Goal: Task Accomplishment & Management: Manage account settings

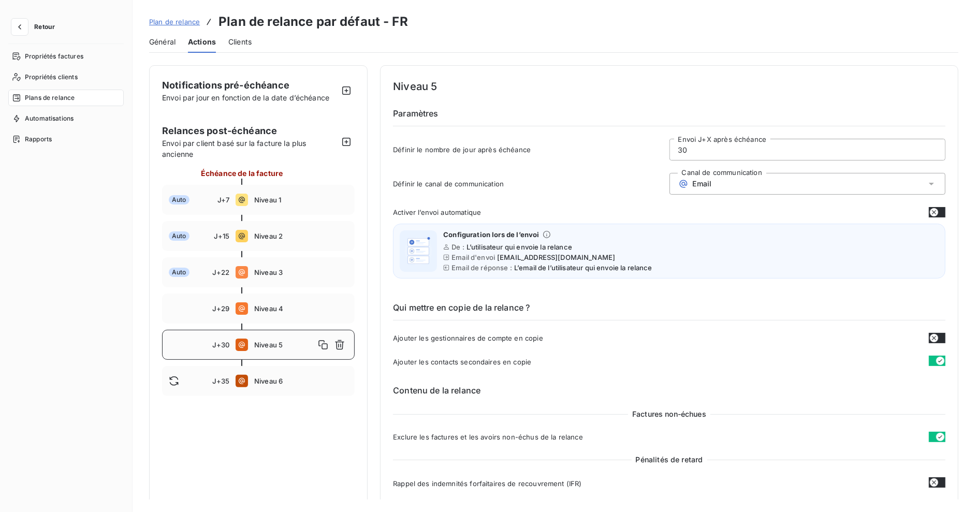
scroll to position [758, 0]
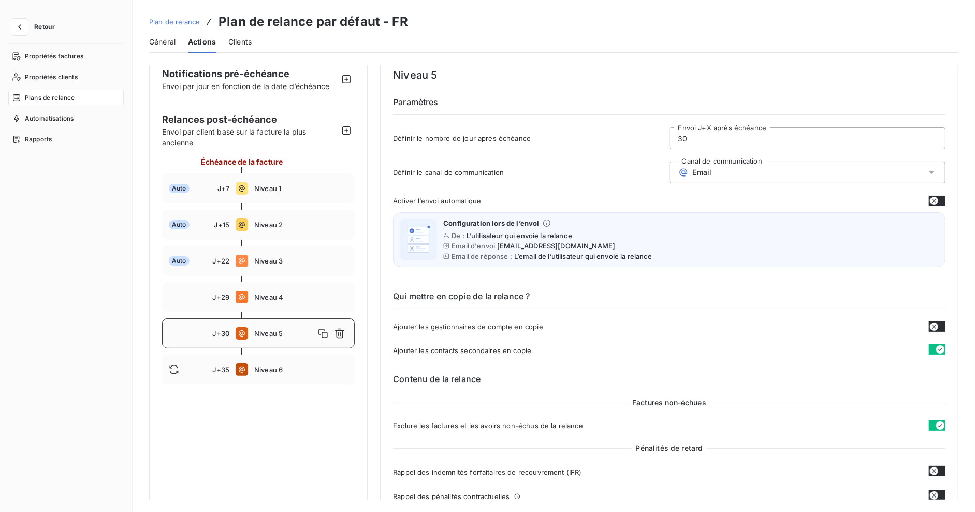
scroll to position [110, 0]
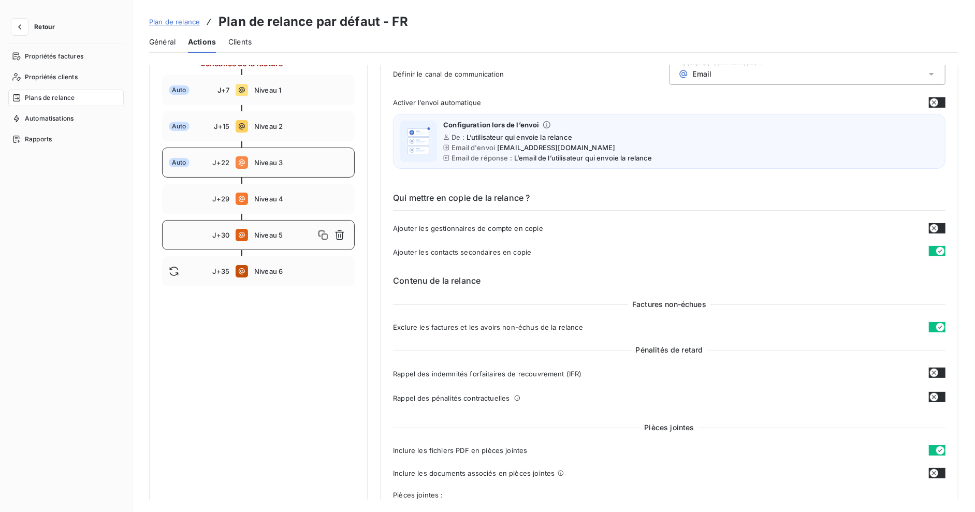
click at [301, 148] on div "Auto J+22 Niveau 3" at bounding box center [258, 163] width 193 height 30
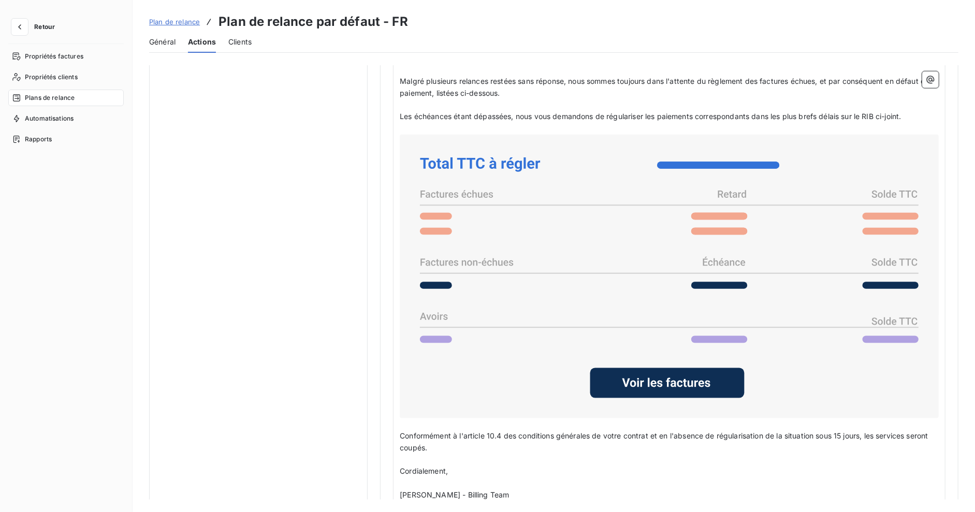
scroll to position [730, 0]
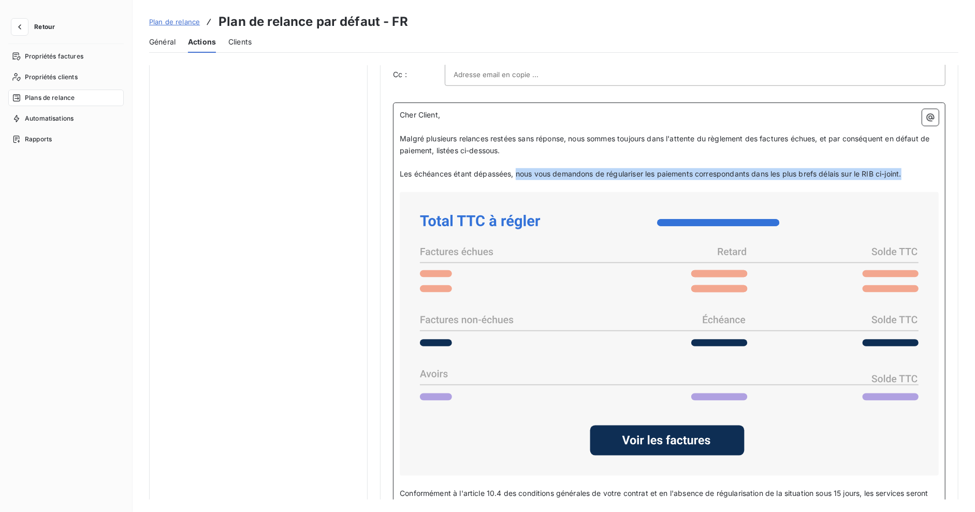
drag, startPoint x: 803, startPoint y: 169, endPoint x: 514, endPoint y: 171, distance: 288.9
click at [514, 171] on p "Les échéances étant dépassées, nous vous demandons de régulariser les paiements…" at bounding box center [669, 174] width 539 height 12
copy span "nous vous demandons de régulariser les paiements correspondants dans les plus b…"
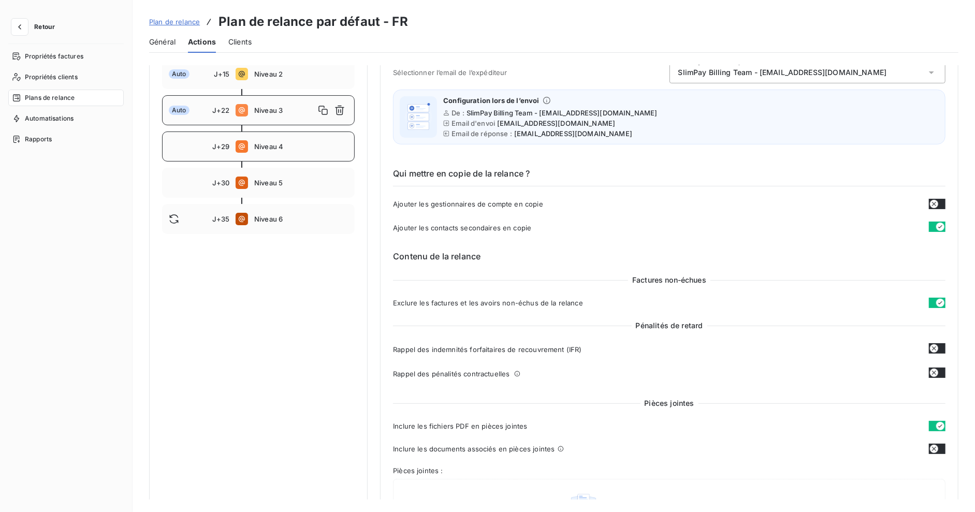
scroll to position [78, 0]
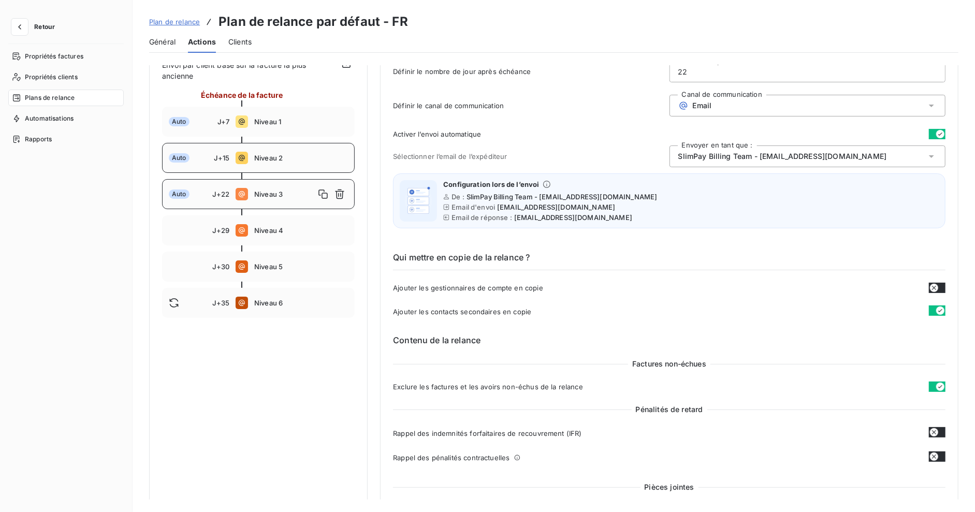
click at [279, 167] on div "Auto J+15 Niveau 2" at bounding box center [258, 158] width 193 height 30
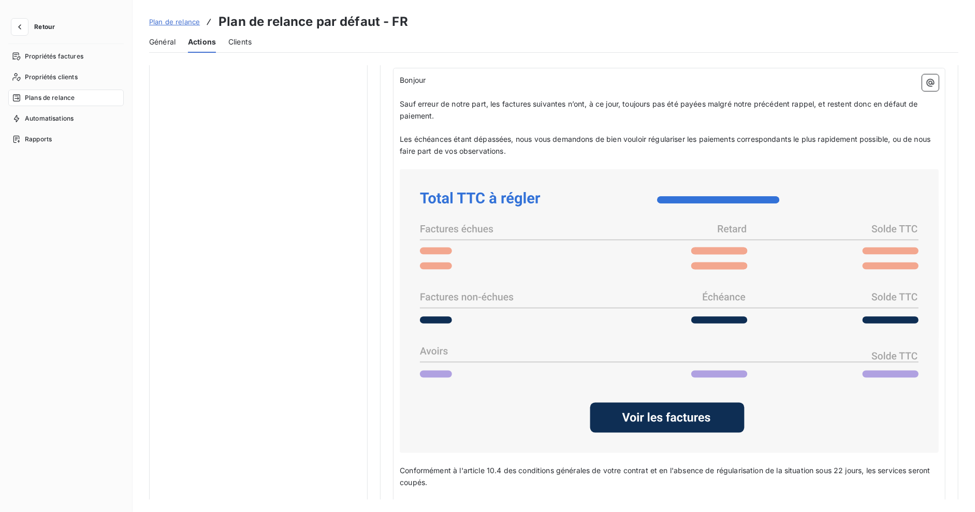
scroll to position [863, 0]
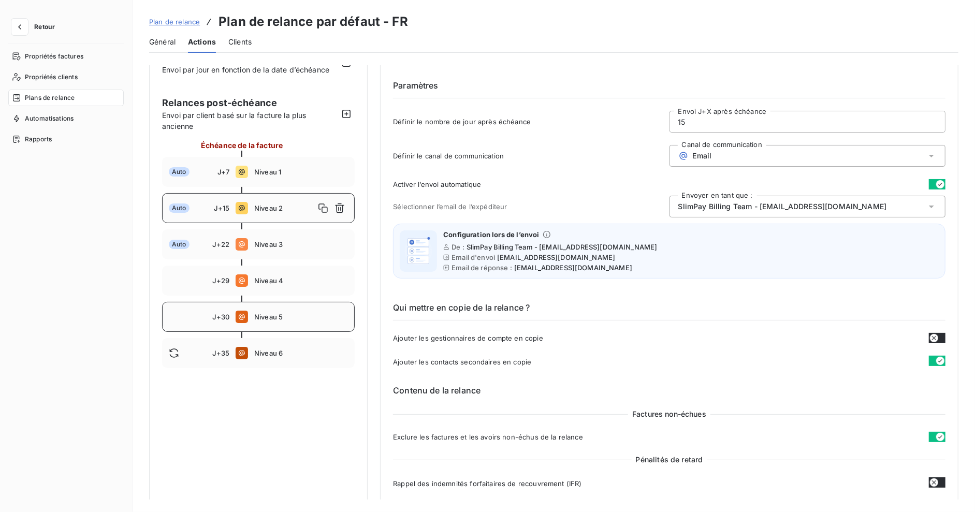
click at [272, 302] on div "J+30 Niveau 5" at bounding box center [258, 317] width 193 height 30
type input "30"
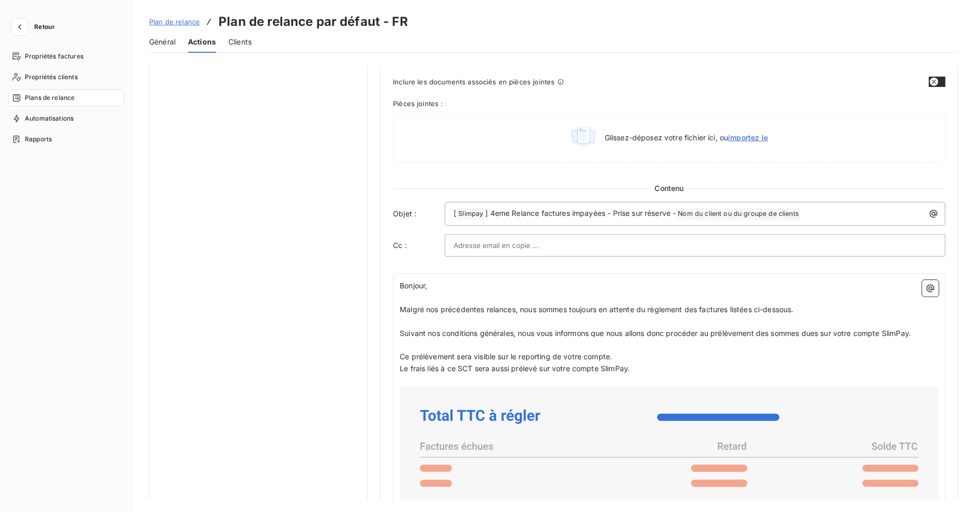
scroll to position [411, 0]
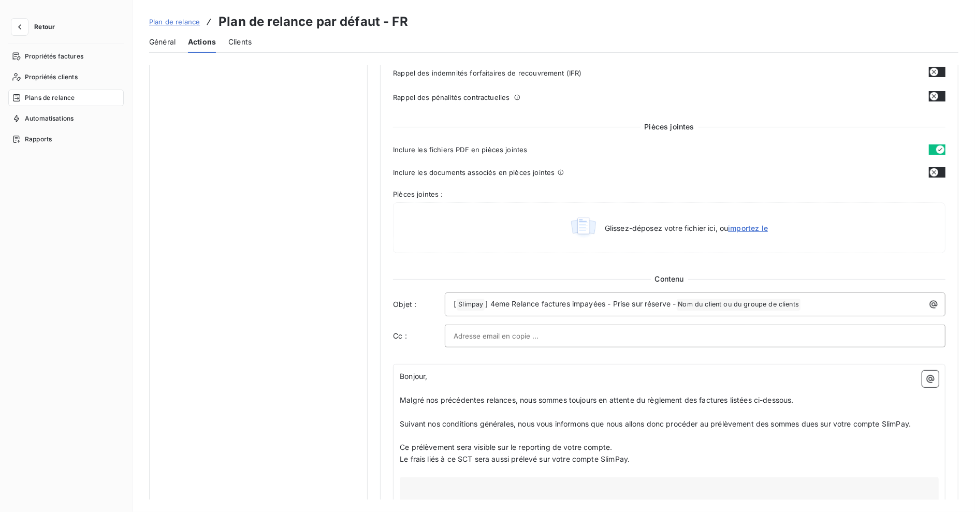
click at [166, 20] on span "Plan de relance" at bounding box center [174, 22] width 51 height 8
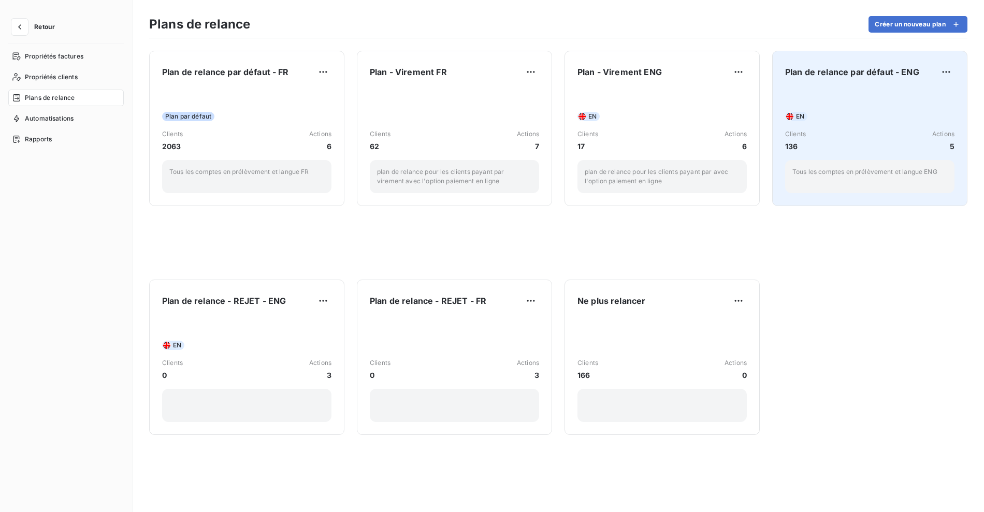
click at [824, 95] on div "EN Clients 136 Actions 5 Tous les comptes en prélèvement et langue ENG" at bounding box center [869, 141] width 169 height 105
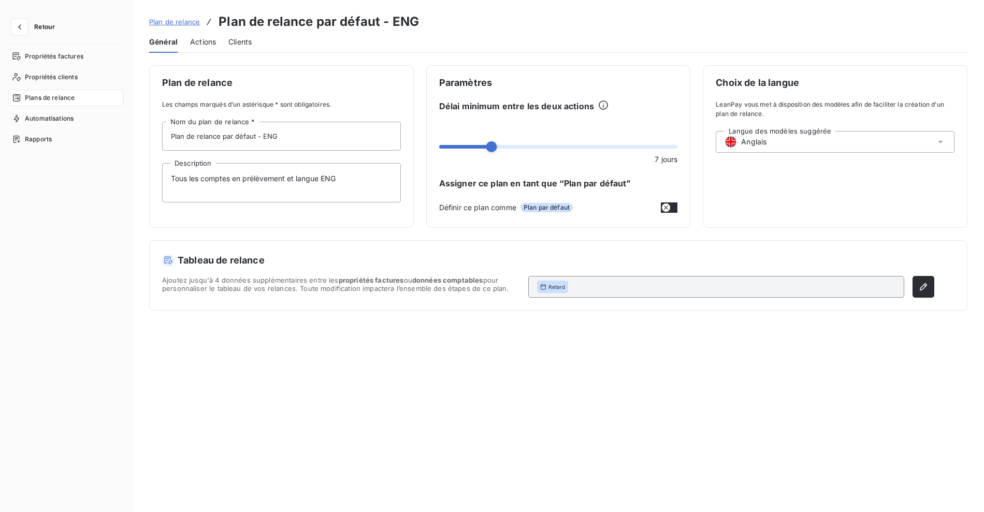
click at [208, 41] on span "Actions" at bounding box center [203, 42] width 26 height 10
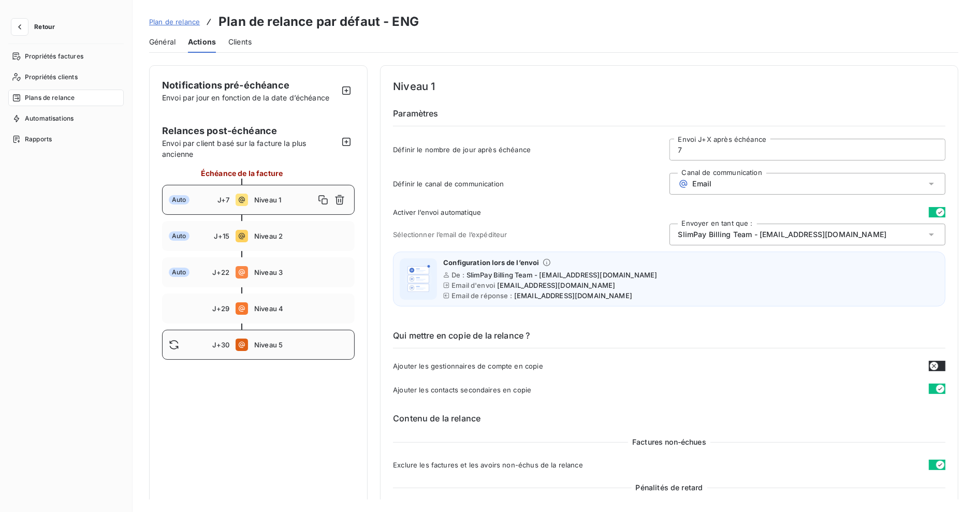
click at [299, 352] on div "J+30 Niveau 5" at bounding box center [258, 345] width 193 height 30
type input "30"
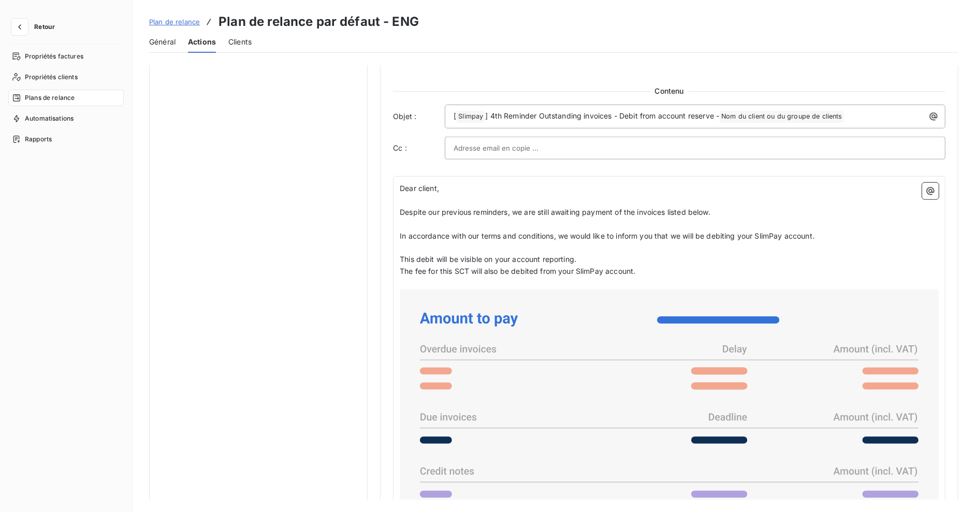
scroll to position [609, 0]
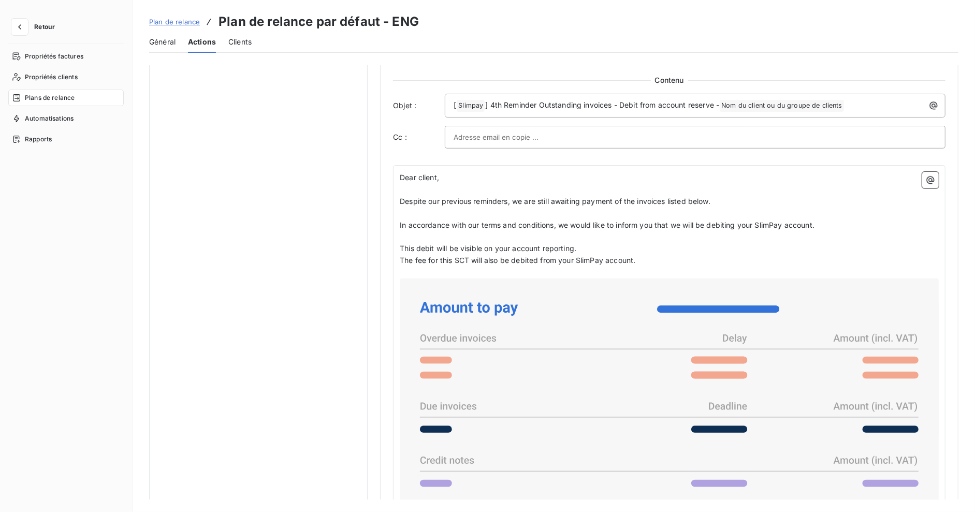
click at [168, 20] on span "Plan de relance" at bounding box center [174, 22] width 51 height 8
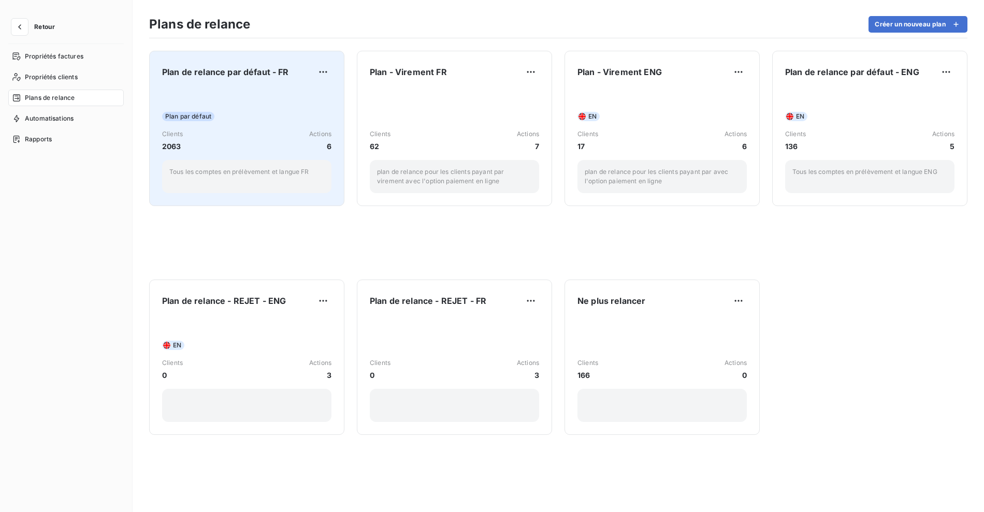
click at [275, 86] on div "Plan de relance par défaut - FR Plan par défaut Clients 2063 Actions 6 Tous les…" at bounding box center [246, 128] width 169 height 129
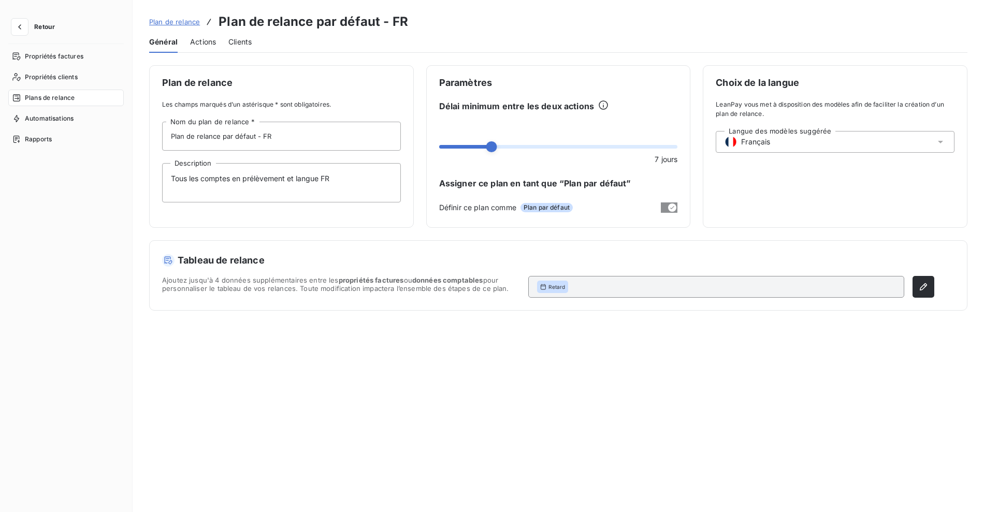
click at [213, 41] on span "Actions" at bounding box center [203, 42] width 26 height 10
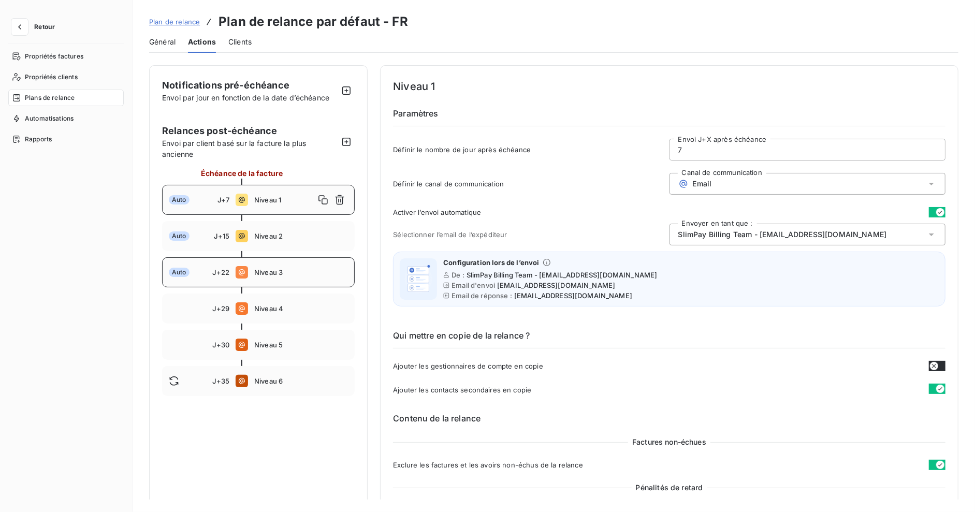
drag, startPoint x: 282, startPoint y: 245, endPoint x: 287, endPoint y: 274, distance: 28.9
click at [282, 245] on div "Auto J+15 Niveau 2" at bounding box center [258, 236] width 193 height 30
click at [287, 274] on span "Niveau 3" at bounding box center [301, 272] width 94 height 8
click at [286, 311] on span "Niveau 4" at bounding box center [301, 308] width 94 height 8
type input "29"
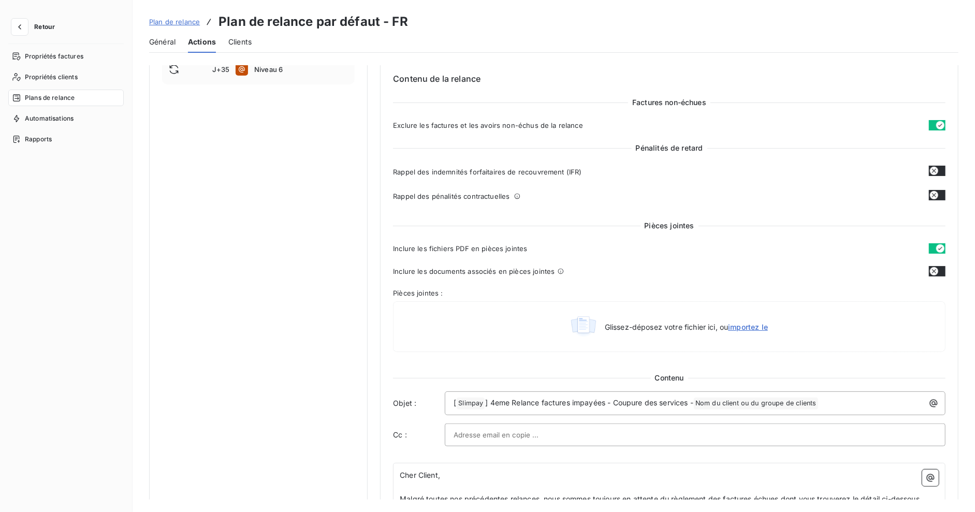
scroll to position [472, 0]
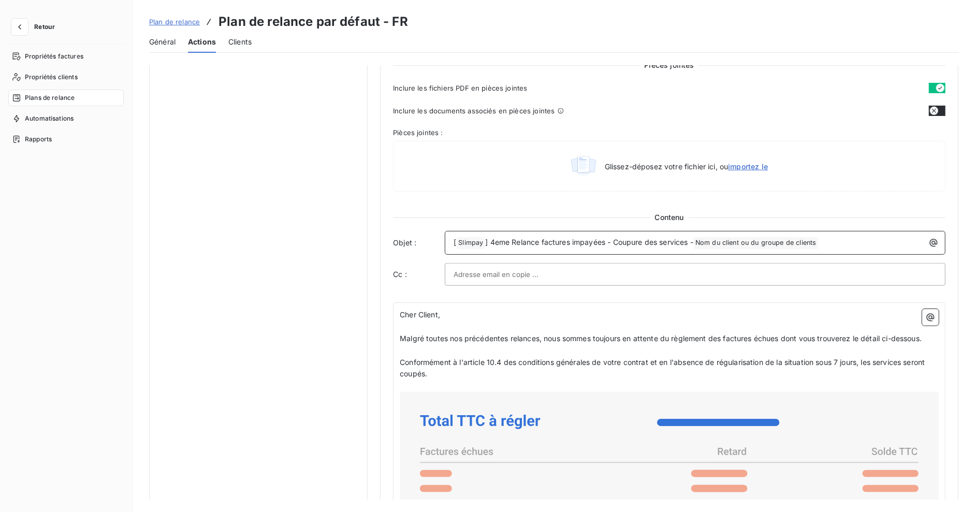
click at [630, 238] on span "] 4eme Relance factures impayées - Coupure des services -" at bounding box center [589, 242] width 208 height 9
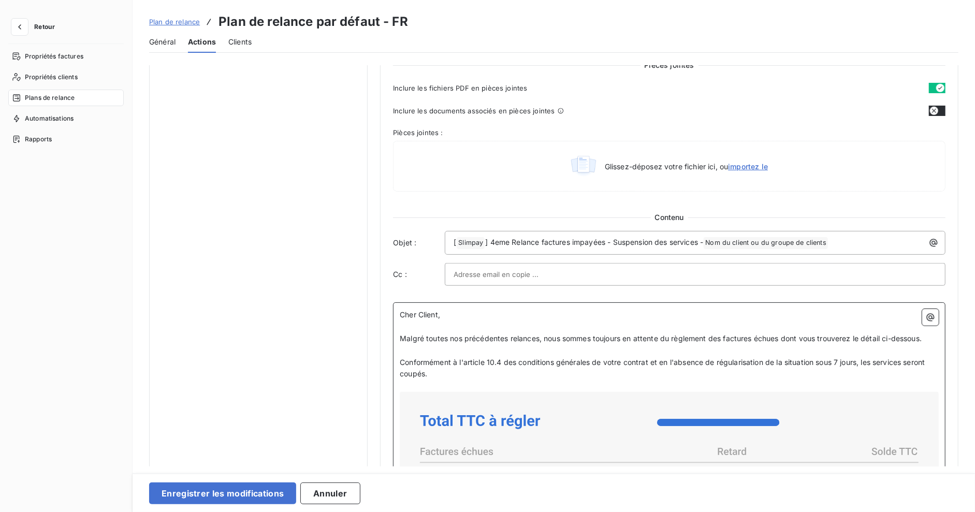
click at [421, 363] on span "Conformément à l'article 10.4 des conditions générales de votre contrat et en l…" at bounding box center [663, 368] width 527 height 21
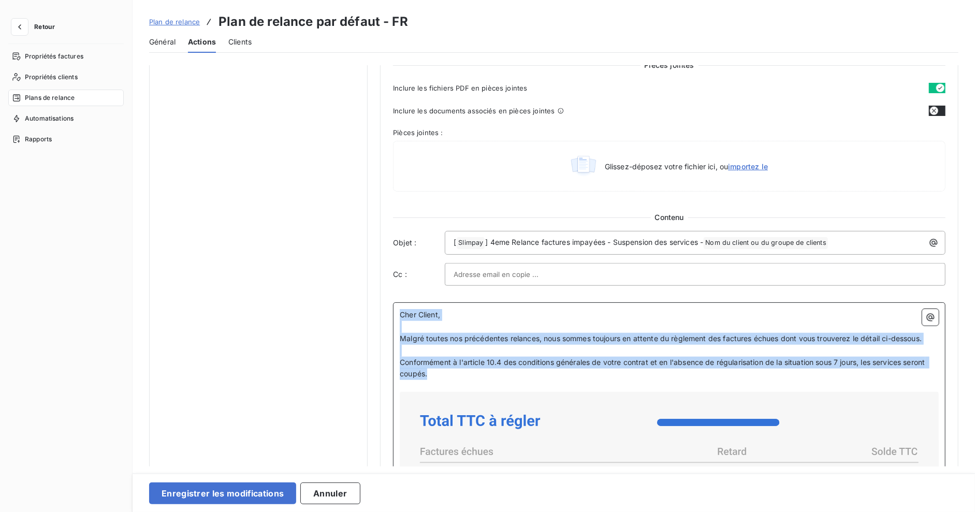
drag, startPoint x: 416, startPoint y: 358, endPoint x: 389, endPoint y: 309, distance: 55.8
click at [389, 309] on div "Niveau 4 Paramètres Définir le nombre de jour après échéance 29 Envoi J+X après…" at bounding box center [669, 179] width 578 height 1173
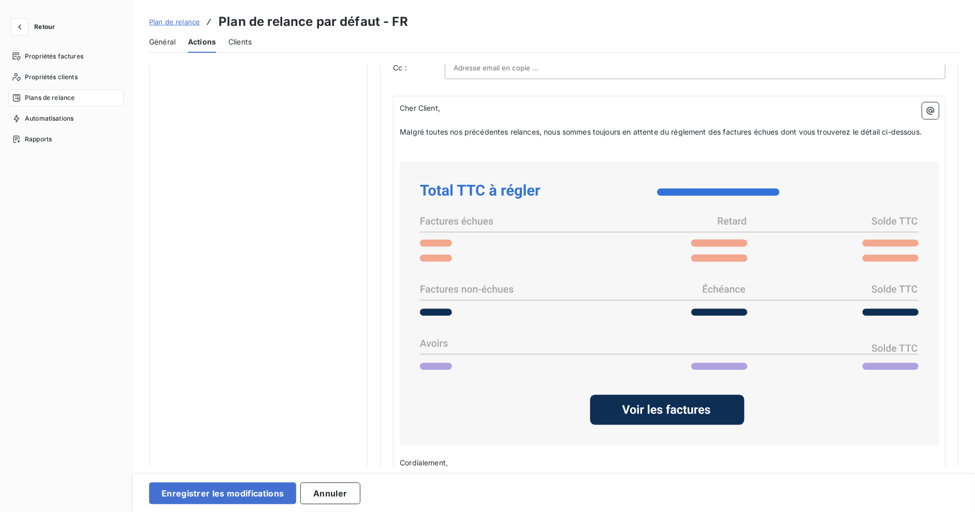
scroll to position [744, 0]
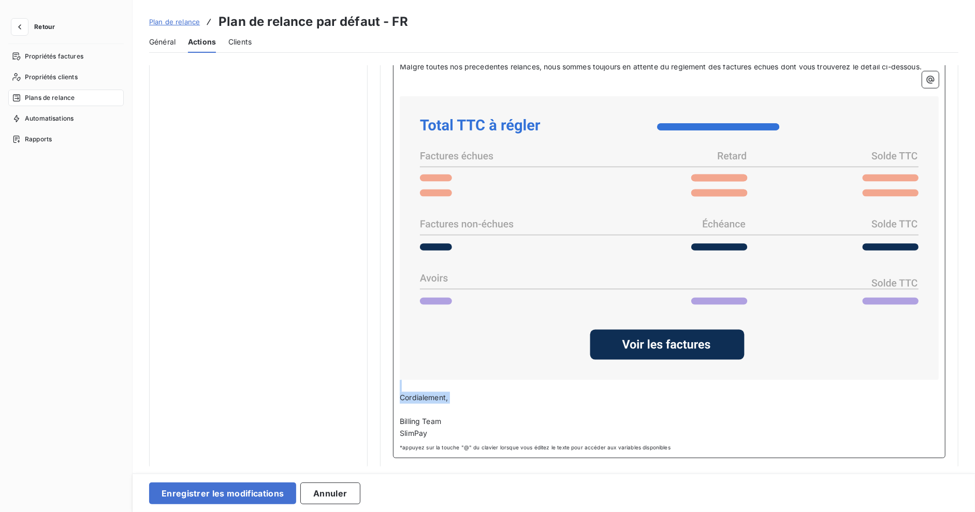
drag, startPoint x: 473, startPoint y: 400, endPoint x: 406, endPoint y: 387, distance: 68.1
click at [406, 387] on div "[PERSON_NAME] Client, ﻿ Malgré toutes nos précédentes relances, nous sommes tou…" at bounding box center [669, 238] width 539 height 402
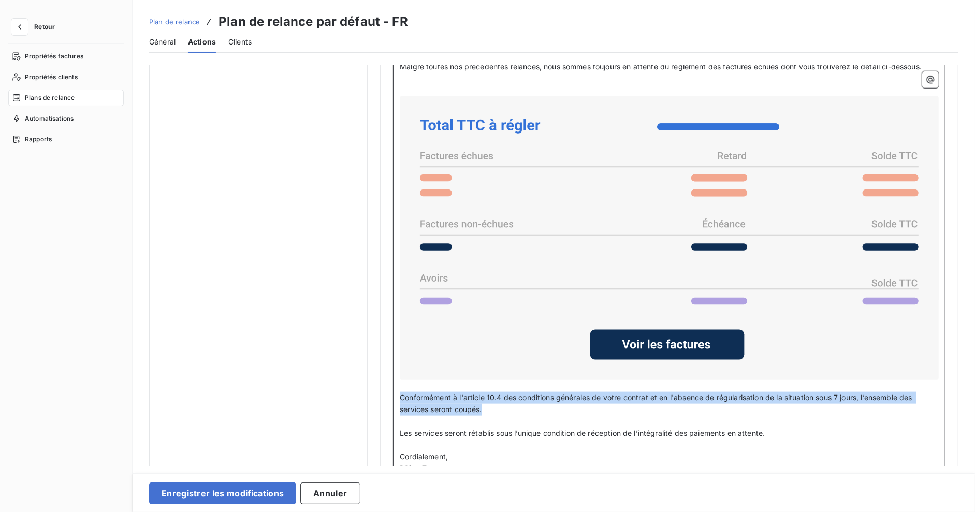
drag, startPoint x: 492, startPoint y: 406, endPoint x: 400, endPoint y: 394, distance: 92.4
click at [400, 394] on p "Conformément à l'article 10.4 des conditions générales de votre contrat et en l…" at bounding box center [669, 404] width 539 height 24
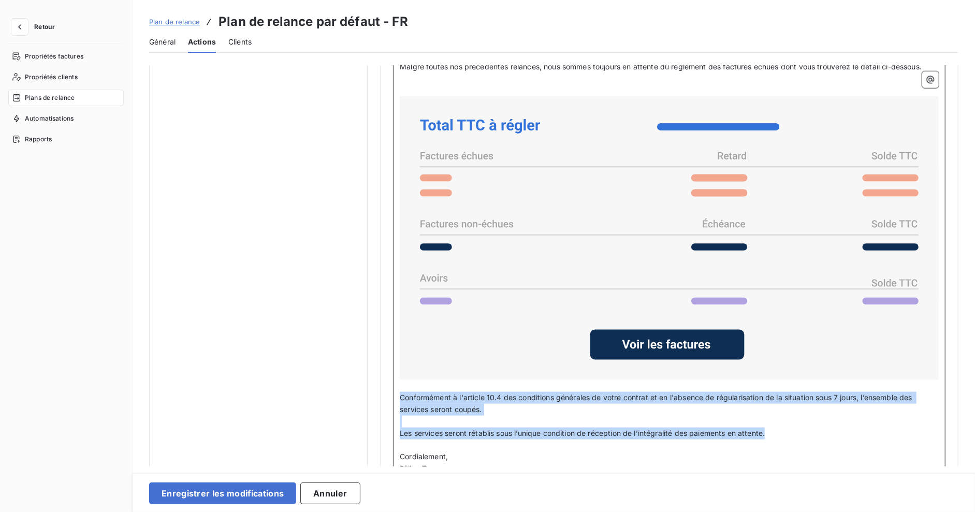
drag, startPoint x: 801, startPoint y: 429, endPoint x: 398, endPoint y: 397, distance: 404.6
click at [400, 397] on div "[PERSON_NAME] Client, ﻿ Malgré toutes nos précédentes relances, nous sommes tou…" at bounding box center [669, 261] width 539 height 449
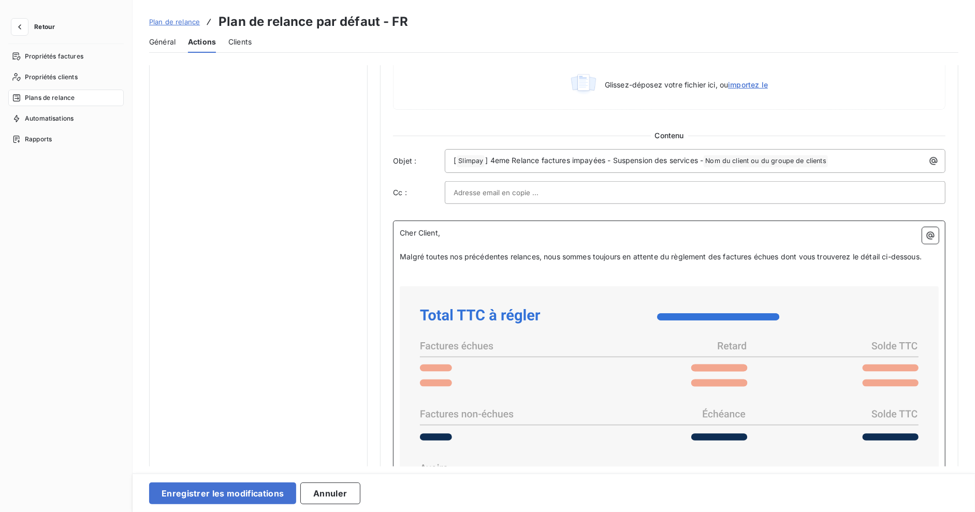
scroll to position [488, 0]
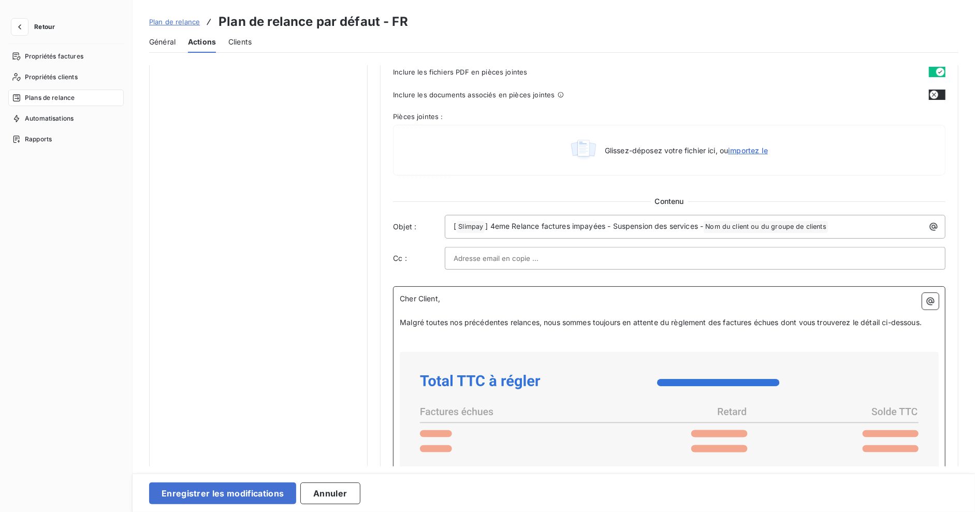
click at [913, 329] on p "﻿" at bounding box center [669, 335] width 539 height 12
click at [925, 323] on p "Malgré toutes nos précédentes relances, nous sommes toujours en attente du règl…" at bounding box center [669, 323] width 539 height 12
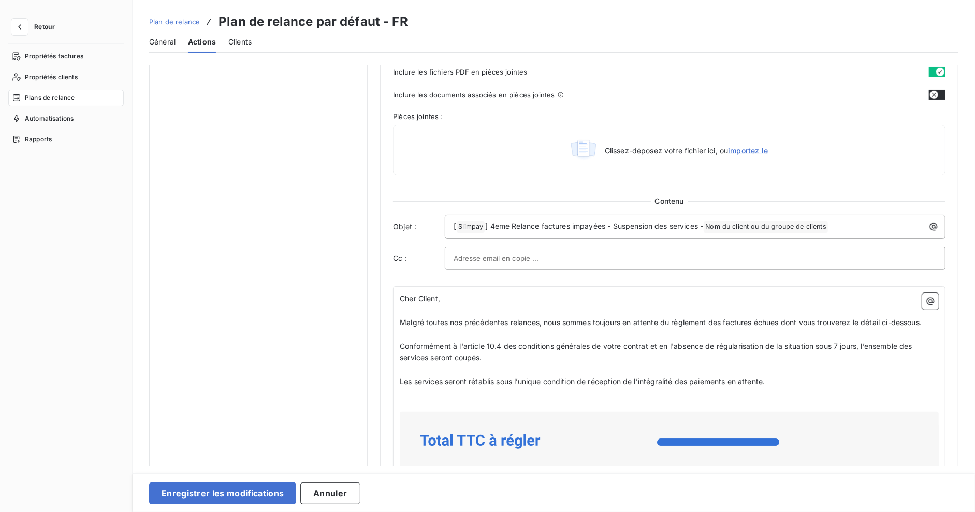
click at [216, 149] on div "Notifications pré-échéance Envoi par jour en fonction de la date d’échéance Rel…" at bounding box center [258, 181] width 218 height 1209
click at [217, 495] on button "Enregistrer les modifications" at bounding box center [222, 494] width 147 height 22
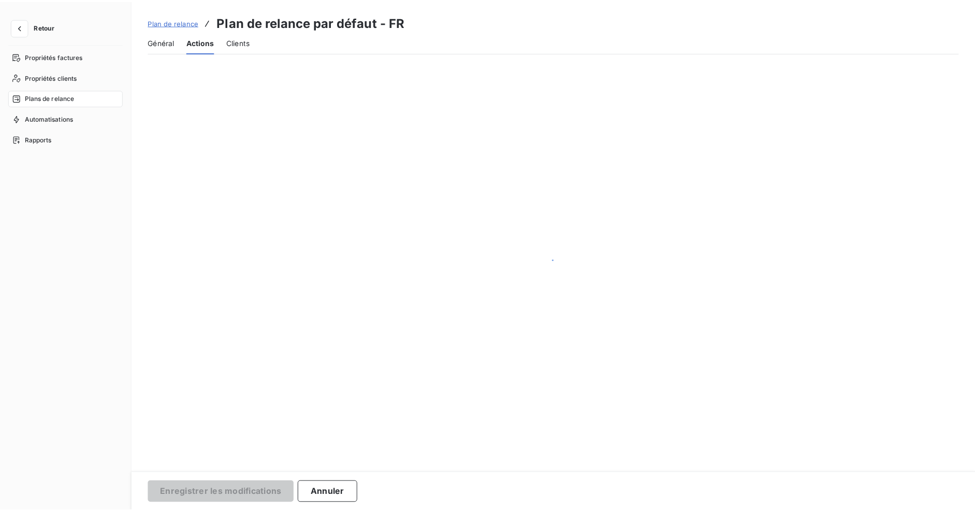
scroll to position [0, 0]
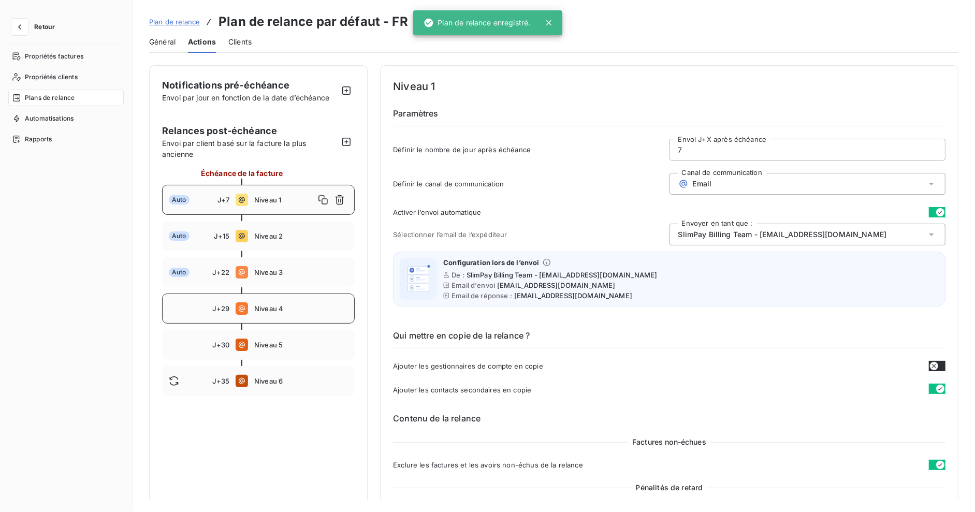
click at [293, 301] on div "J+29 Niveau 4" at bounding box center [258, 309] width 193 height 30
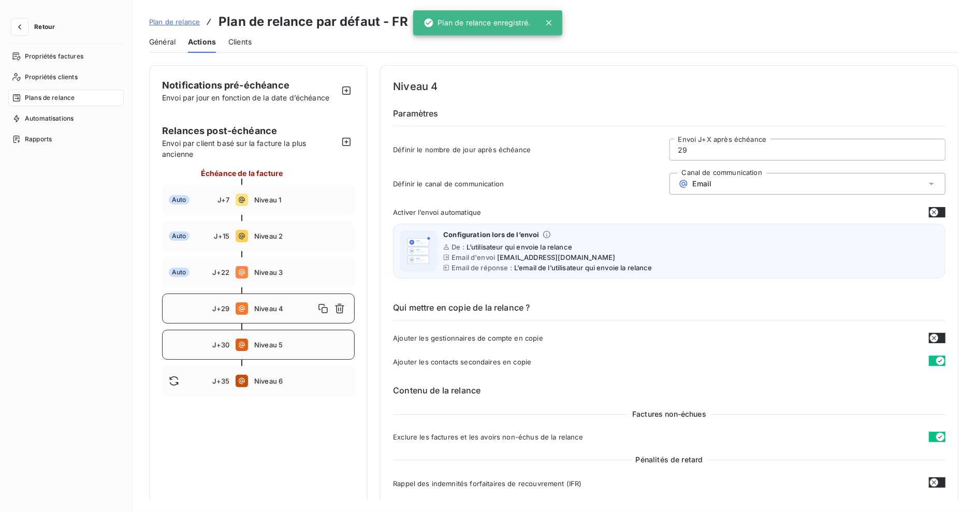
drag, startPoint x: 281, startPoint y: 352, endPoint x: 277, endPoint y: 356, distance: 5.9
click at [280, 352] on div "J+30 Niveau 5" at bounding box center [258, 345] width 193 height 30
type input "30"
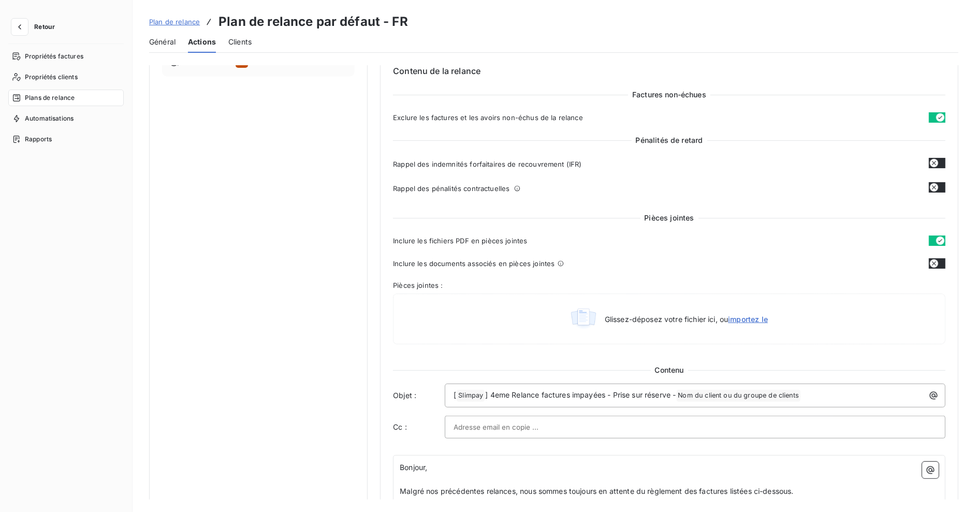
scroll to position [391, 0]
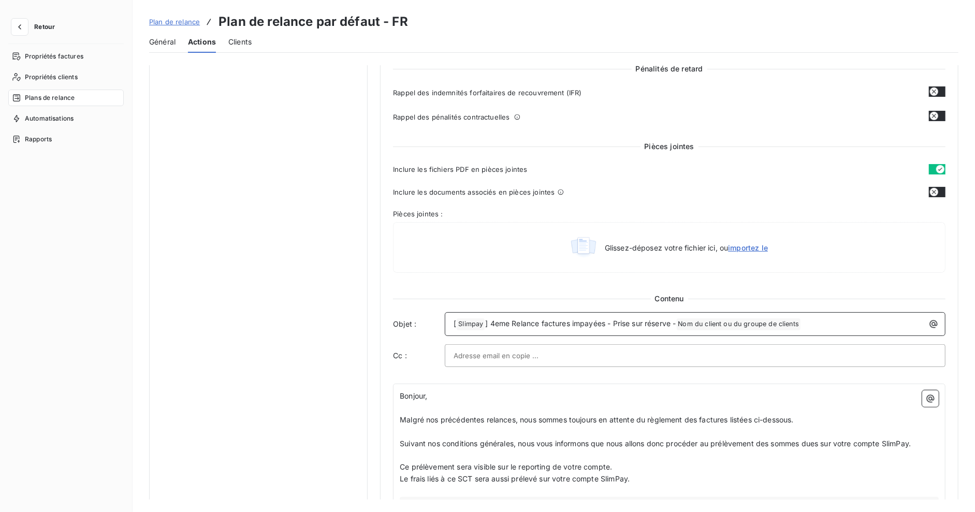
click at [507, 320] on span "] 4eme Relance factures impayées - Prise sur réserve -" at bounding box center [580, 323] width 191 height 9
click at [510, 321] on span "] 4eme Relance factures impayées - Prise sur réserve -" at bounding box center [580, 323] width 191 height 9
click at [494, 319] on span "] 4eme Relance factures impayées - Prise sur réserve -" at bounding box center [580, 323] width 191 height 9
click at [567, 319] on span "] 4eme Relance factures impayées - Prise sur réserve -" at bounding box center [580, 323] width 191 height 9
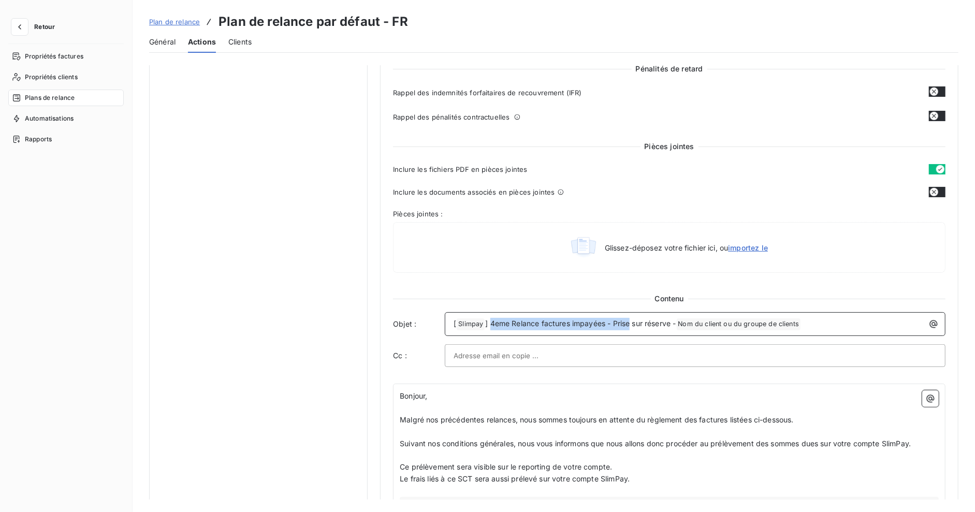
click at [622, 319] on span "] 4eme Relance factures impayées - Prise sur réserve -" at bounding box center [580, 323] width 191 height 9
click at [658, 319] on span "] 4eme Relance factures impayées - Prise sur réserve -" at bounding box center [580, 323] width 191 height 9
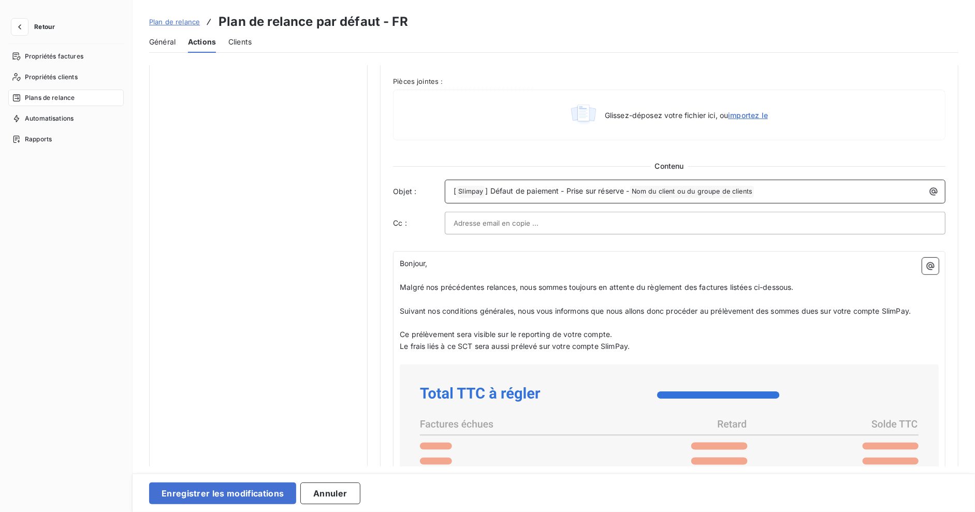
scroll to position [524, 0]
click at [612, 325] on p "﻿" at bounding box center [669, 322] width 539 height 12
drag, startPoint x: 655, startPoint y: 339, endPoint x: 394, endPoint y: 260, distance: 272.5
click at [394, 260] on div "Bonjour, ﻿ Malgré nos précédentes relances, nous sommes toujours en attente du …" at bounding box center [669, 488] width 552 height 475
click at [538, 333] on span "Ce prélèvement sera visible sur le reporting de votre compte." at bounding box center [506, 333] width 212 height 9
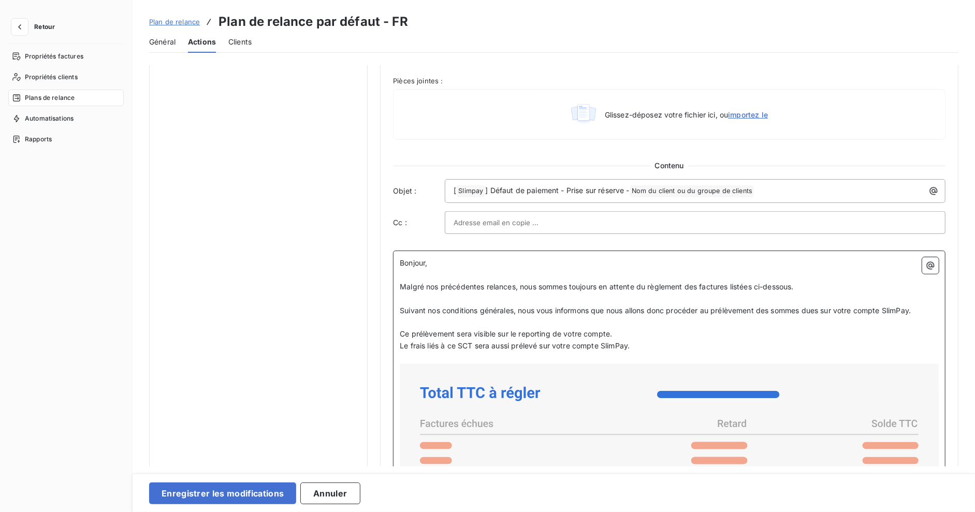
click at [609, 329] on span "Ce prélèvement sera visible sur le reporting de votre compte." at bounding box center [506, 333] width 212 height 9
drag, startPoint x: 625, startPoint y: 332, endPoint x: 385, endPoint y: 337, distance: 239.7
click at [385, 337] on div "Niveau 5 Paramètres Définir le nombre de jour après échéance 30 Envoi J+X après…" at bounding box center [669, 139] width 578 height 1197
copy span "Ce prélèvement sera visible sur le reporting de votre compte."
click at [628, 324] on p "﻿" at bounding box center [669, 322] width 539 height 12
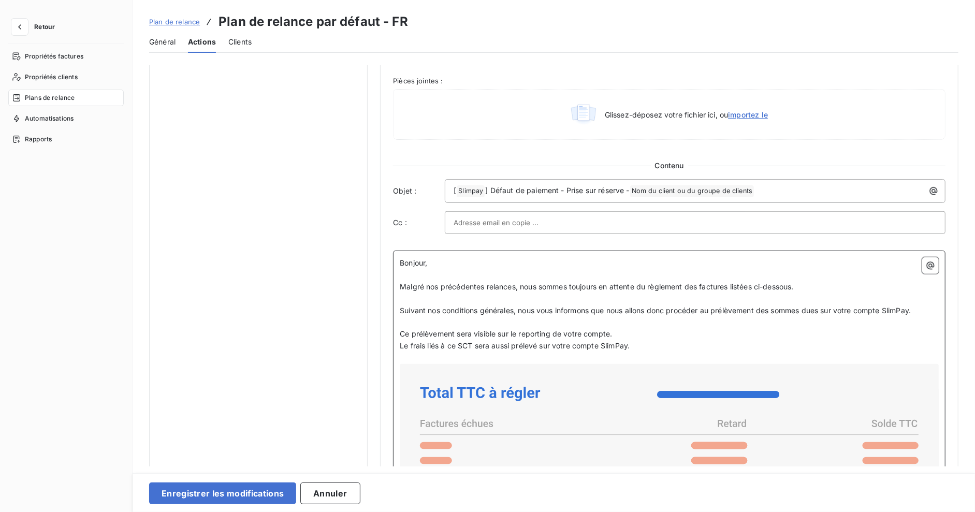
drag, startPoint x: 635, startPoint y: 344, endPoint x: 391, endPoint y: 261, distance: 258.2
click at [393, 261] on div "Bonjour, ﻿ Malgré nos précédentes relances, nous sommes toujours en attente du …" at bounding box center [669, 488] width 552 height 475
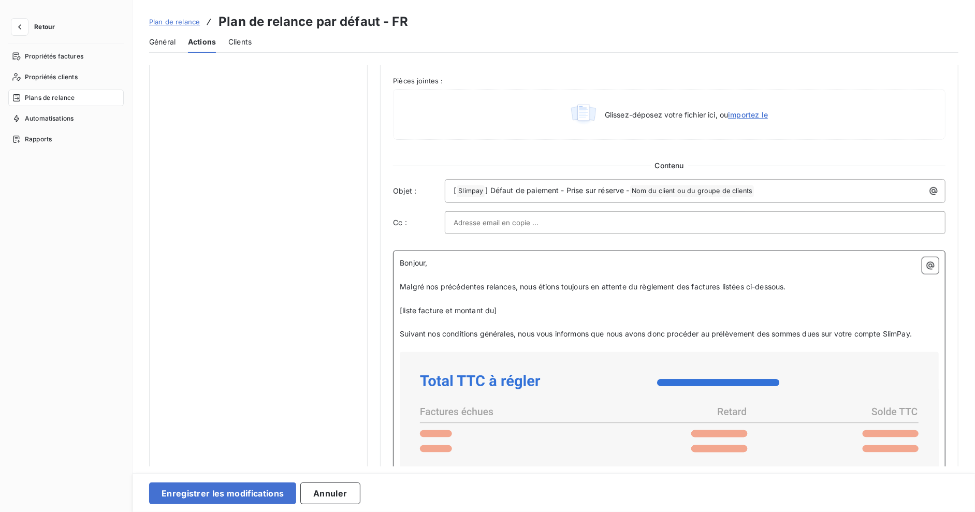
scroll to position [512, 0]
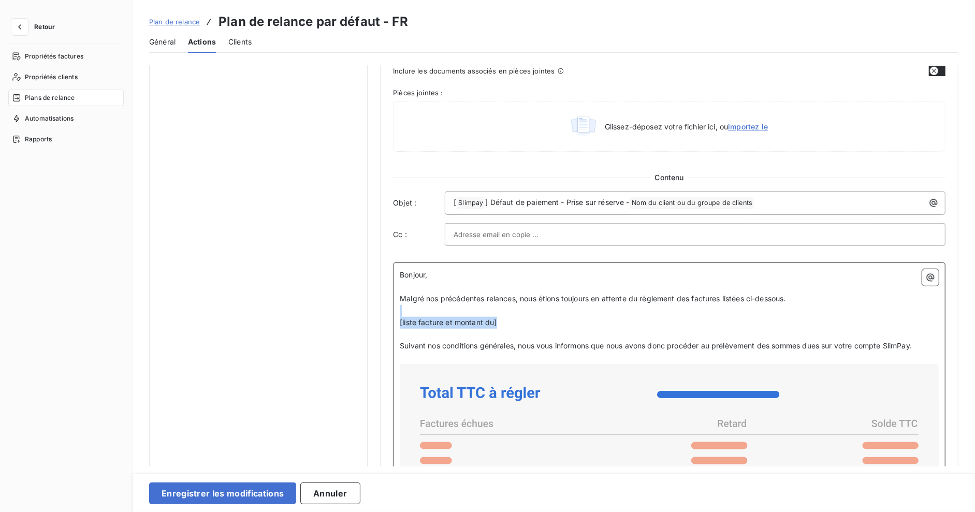
drag, startPoint x: 503, startPoint y: 325, endPoint x: 406, endPoint y: 303, distance: 99.2
click at [406, 303] on div "Bonjour, ﻿ Malgré nos précédentes relances, nous étions toujours en attente du …" at bounding box center [669, 487] width 539 height 437
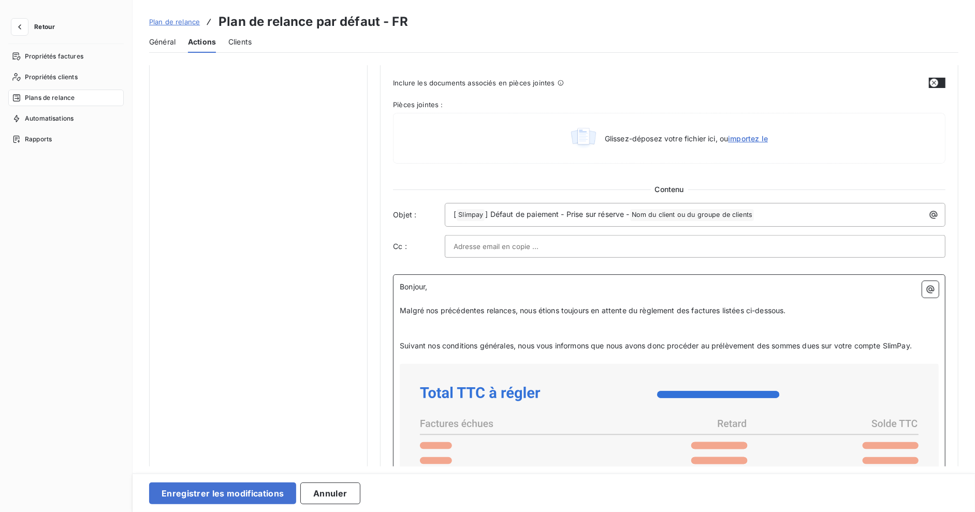
scroll to position [488, 0]
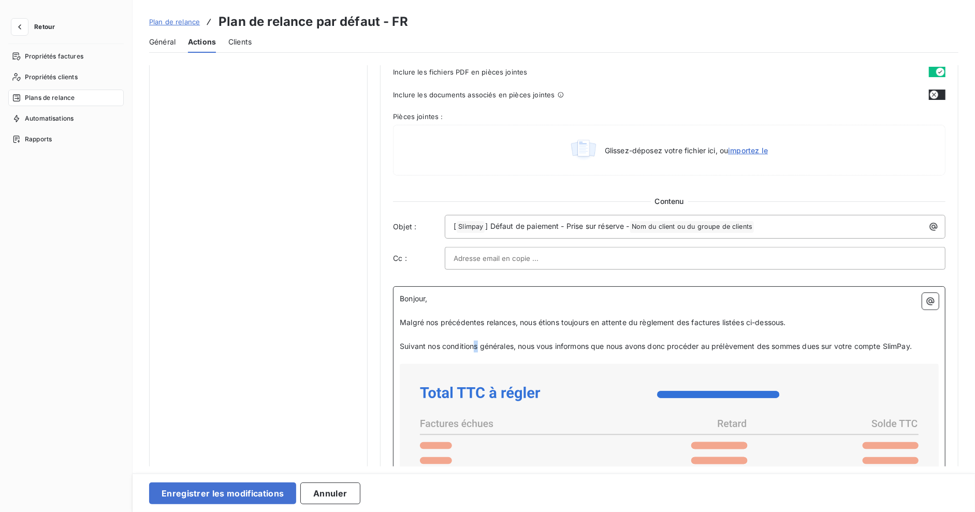
drag, startPoint x: 477, startPoint y: 342, endPoint x: 590, endPoint y: 344, distance: 112.9
click at [478, 342] on span "Suivant nos conditions générales, nous vous informons que nous avons donc procé…" at bounding box center [656, 346] width 512 height 9
click at [590, 344] on span "Suivant nos conditions générales, nous vous informons que nous avons donc procé…" at bounding box center [656, 346] width 512 height 9
click at [721, 341] on p "Suivant nos conditions générales, nous vous informons que nous avons donc procé…" at bounding box center [669, 347] width 539 height 12
drag, startPoint x: 605, startPoint y: 337, endPoint x: 750, endPoint y: 338, distance: 145.0
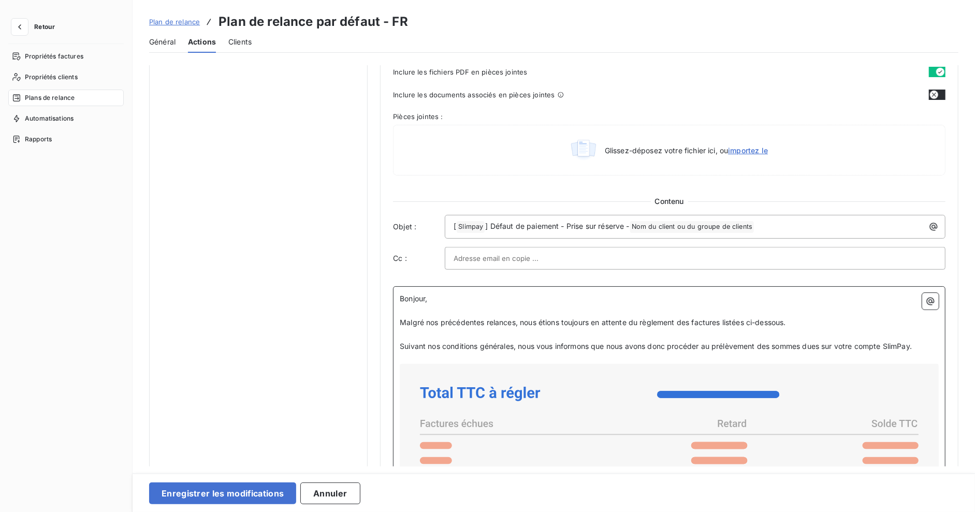
click at [605, 337] on p "﻿" at bounding box center [669, 335] width 539 height 12
click at [750, 341] on p "Suivant nos conditions générales, nous vous informons que nous avons donc procé…" at bounding box center [669, 347] width 539 height 12
click at [856, 343] on span "Suivant nos conditions générales, nous vous informons que nous avons donc procé…" at bounding box center [656, 346] width 512 height 9
click at [901, 343] on span "Suivant nos conditions générales, nous vous informons que nous avons donc procé…" at bounding box center [656, 346] width 512 height 9
click at [925, 343] on p "Suivant nos conditions générales, nous vous informons que nous avons donc procé…" at bounding box center [669, 347] width 539 height 12
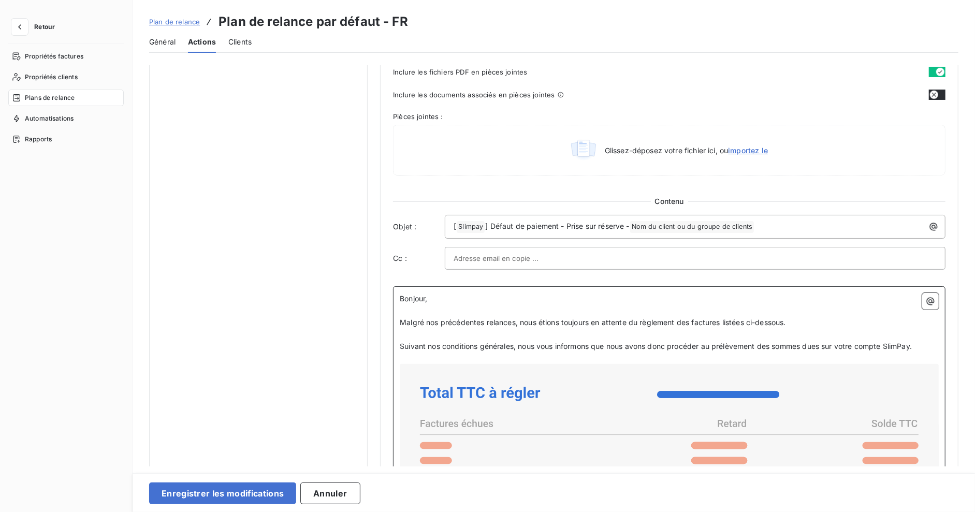
click at [912, 342] on span "Suivant nos conditions générales, nous vous informons que nous avons donc procé…" at bounding box center [656, 346] width 512 height 9
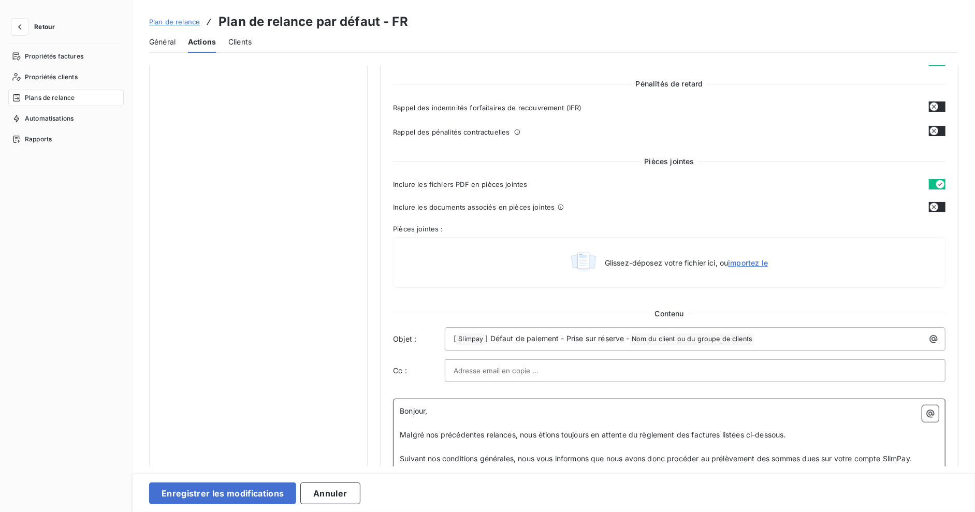
scroll to position [257, 0]
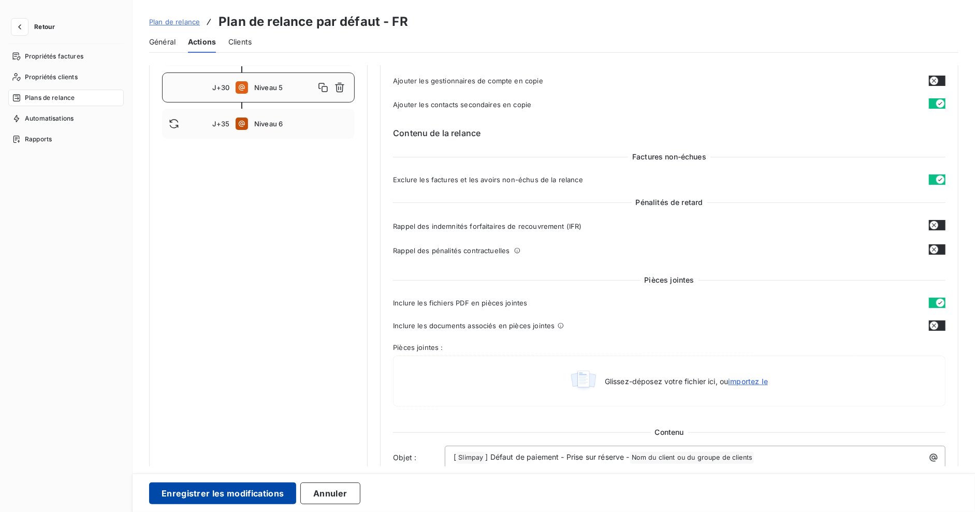
click at [214, 493] on button "Enregistrer les modifications" at bounding box center [222, 494] width 147 height 22
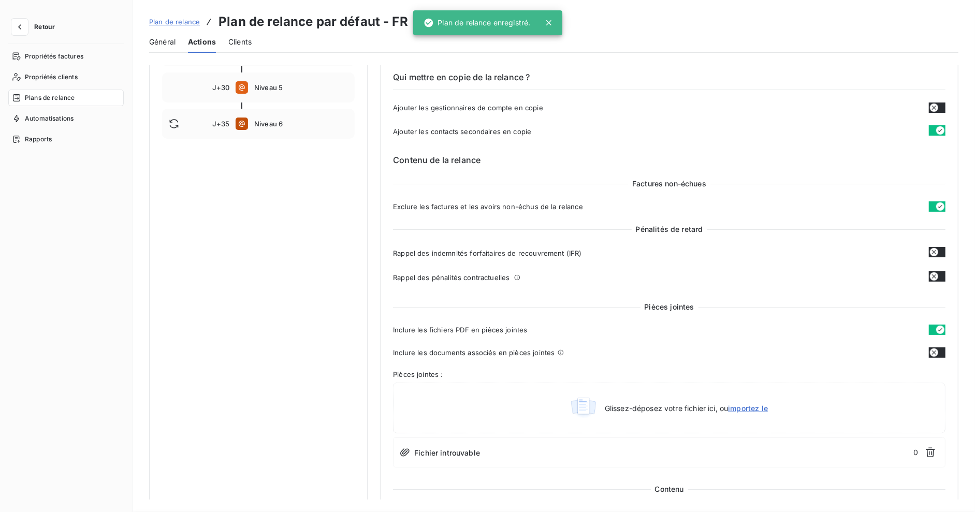
scroll to position [0, 0]
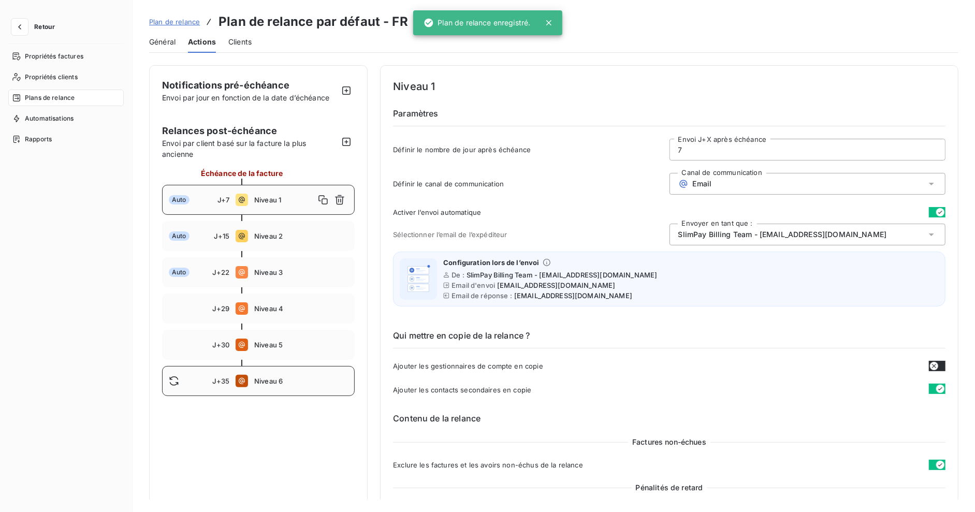
click at [273, 385] on div "J+35 Niveau 6" at bounding box center [258, 381] width 193 height 30
type input "35"
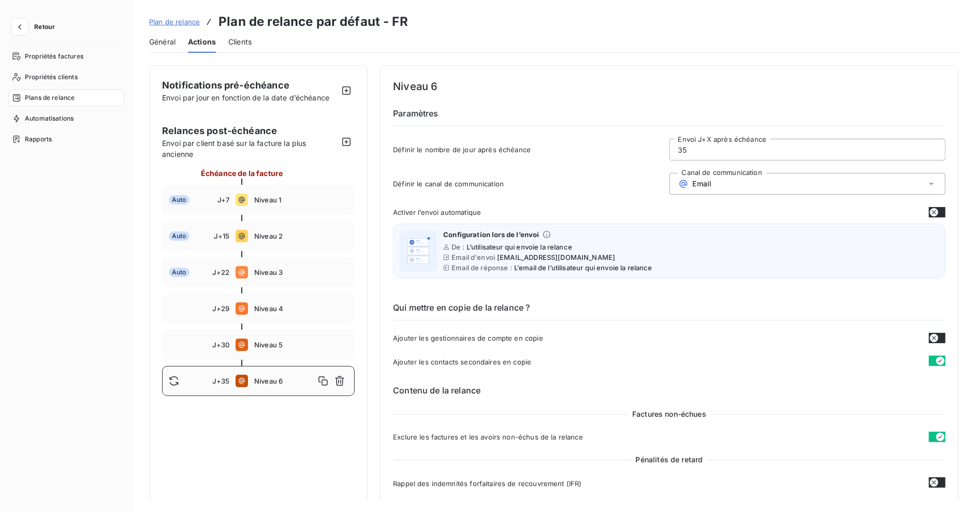
click at [171, 19] on span "Plan de relance" at bounding box center [174, 22] width 51 height 8
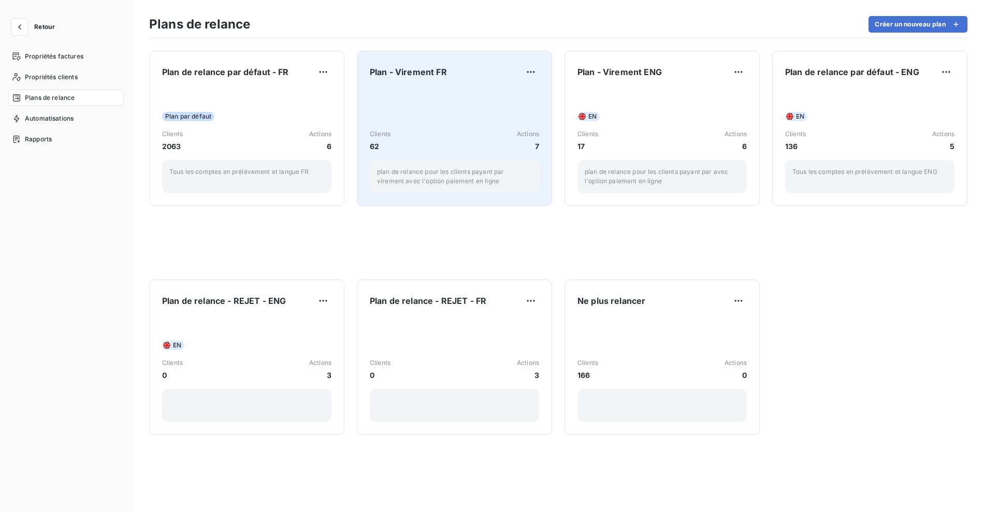
click at [467, 124] on div "Clients 62 Actions 7 plan de relance pour les clients [PERSON_NAME] par viremen…" at bounding box center [454, 141] width 169 height 105
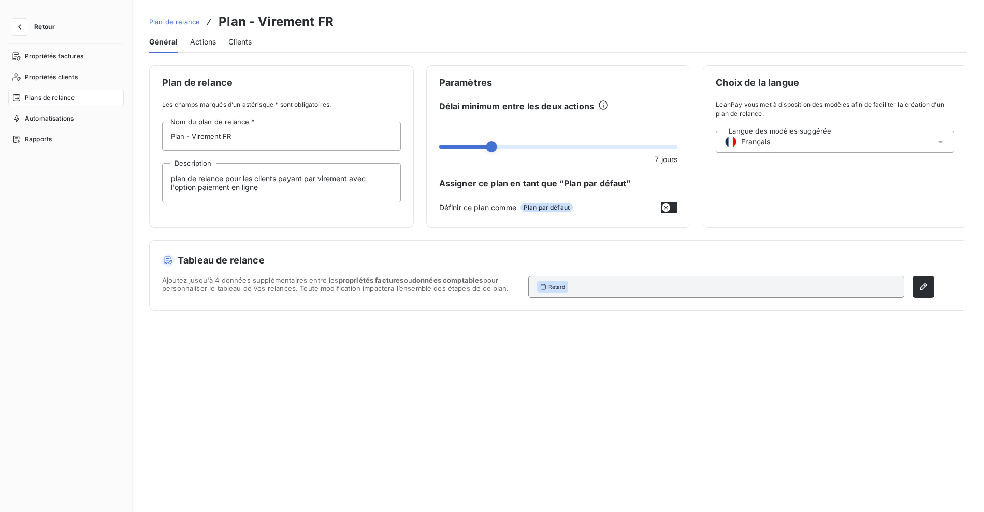
click at [205, 42] on span "Actions" at bounding box center [203, 42] width 26 height 10
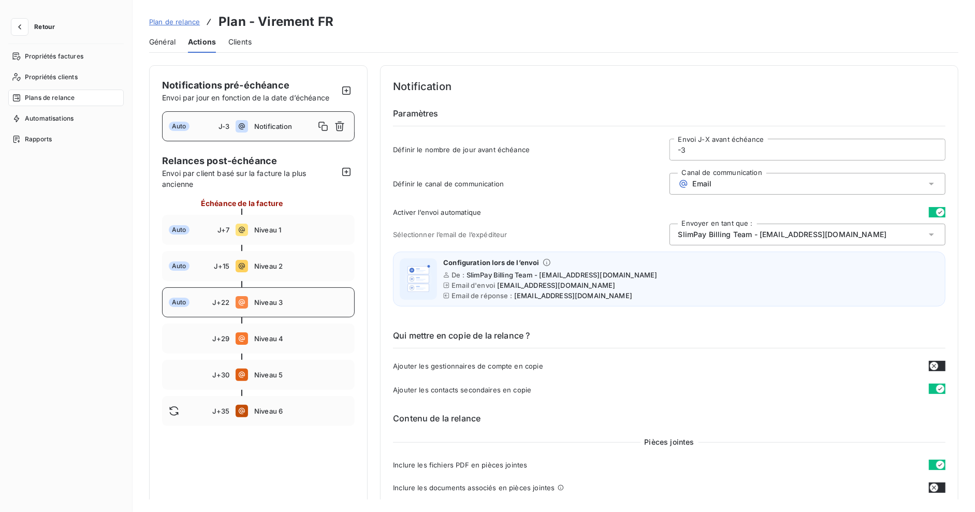
drag, startPoint x: 281, startPoint y: 304, endPoint x: 426, endPoint y: 360, distance: 155.9
click at [281, 304] on span "Niveau 3" at bounding box center [301, 302] width 94 height 8
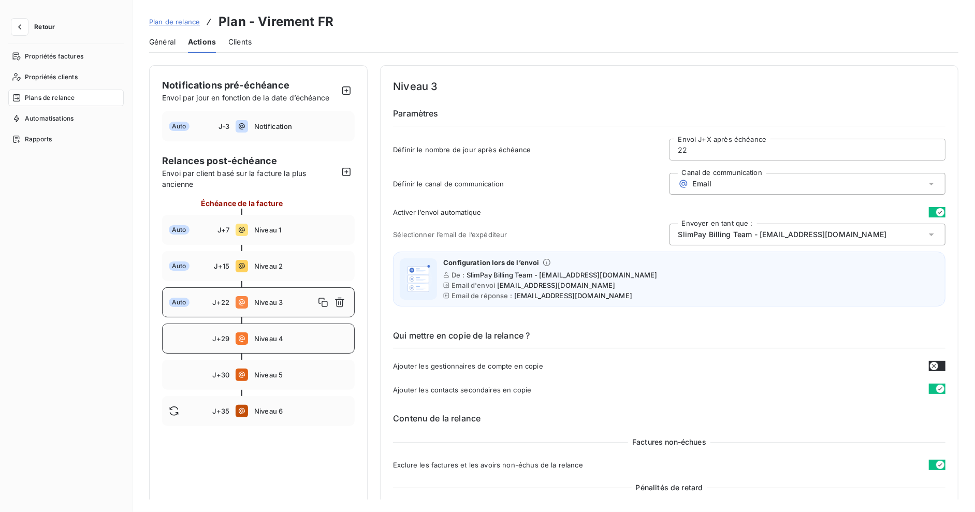
click at [274, 335] on span "Niveau 4" at bounding box center [301, 338] width 94 height 8
type input "29"
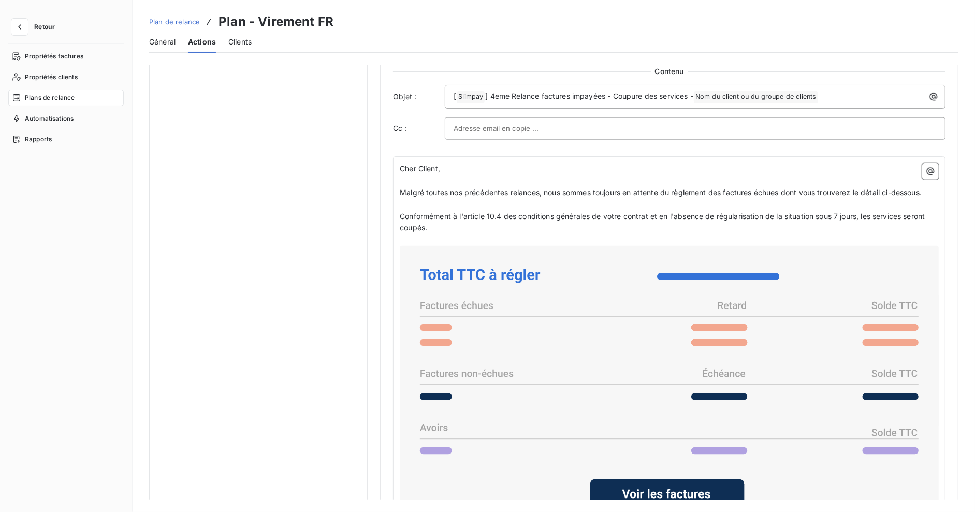
scroll to position [558, 0]
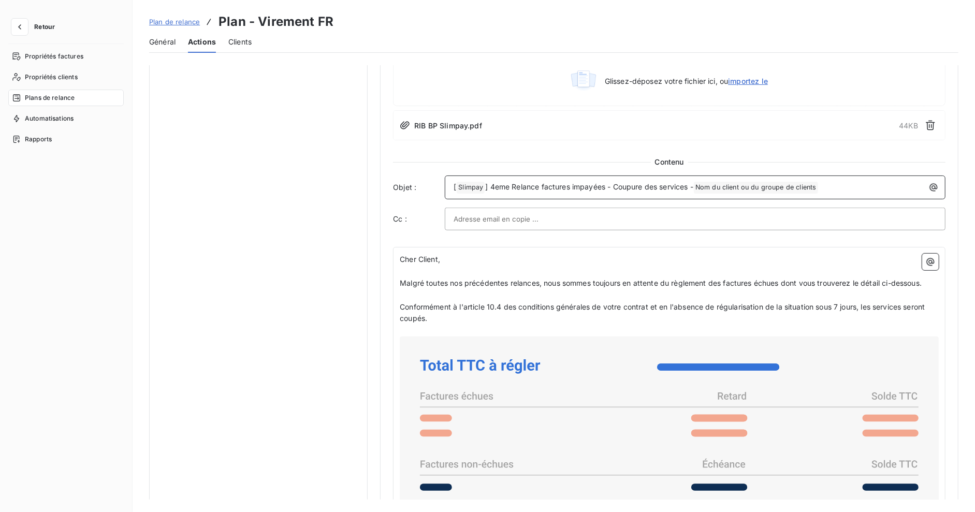
click at [623, 182] on span "] 4eme Relance factures impayées - Coupure des services -" at bounding box center [589, 186] width 208 height 9
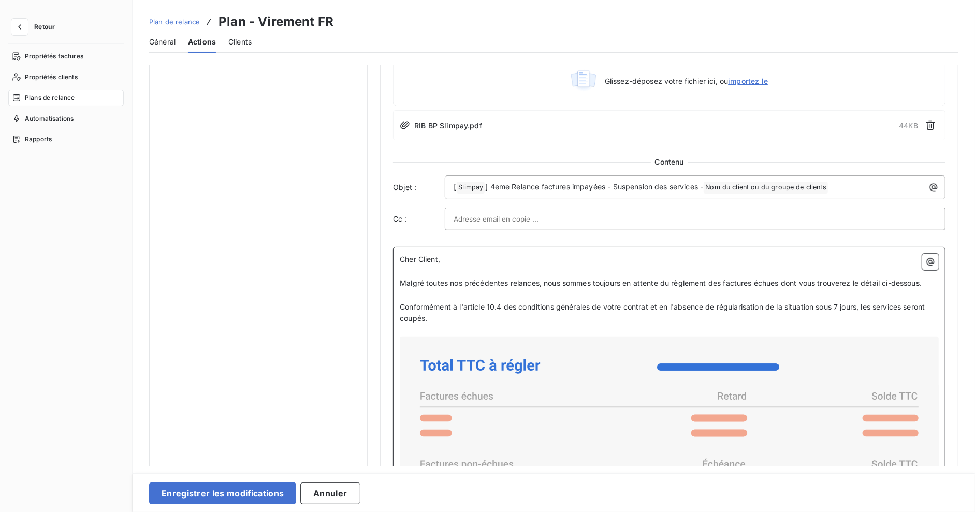
click at [520, 284] on span "Malgré toutes nos précédentes relances, nous sommes toujours en attente du règl…" at bounding box center [661, 283] width 522 height 9
drag, startPoint x: 582, startPoint y: 290, endPoint x: 518, endPoint y: 309, distance: 66.4
click at [581, 292] on p "﻿" at bounding box center [669, 295] width 539 height 12
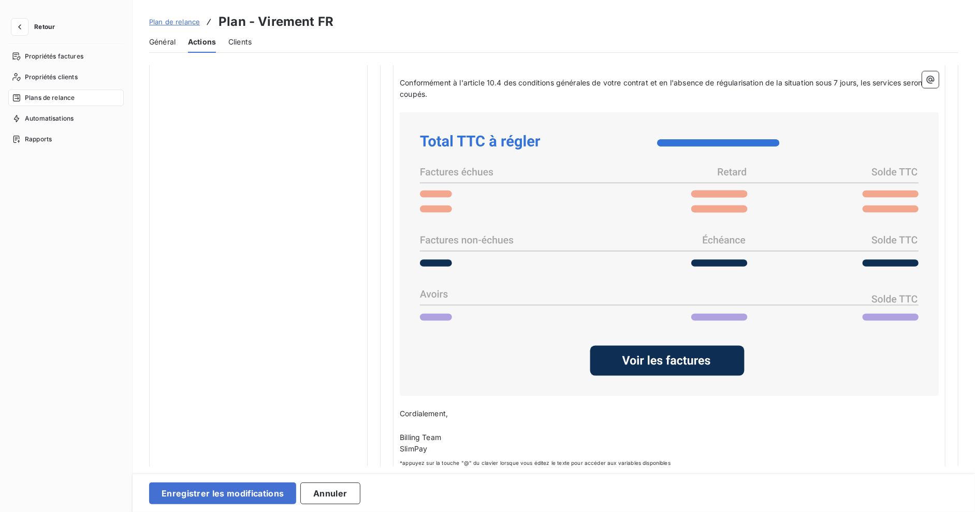
scroll to position [680, 0]
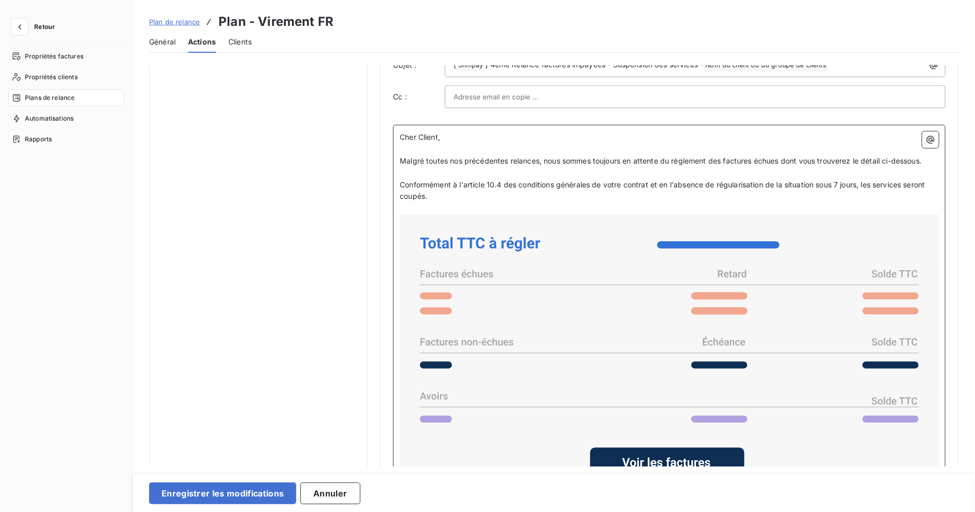
click at [458, 193] on p "Conformément à l'article 10.4 des conditions générales de votre contrat et en l…" at bounding box center [669, 191] width 539 height 24
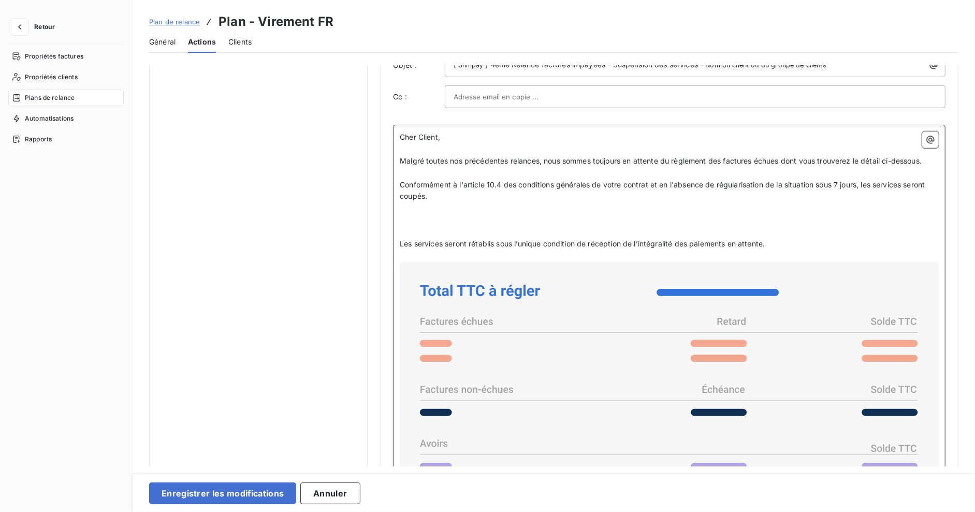
click at [447, 226] on p "﻿" at bounding box center [669, 232] width 539 height 12
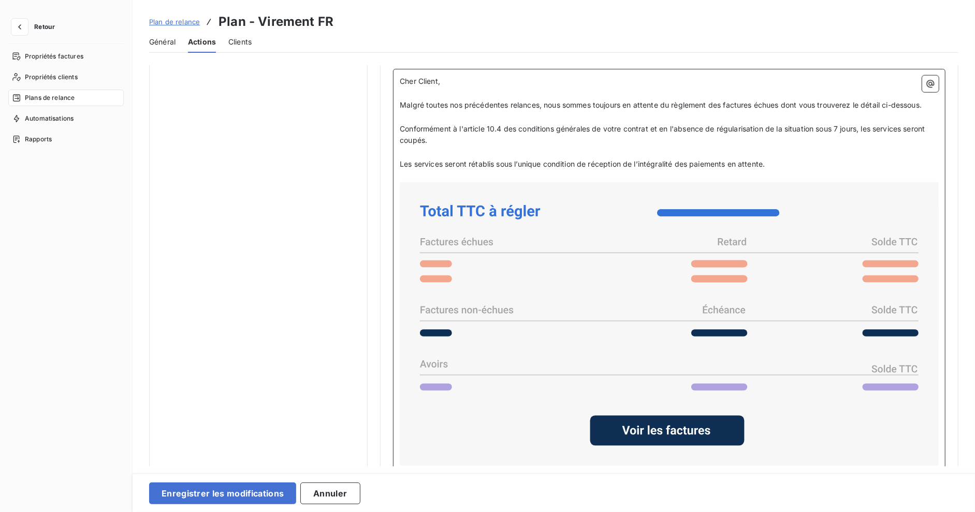
scroll to position [711, 0]
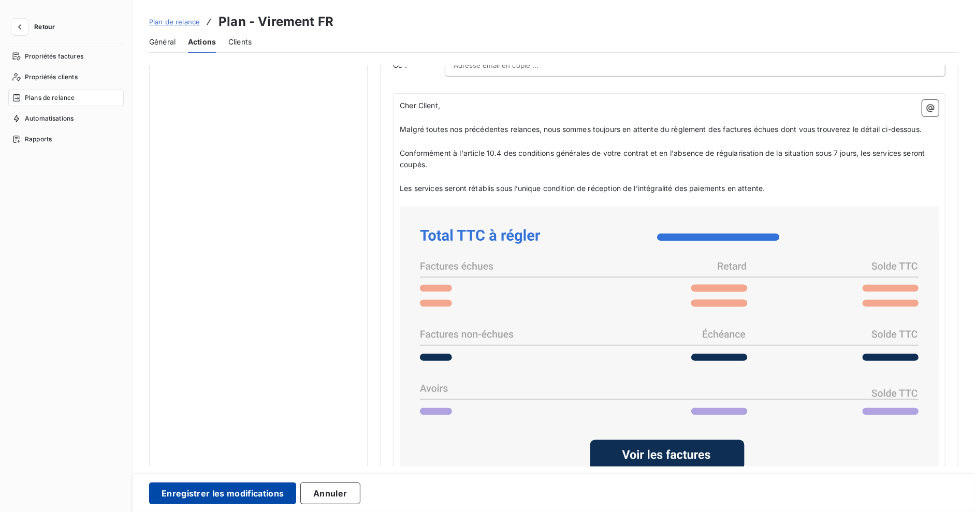
click at [258, 502] on button "Enregistrer les modifications" at bounding box center [222, 494] width 147 height 22
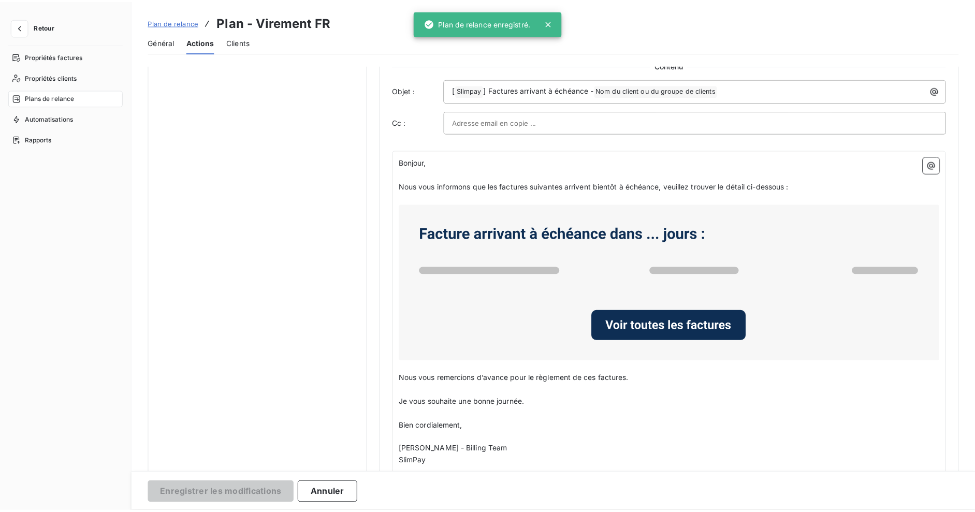
scroll to position [0, 0]
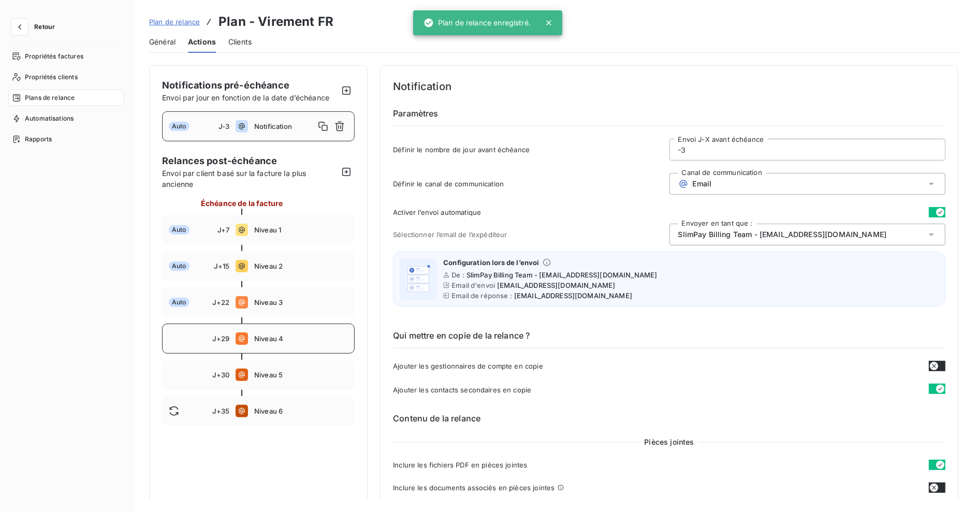
click at [263, 342] on span "Niveau 4" at bounding box center [301, 338] width 94 height 8
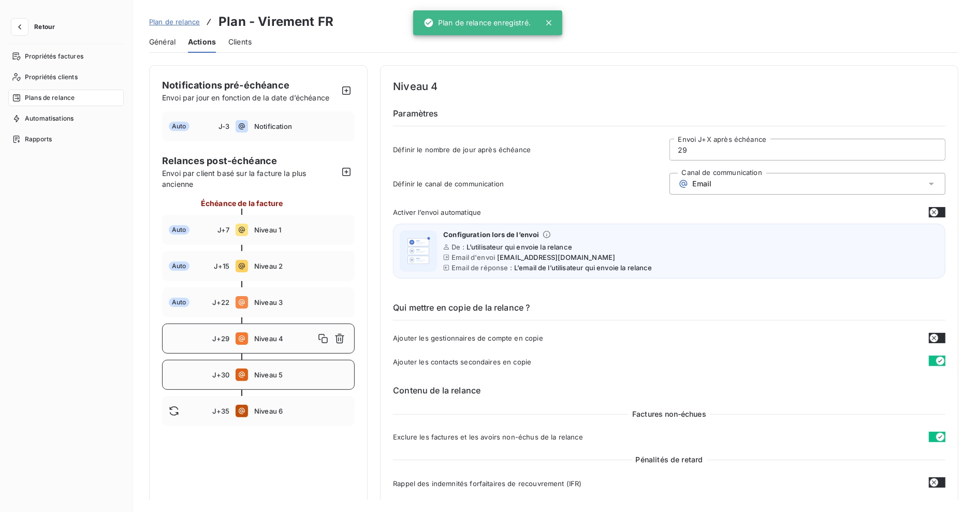
click at [270, 364] on div "J+30 Niveau 5" at bounding box center [258, 375] width 193 height 30
type input "30"
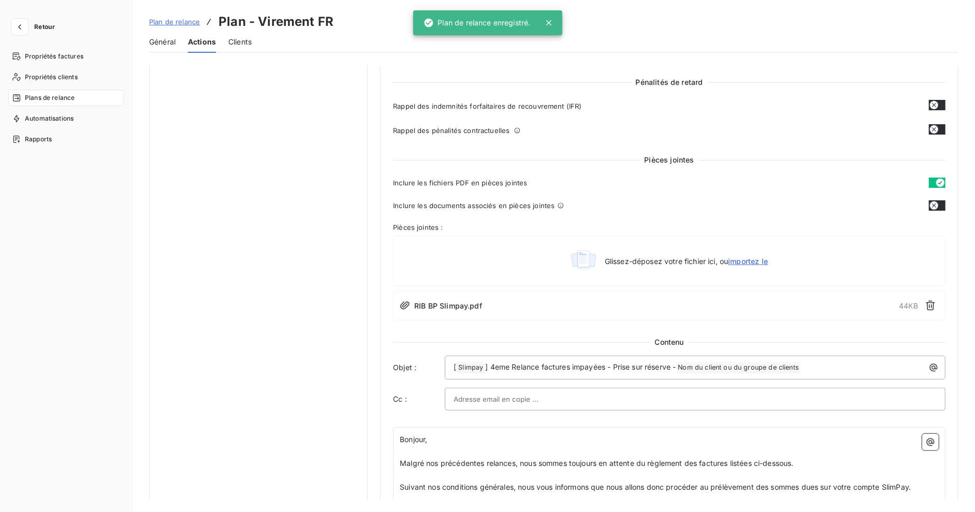
scroll to position [386, 0]
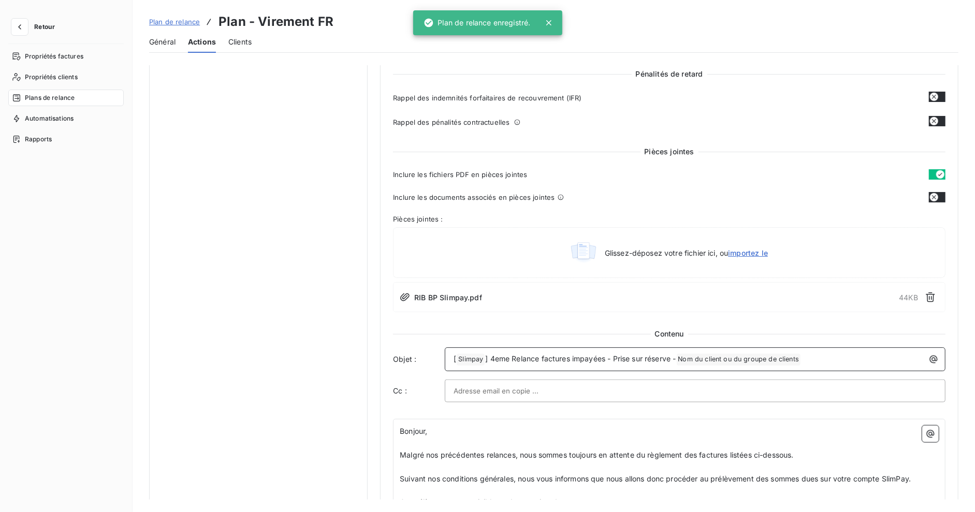
click at [514, 359] on span "] 4eme Relance factures impayées - Prise sur réserve -" at bounding box center [580, 358] width 191 height 9
click at [496, 354] on span "] 4eme Relance factures impayées - Prise sur réserve -" at bounding box center [580, 358] width 191 height 9
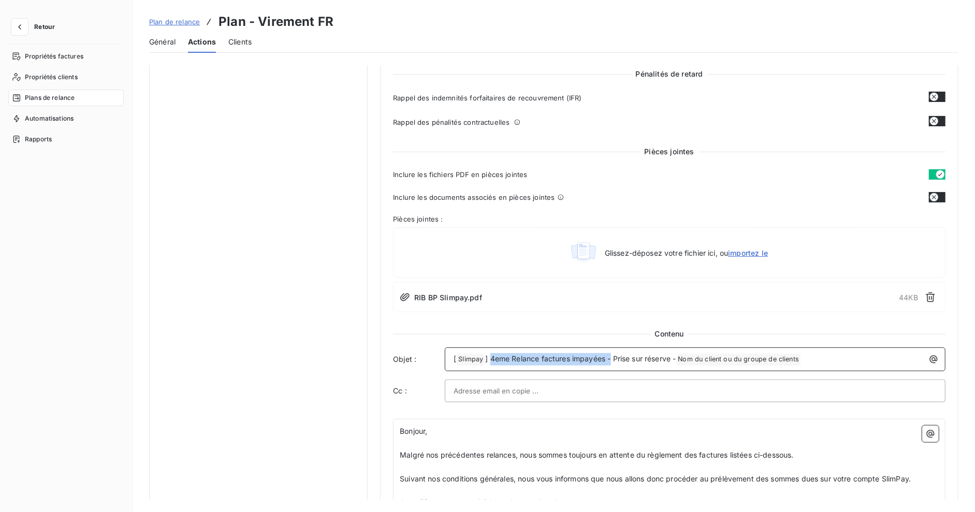
click at [606, 359] on span "] 4eme Relance factures impayées - Prise sur réserve -" at bounding box center [580, 358] width 191 height 9
click at [670, 358] on span "] 4eme Relance factures impayées - Prise sur réserve -" at bounding box center [580, 358] width 191 height 9
click at [669, 357] on span "] 4eme Relance factures impayées - Prise sur réserve -" at bounding box center [580, 358] width 191 height 9
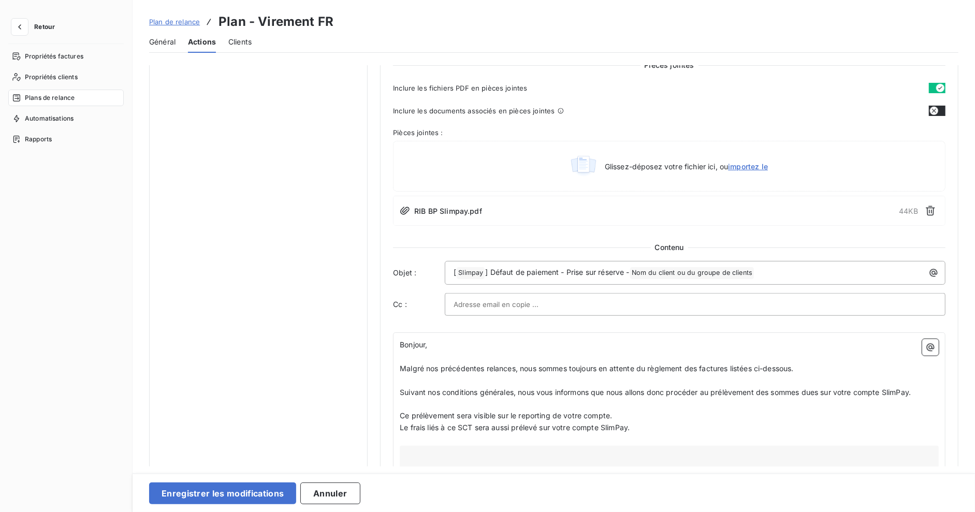
scroll to position [473, 0]
click at [646, 426] on p "Le frais liés à ce SCT sera aussi prélevé sur votre compte SlimPay." at bounding box center [669, 427] width 539 height 12
click at [661, 424] on p "Le frais liés à ce SCT sera aussi prélevé sur votre compte SlimPay." at bounding box center [669, 427] width 539 height 12
drag, startPoint x: 666, startPoint y: 425, endPoint x: 387, endPoint y: 339, distance: 291.5
click at [387, 339] on div "Niveau 5 Paramètres Définir le nombre de jour après échéance 30 Envoi J+X après…" at bounding box center [669, 200] width 578 height 1215
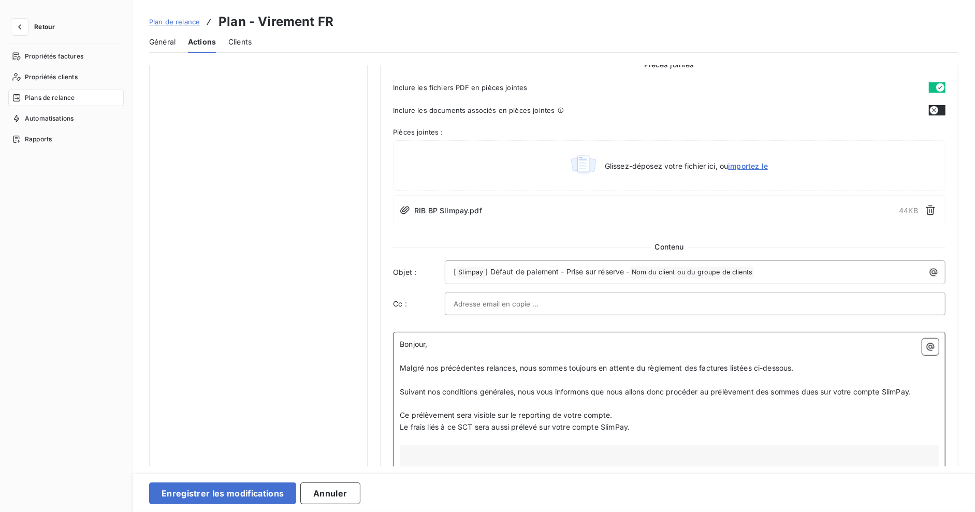
scroll to position [461, 0]
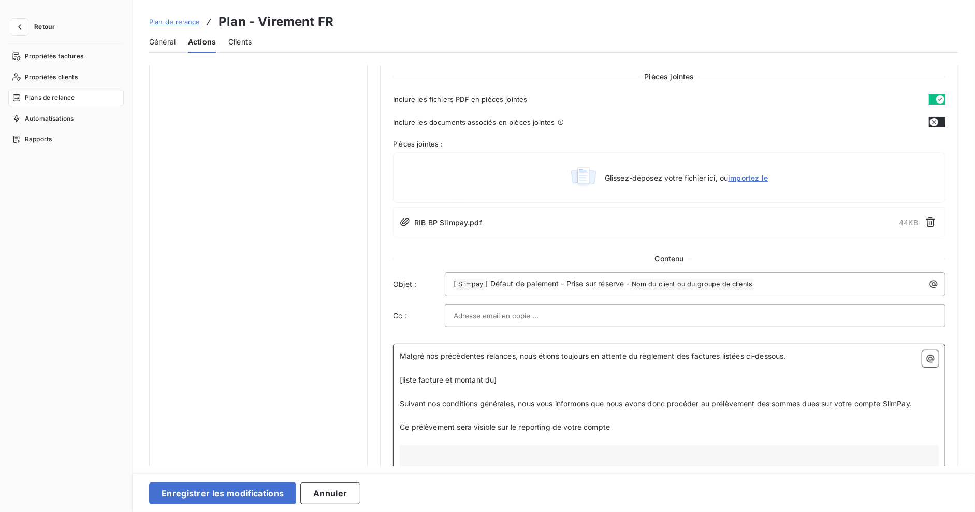
click at [526, 378] on p "[liste facture et montant du]" at bounding box center [669, 380] width 539 height 12
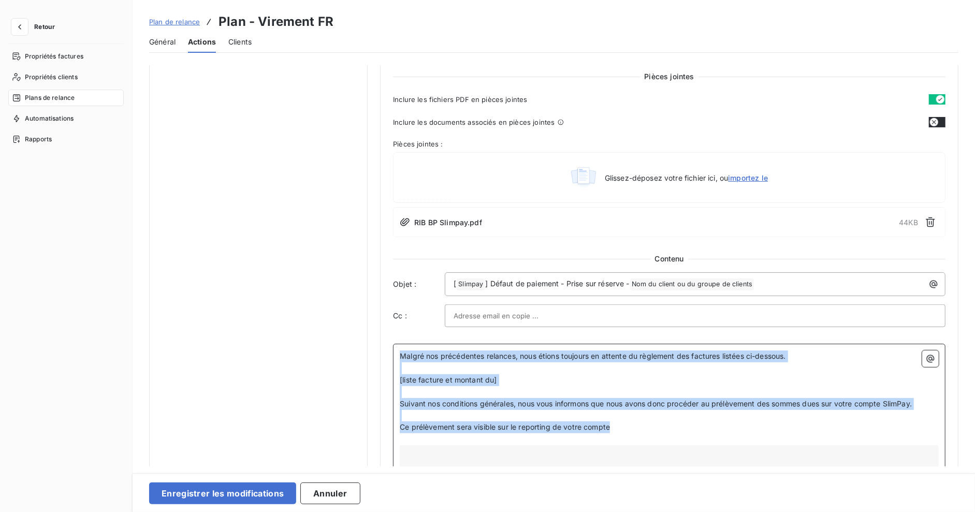
scroll to position [473, 0]
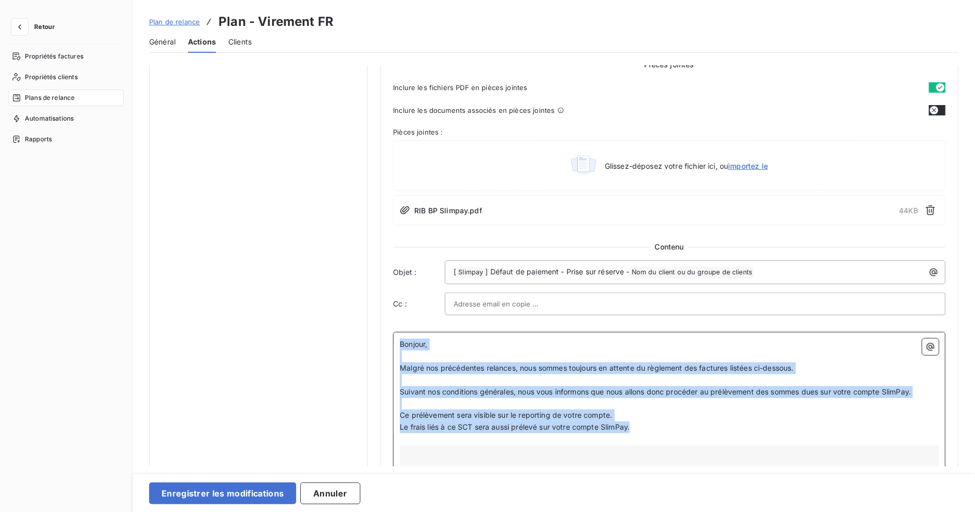
click at [400, 363] on span "Malgré nos précédentes relances, nous sommes toujours en attente du règlement d…" at bounding box center [597, 367] width 394 height 9
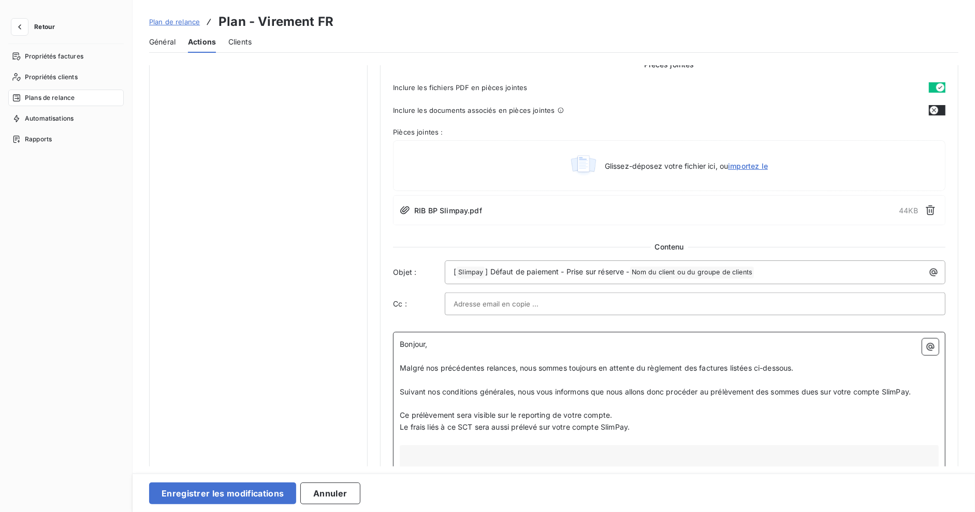
scroll to position [485, 0]
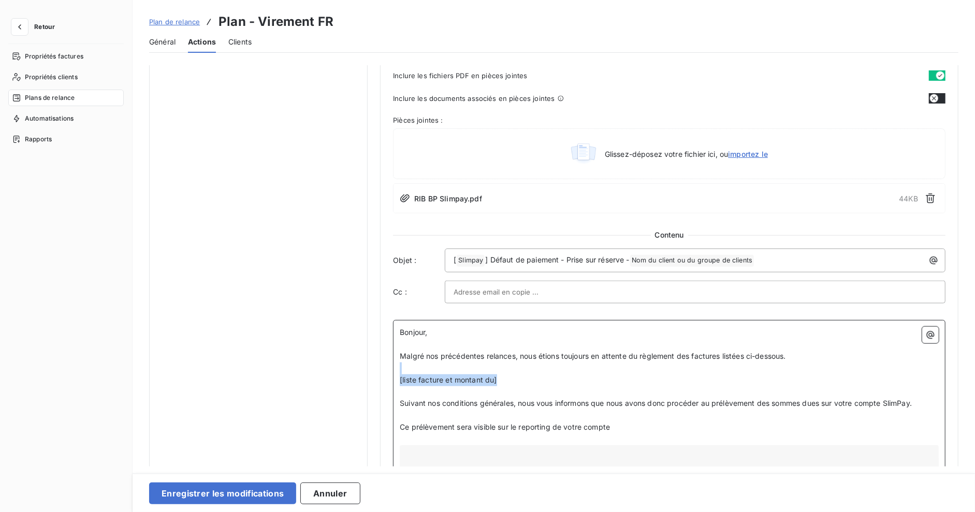
drag, startPoint x: 517, startPoint y: 374, endPoint x: 400, endPoint y: 369, distance: 117.1
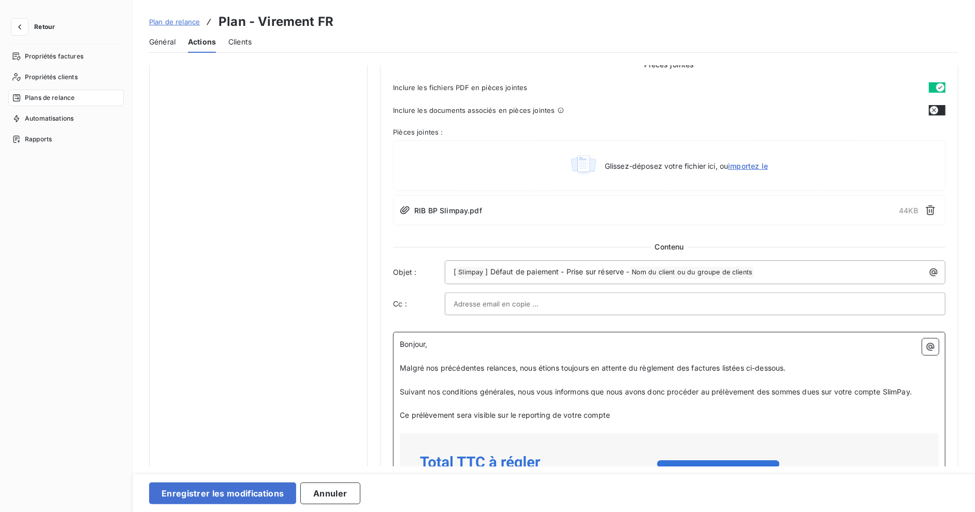
scroll to position [461, 0]
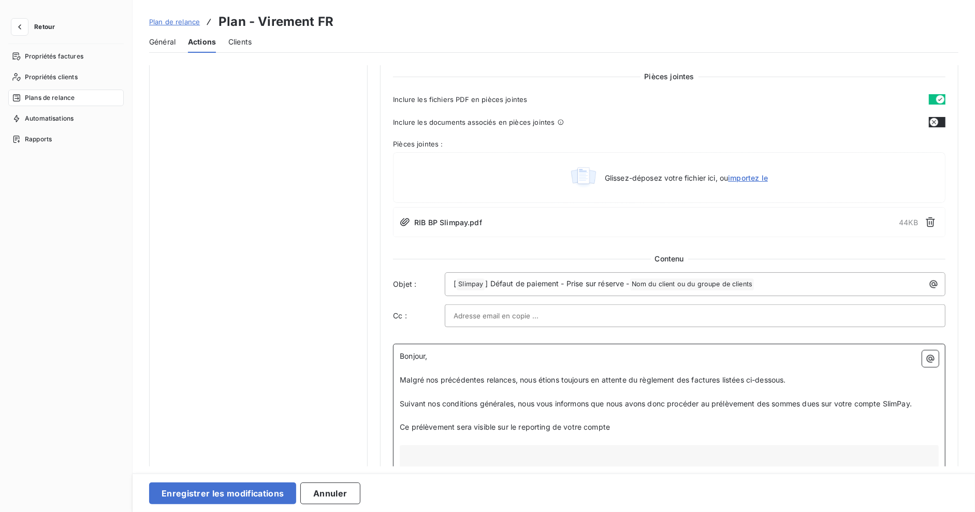
click at [542, 410] on p "﻿" at bounding box center [669, 416] width 539 height 12
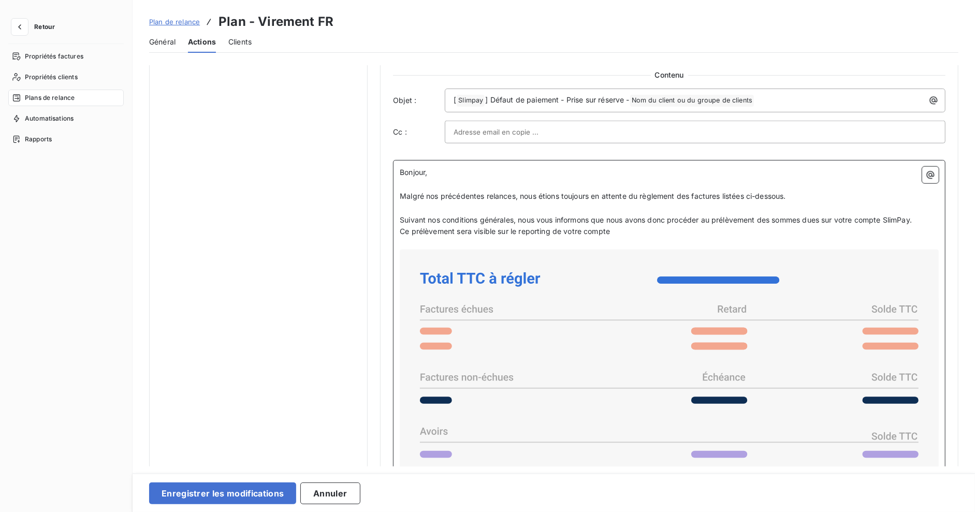
scroll to position [679, 0]
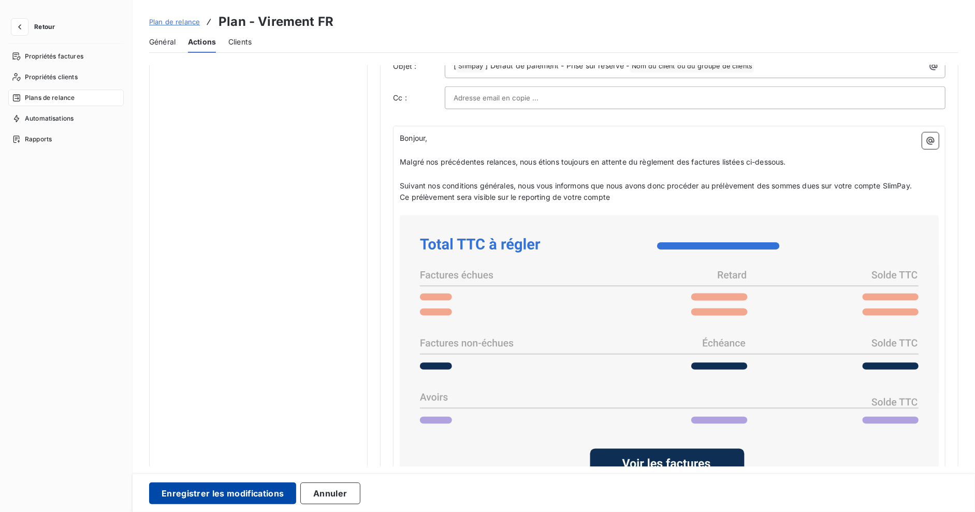
click at [238, 493] on button "Enregistrer les modifications" at bounding box center [222, 494] width 147 height 22
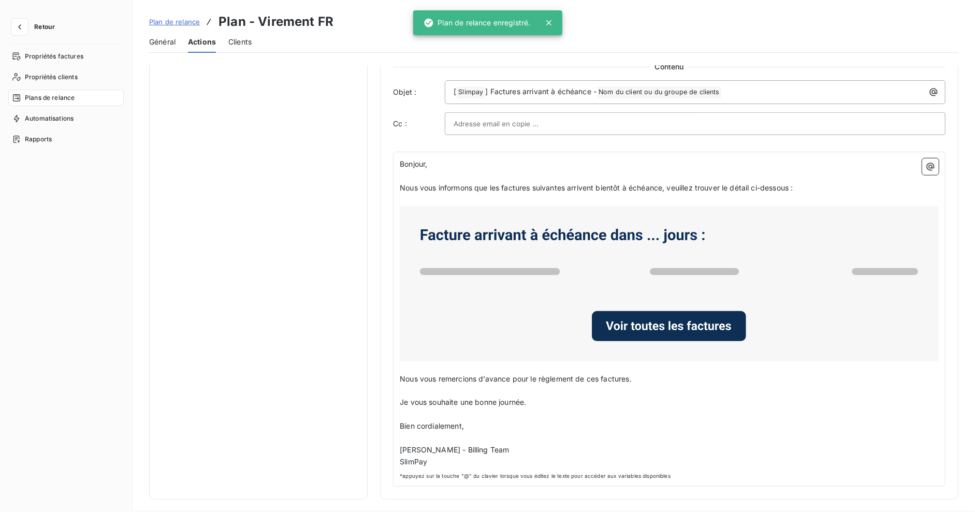
scroll to position [0, 0]
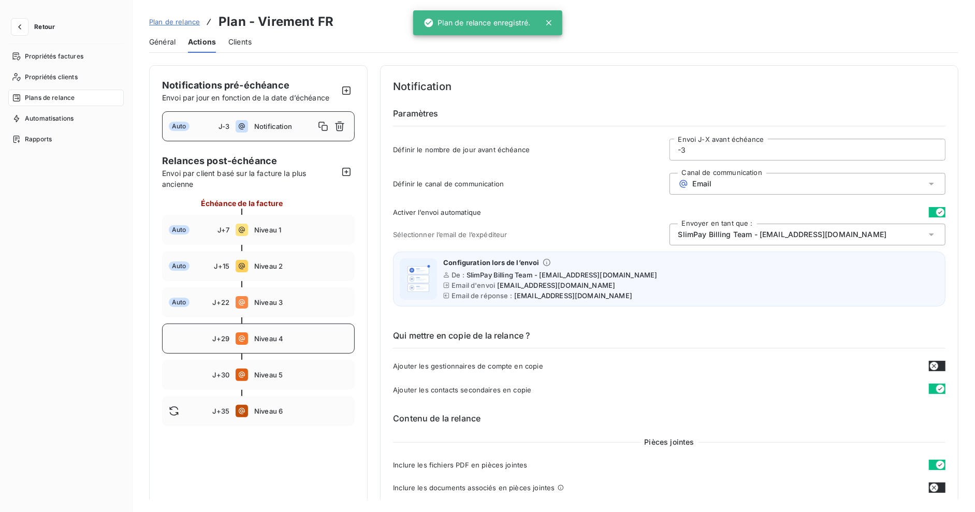
click at [273, 342] on span "Niveau 4" at bounding box center [301, 338] width 94 height 8
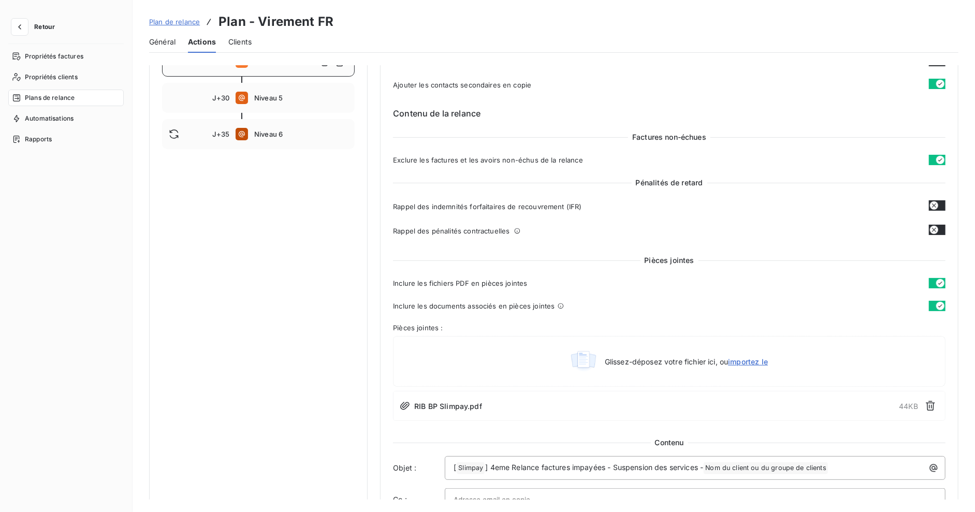
scroll to position [93, 0]
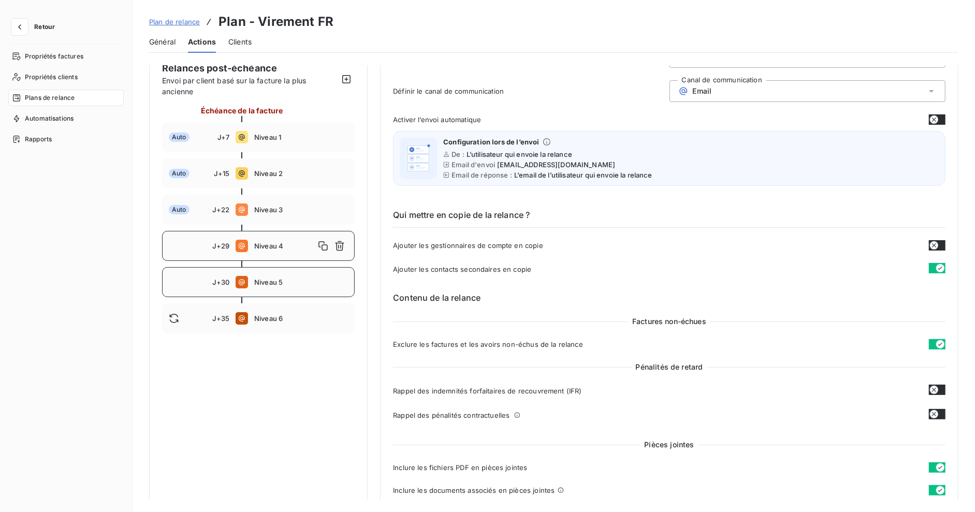
click at [267, 283] on span "Niveau 5" at bounding box center [301, 282] width 94 height 8
click at [276, 323] on div "J+35 Niveau 6" at bounding box center [258, 318] width 193 height 30
type input "35"
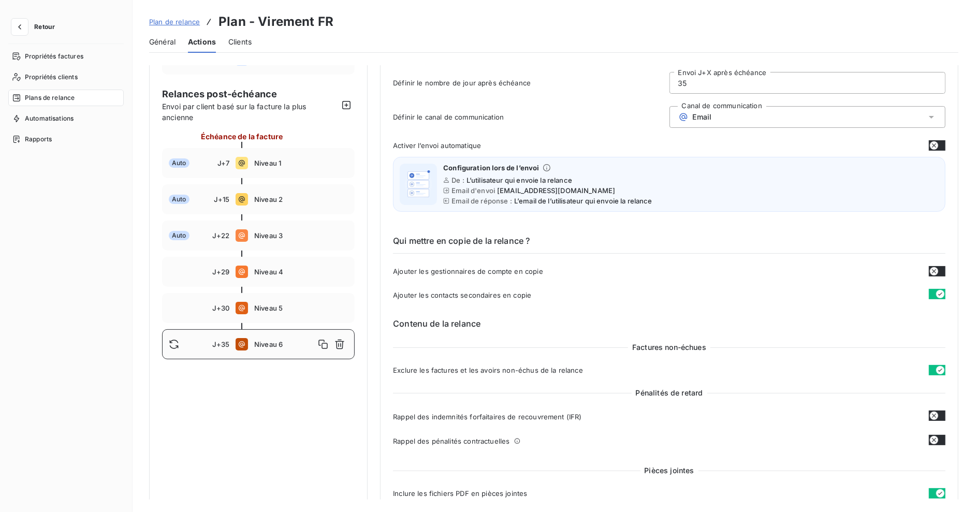
scroll to position [0, 0]
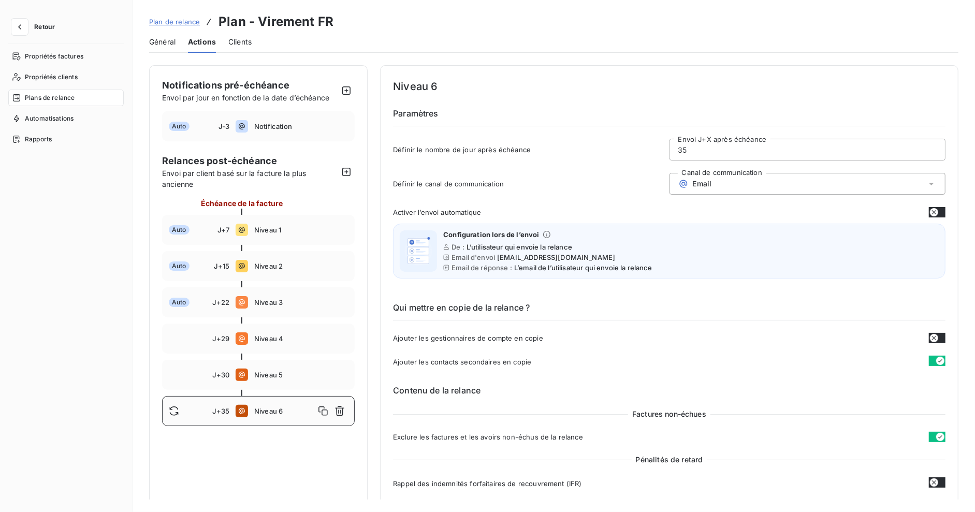
click at [163, 13] on div "Plan de relance Plan - Virement FR" at bounding box center [241, 21] width 184 height 19
click at [162, 21] on span "Plan de relance" at bounding box center [174, 22] width 51 height 8
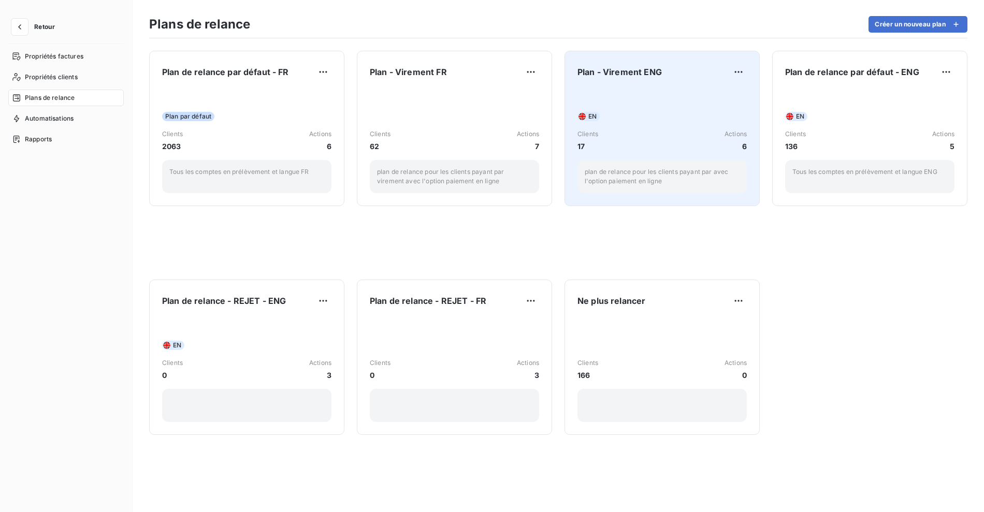
click at [689, 112] on div "EN" at bounding box center [661, 116] width 169 height 9
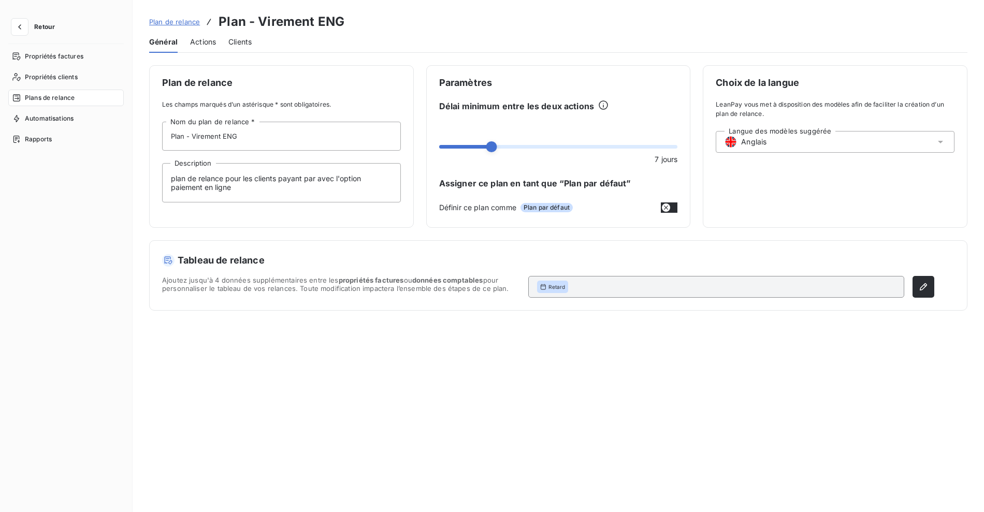
click at [202, 43] on span "Actions" at bounding box center [203, 42] width 26 height 10
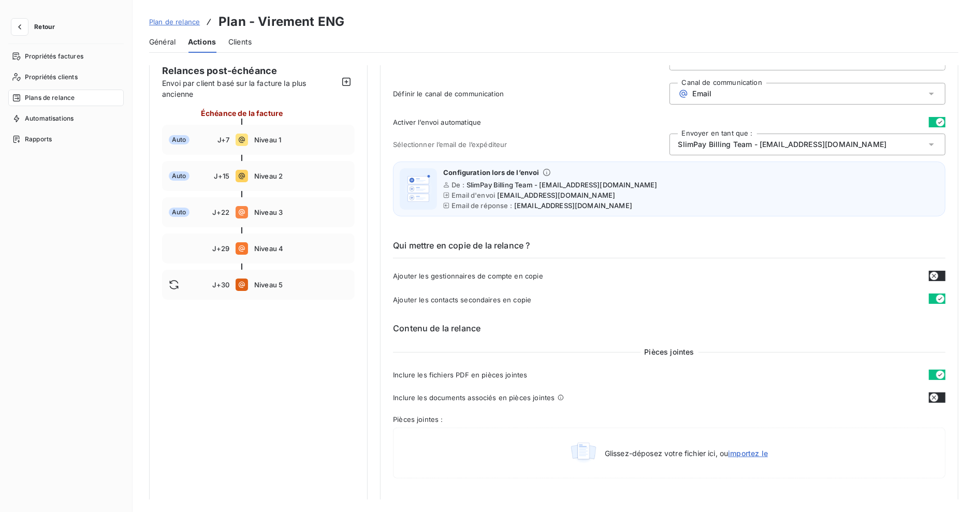
scroll to position [107, 0]
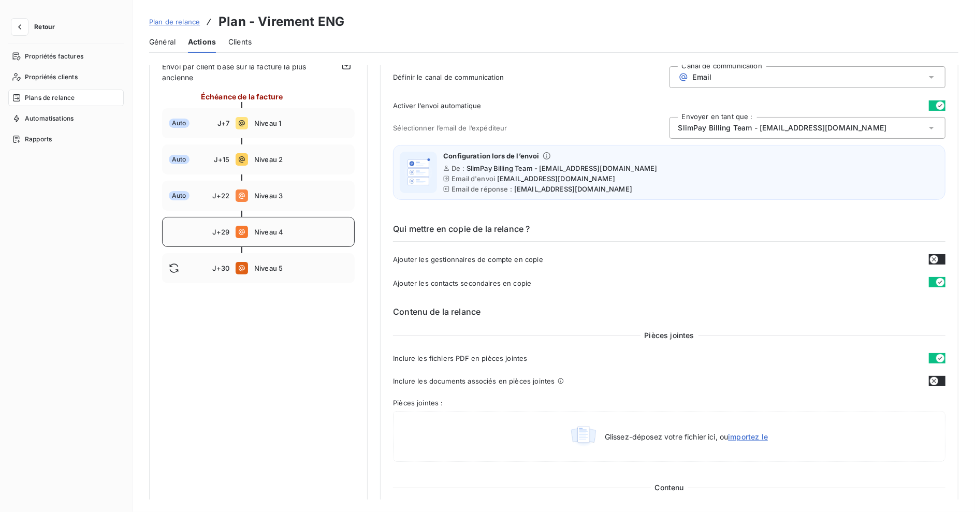
click at [286, 223] on div "J+29 Niveau 4" at bounding box center [258, 232] width 193 height 30
type input "29"
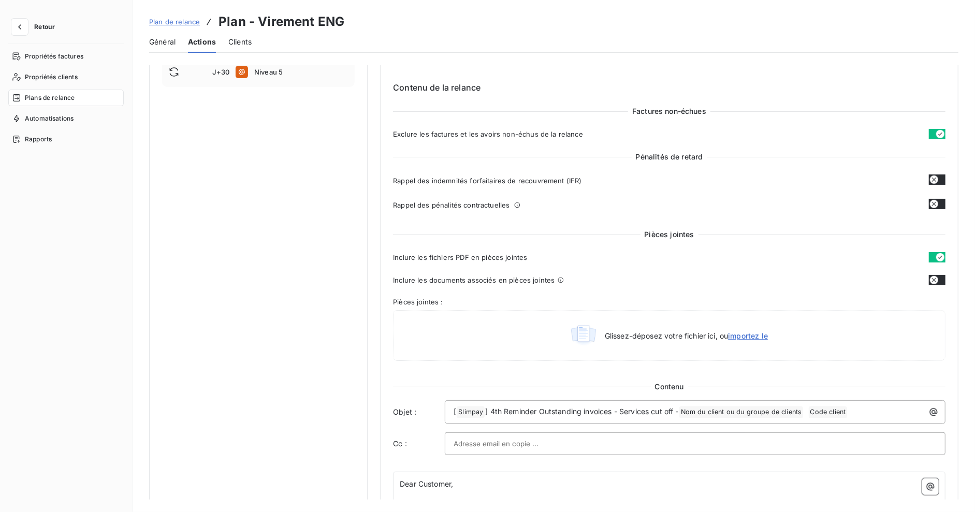
scroll to position [329, 0]
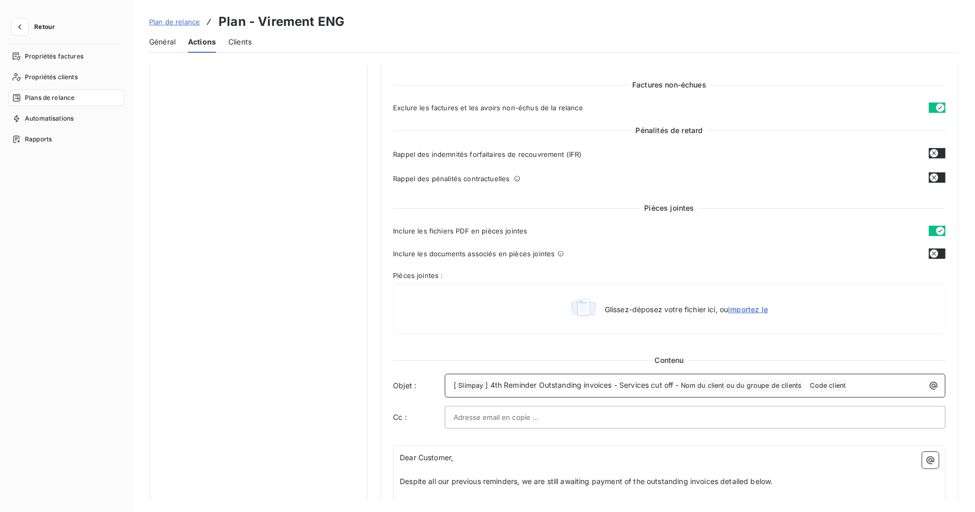
click at [634, 381] on span "] 4th Reminder Outstanding invoices - Services cut off -" at bounding box center [581, 385] width 193 height 9
click at [664, 383] on span "] 4th Reminder Outstanding invoices - Services cut off -" at bounding box center [581, 385] width 193 height 9
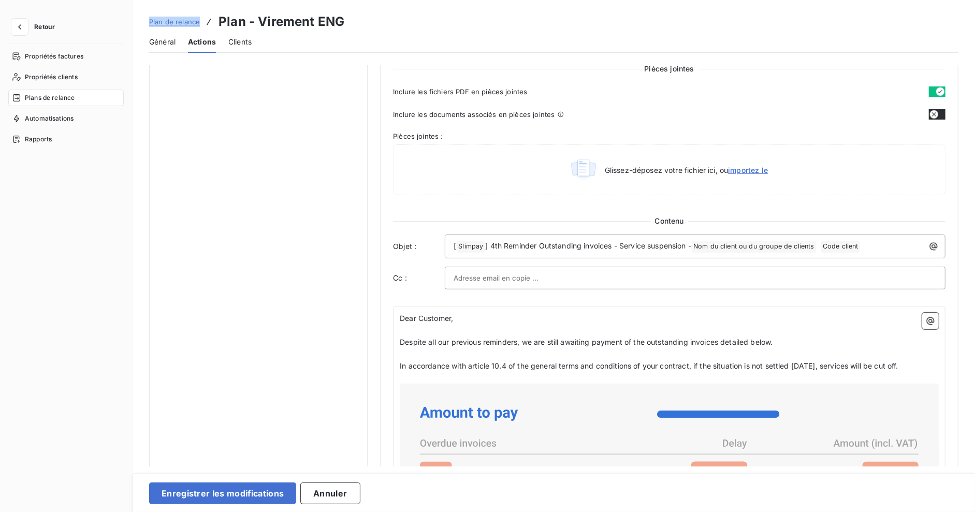
scroll to position [532, 0]
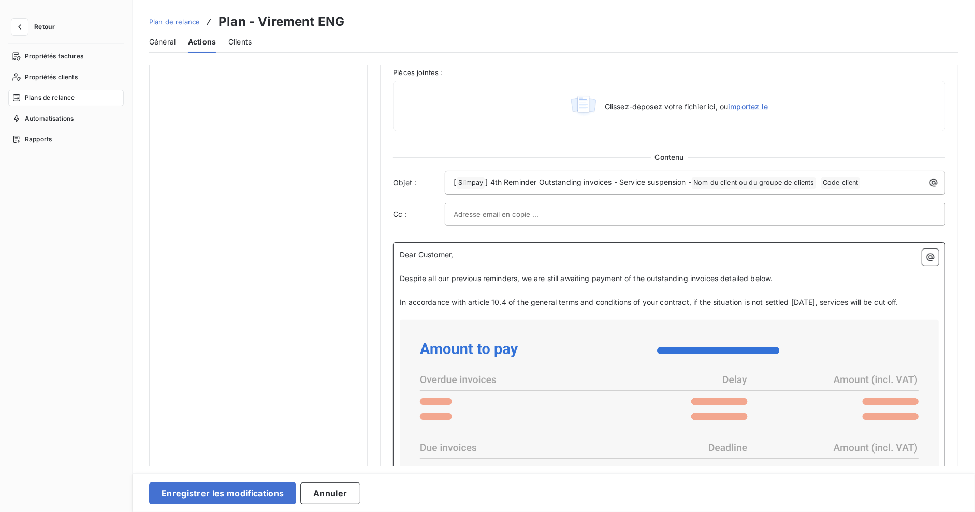
drag, startPoint x: 581, startPoint y: 277, endPoint x: 945, endPoint y: 291, distance: 364.2
click at [581, 277] on span "Despite all our previous reminders, we are still awaiting payment of the outsta…" at bounding box center [586, 278] width 373 height 9
drag, startPoint x: 929, startPoint y: 299, endPoint x: 420, endPoint y: 228, distance: 514.4
click at [420, 228] on div "Pièces jointes Inclure les fichiers PDF en pièces jointes Inclure les documents…" at bounding box center [669, 340] width 552 height 681
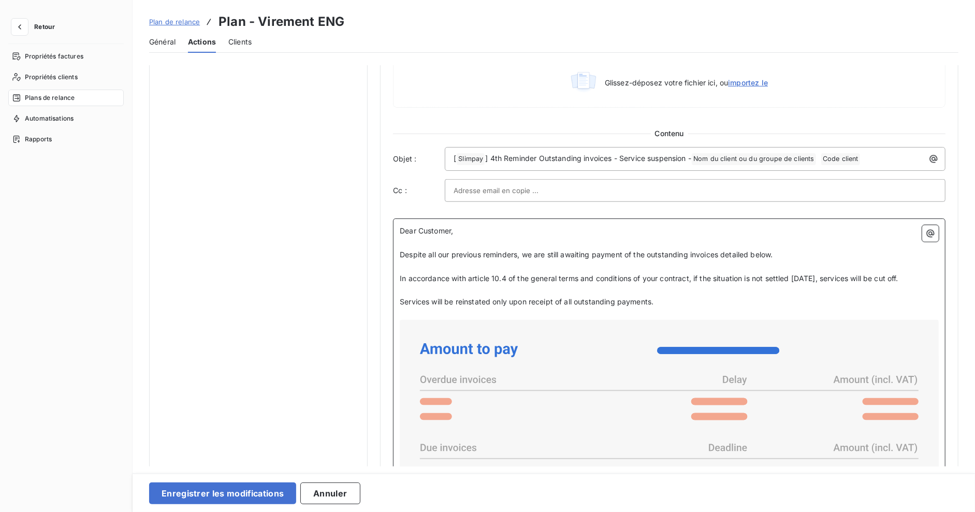
click at [460, 288] on p "﻿" at bounding box center [669, 290] width 539 height 12
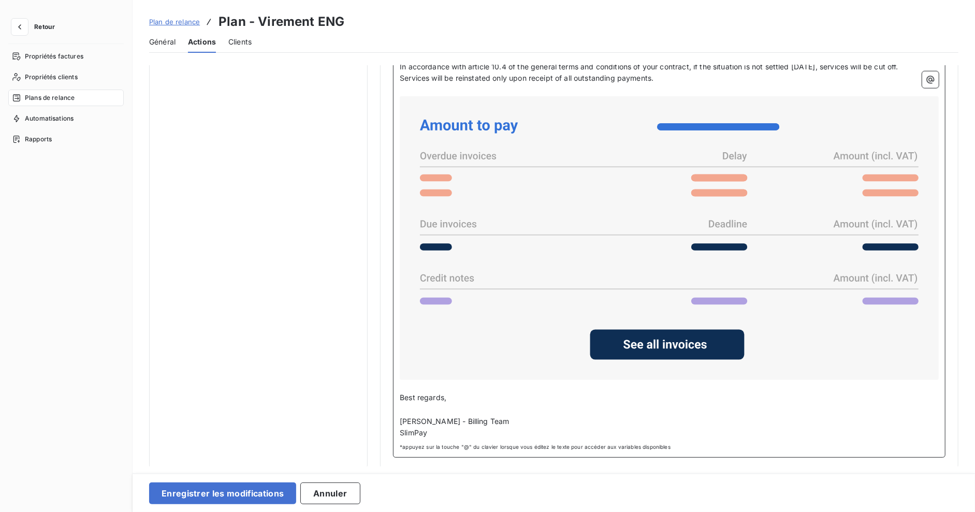
scroll to position [520, 0]
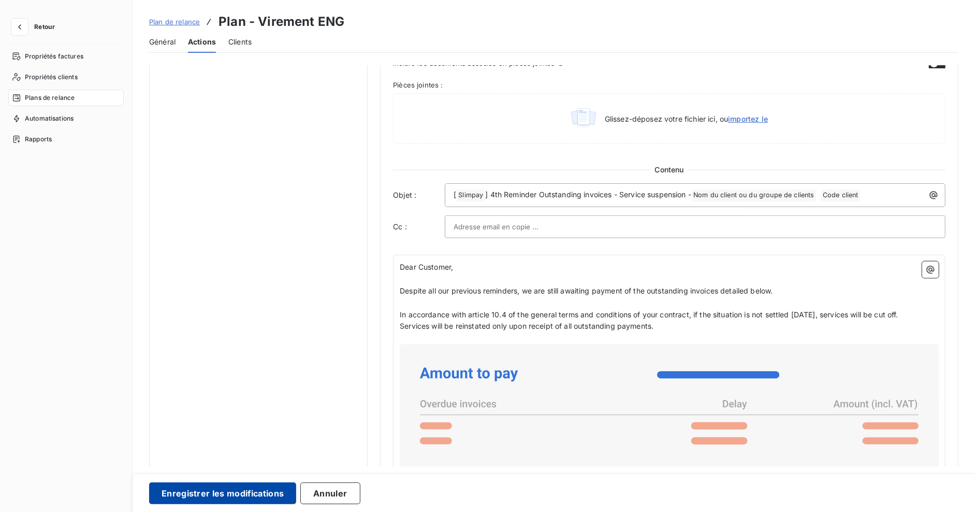
click at [241, 498] on button "Enregistrer les modifications" at bounding box center [222, 494] width 147 height 22
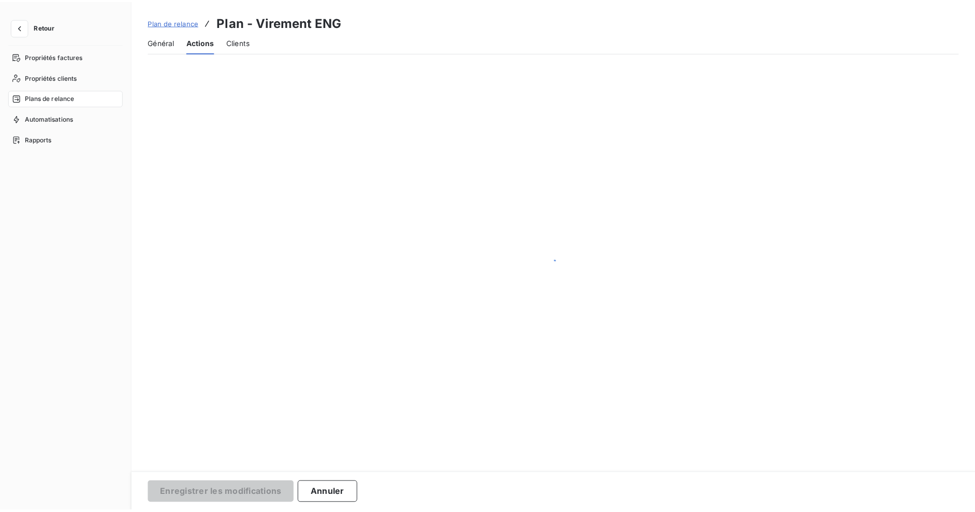
scroll to position [0, 0]
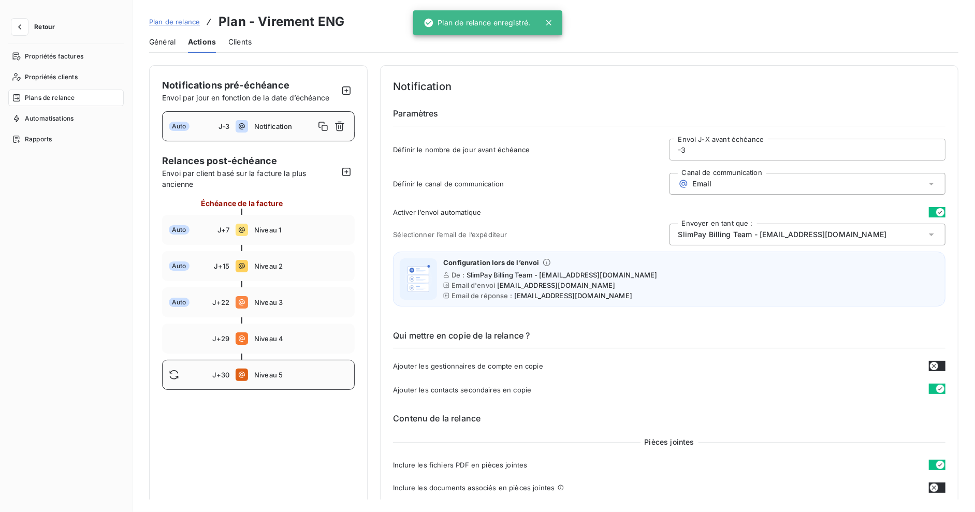
click at [281, 382] on div "J+30 Niveau 5" at bounding box center [258, 375] width 193 height 30
type input "30"
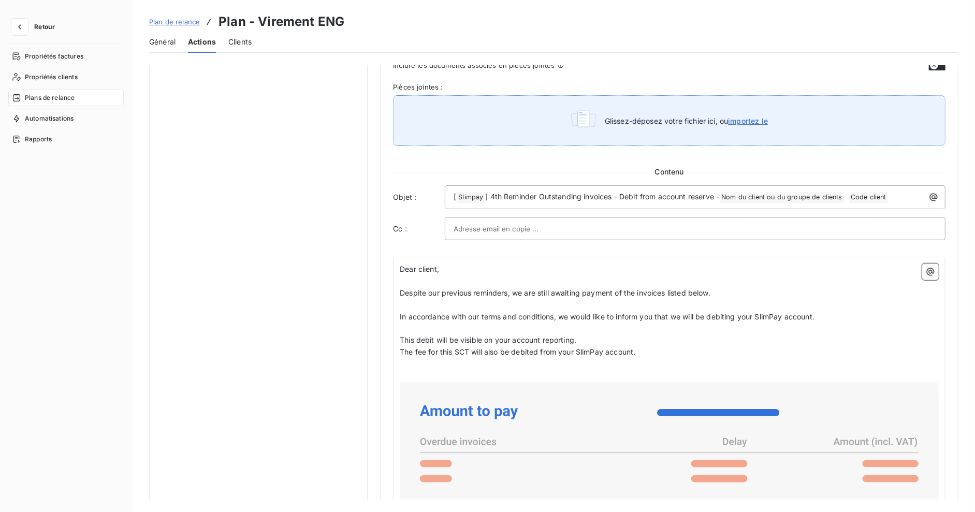
scroll to position [417, 0]
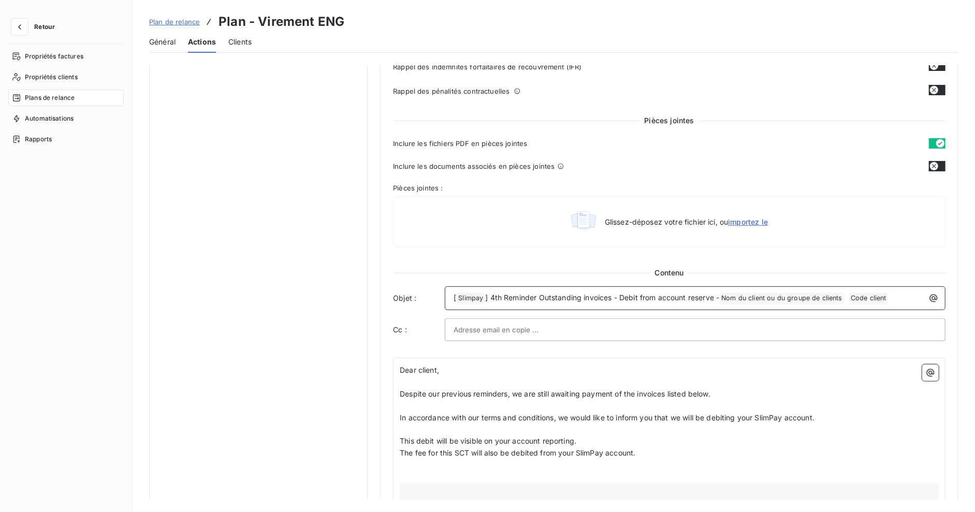
click at [506, 293] on span "] 4th Reminder Outstanding invoices - Debit from account reserve -" at bounding box center [602, 297] width 234 height 9
click at [495, 295] on span "] 4th Reminder Outstanding invoices - Debit from account reserve -" at bounding box center [602, 297] width 234 height 9
click at [647, 295] on span "] 4th Reminder Outstanding invoices - Debit from account reserve -" at bounding box center [602, 297] width 234 height 9
click at [700, 295] on span "] 4th Reminder Outstanding invoices - Debit from account reserve -" at bounding box center [602, 297] width 234 height 9
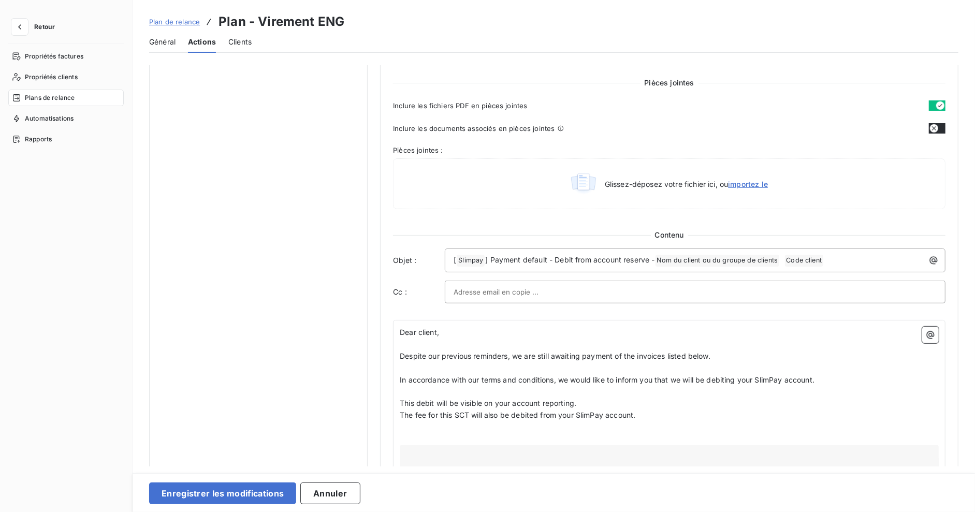
scroll to position [462, 0]
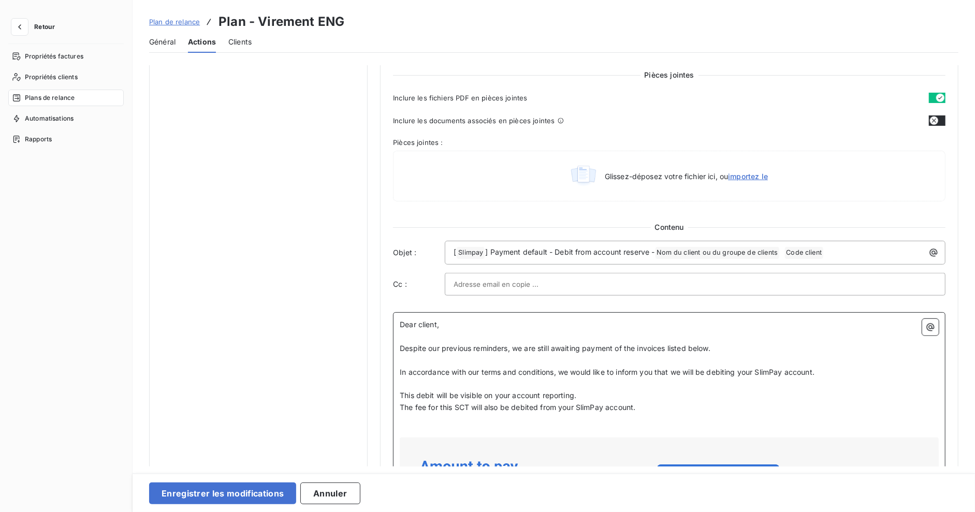
click at [442, 414] on p "﻿" at bounding box center [669, 420] width 539 height 12
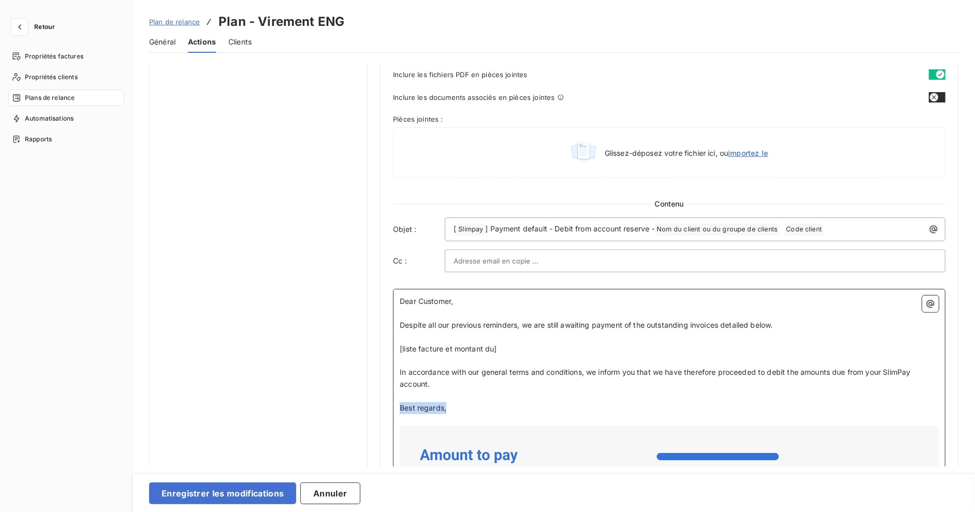
drag, startPoint x: 399, startPoint y: 401, endPoint x: 384, endPoint y: 399, distance: 14.6
click at [384, 399] on div "Niveau 5 Paramètres Définir le nombre de jour après échéance 30 Envoi J+X après…" at bounding box center [669, 190] width 578 height 1221
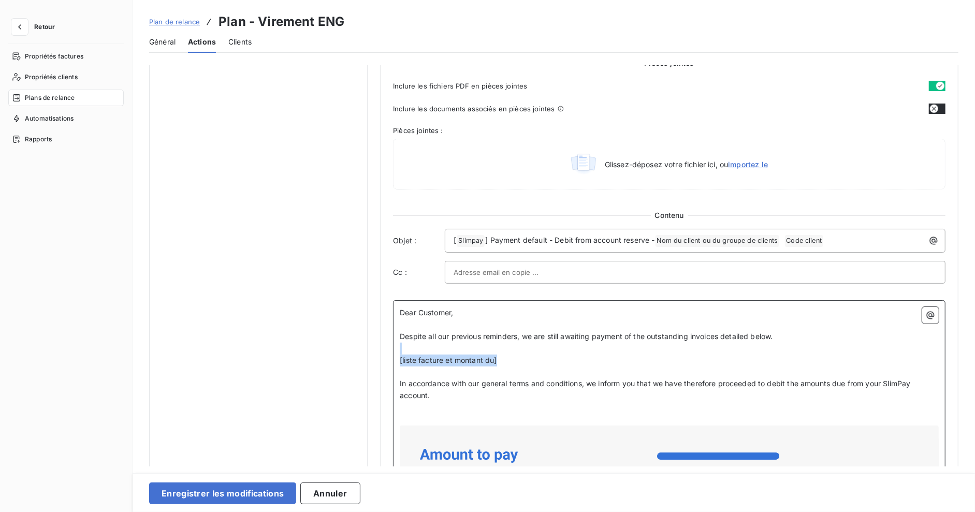
drag, startPoint x: 472, startPoint y: 358, endPoint x: 413, endPoint y: 349, distance: 59.2
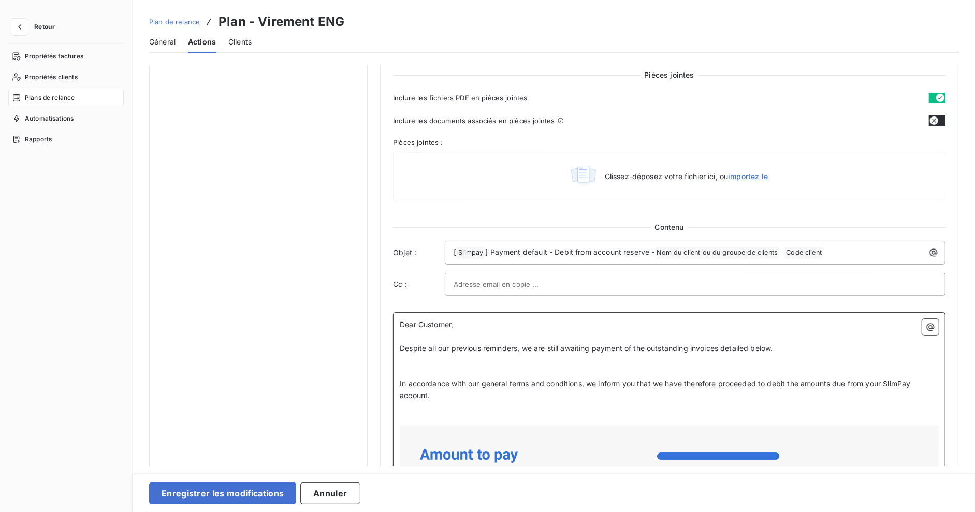
scroll to position [450, 0]
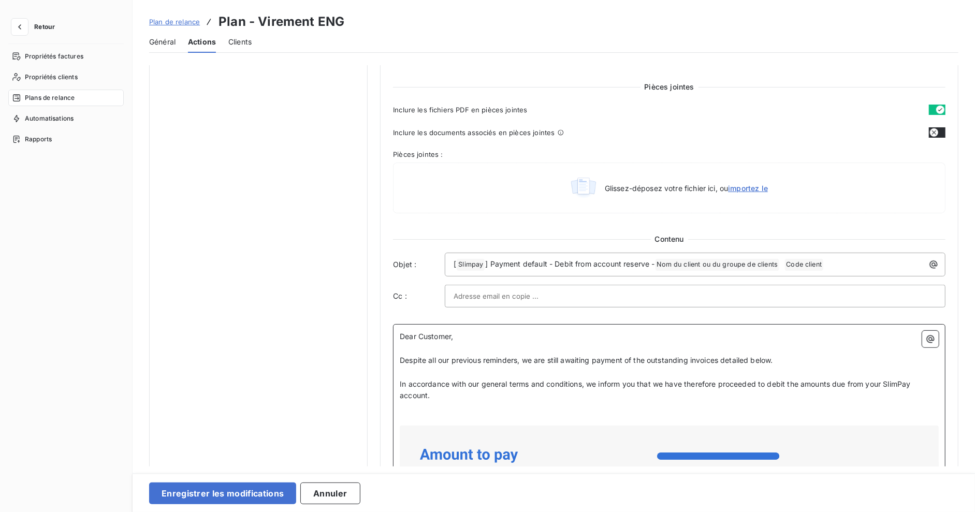
click at [452, 408] on p "﻿" at bounding box center [669, 408] width 539 height 12
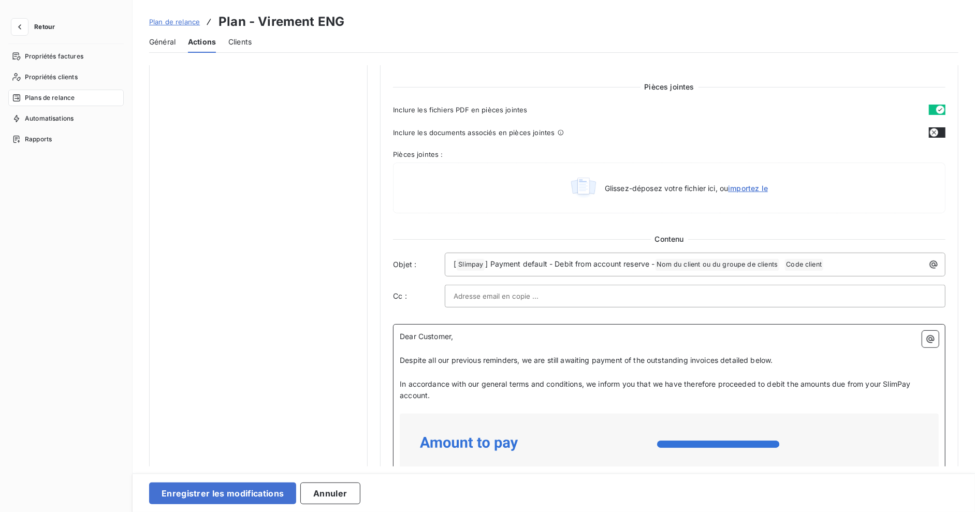
scroll to position [439, 0]
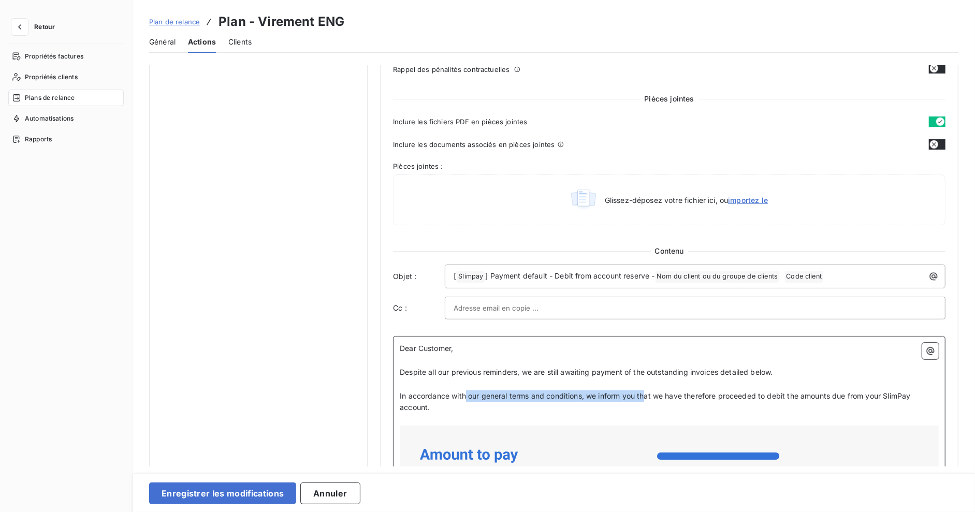
drag, startPoint x: 481, startPoint y: 396, endPoint x: 645, endPoint y: 393, distance: 163.1
click at [645, 393] on span "In accordance with our general terms and conditions, we inform you that we have…" at bounding box center [656, 401] width 513 height 21
click at [677, 398] on p "In accordance with our general terms and conditions, we inform you that we have…" at bounding box center [669, 402] width 539 height 24
click at [692, 403] on p "In accordance with our general terms and conditions, we inform you that we have…" at bounding box center [669, 402] width 539 height 24
click at [566, 400] on p "In accordance with our general terms and conditions, we inform you that we have…" at bounding box center [669, 402] width 539 height 24
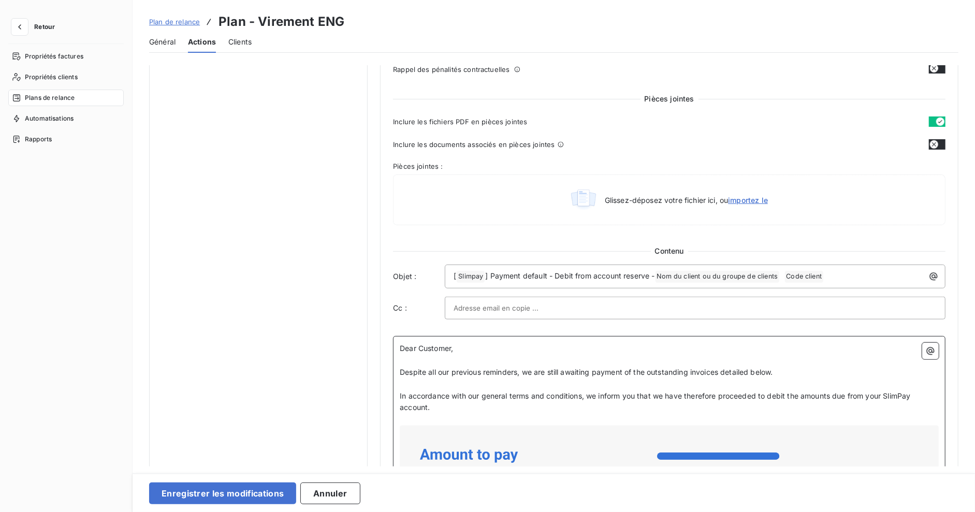
click at [621, 390] on p "In accordance with our general terms and conditions, we inform you that we have…" at bounding box center [669, 402] width 539 height 24
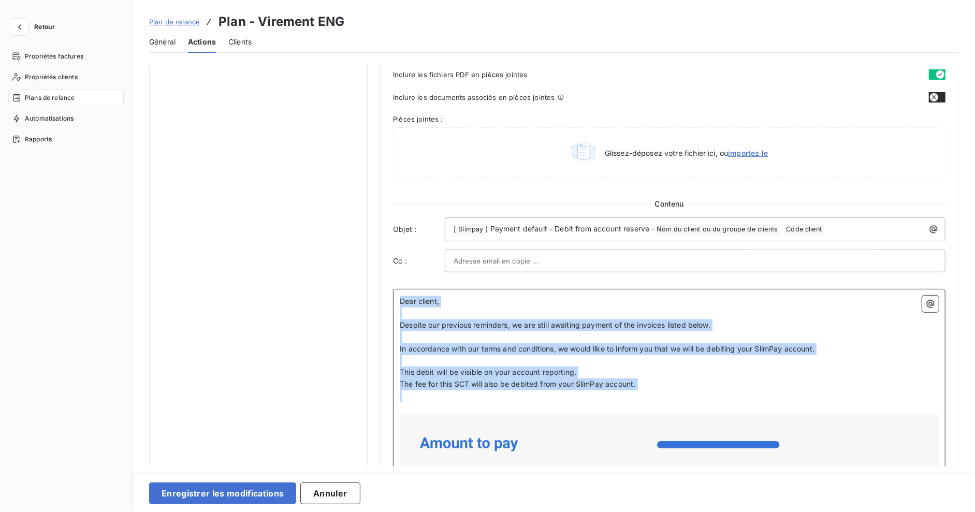
scroll to position [474, 0]
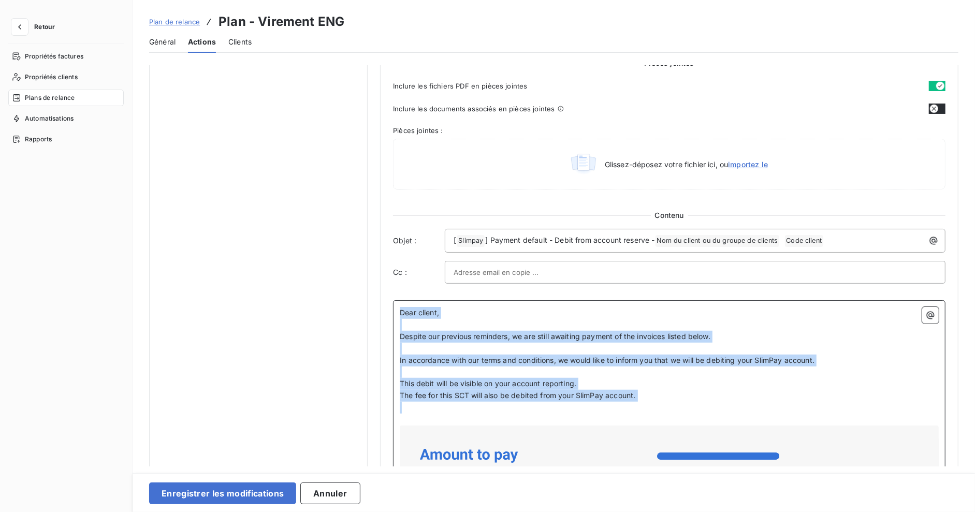
click at [609, 378] on p "This debit will be visible on your account reporting." at bounding box center [669, 384] width 539 height 12
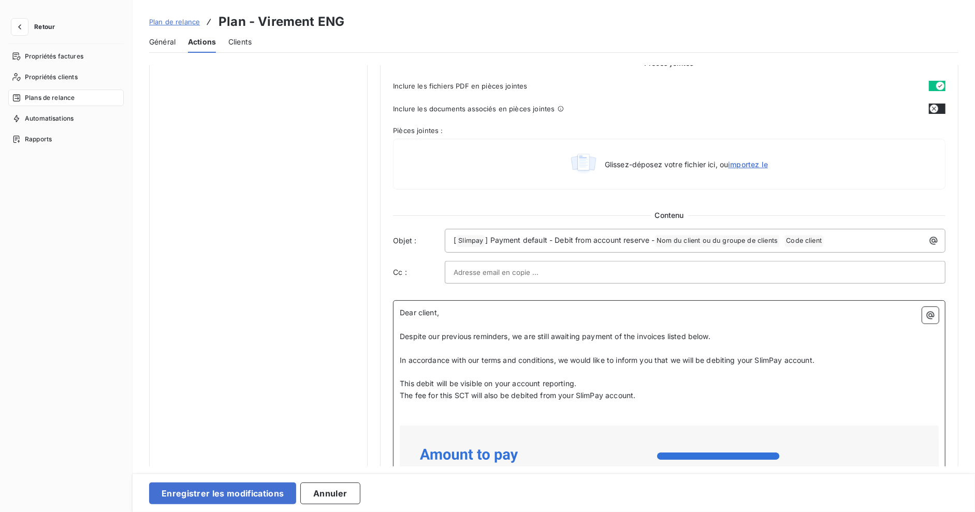
click at [662, 384] on p "This debit will be visible on your account reporting." at bounding box center [669, 384] width 539 height 12
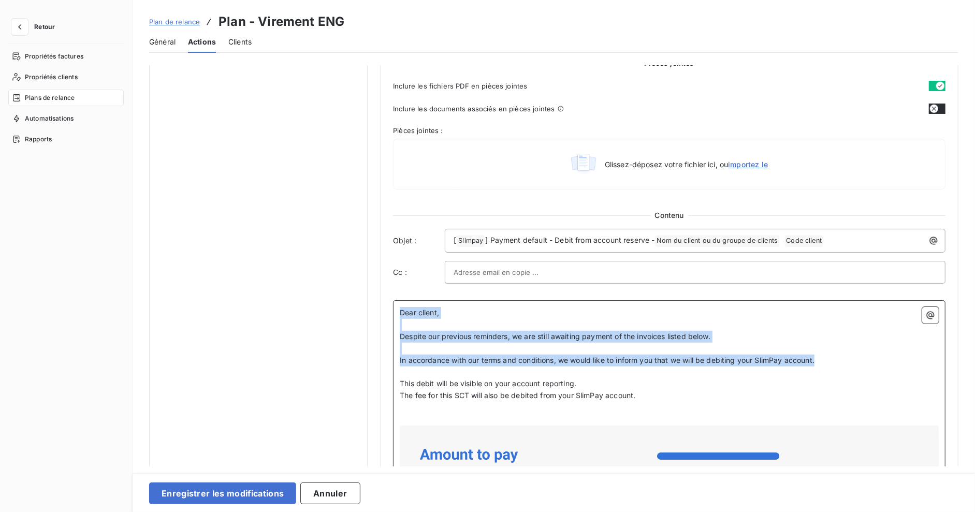
drag, startPoint x: 834, startPoint y: 355, endPoint x: 352, endPoint y: 281, distance: 487.1
click at [352, 281] on div "Notifications pré-échéance Envoi par jour en fonction de la date d’échéance Aut…" at bounding box center [553, 195] width 809 height 1209
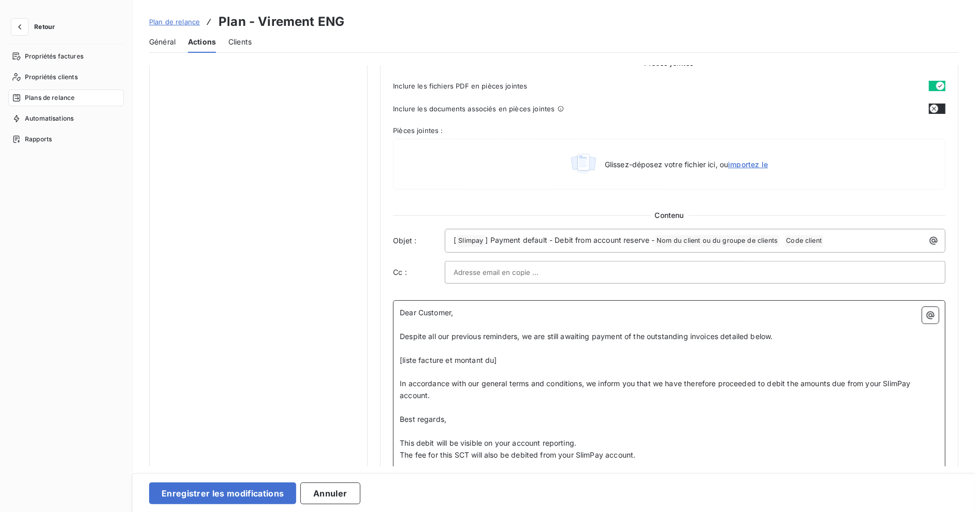
scroll to position [533, 0]
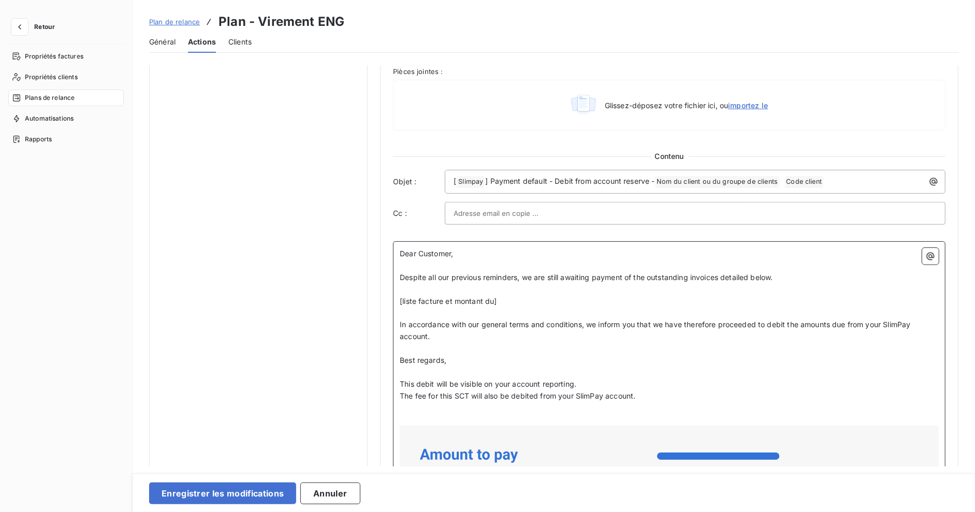
click at [472, 330] on p "In accordance with our general terms and conditions, we inform you that we have…" at bounding box center [669, 331] width 539 height 24
drag, startPoint x: 517, startPoint y: 295, endPoint x: 376, endPoint y: 293, distance: 140.8
click at [376, 293] on div "Notifications pré-échéance Envoi par jour en fonction de la date d’échéance Aut…" at bounding box center [553, 166] width 809 height 1268
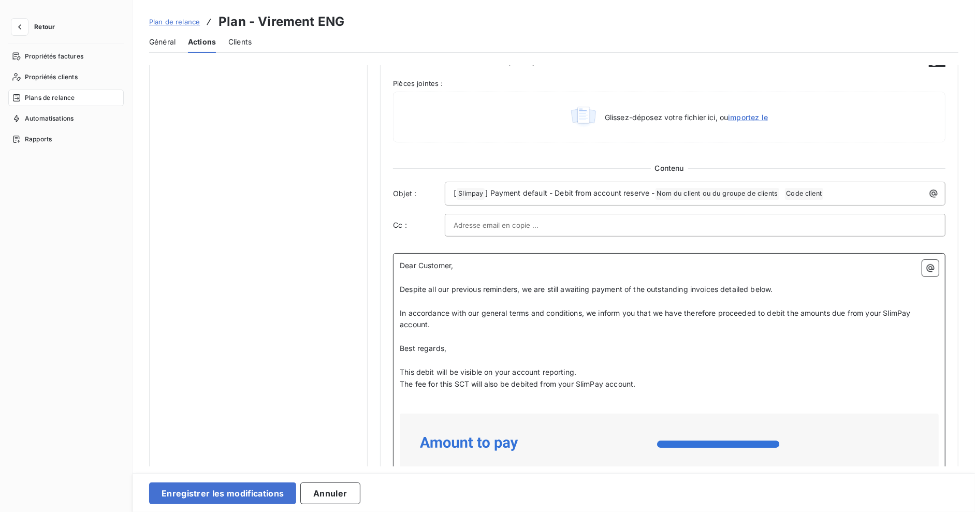
scroll to position [510, 0]
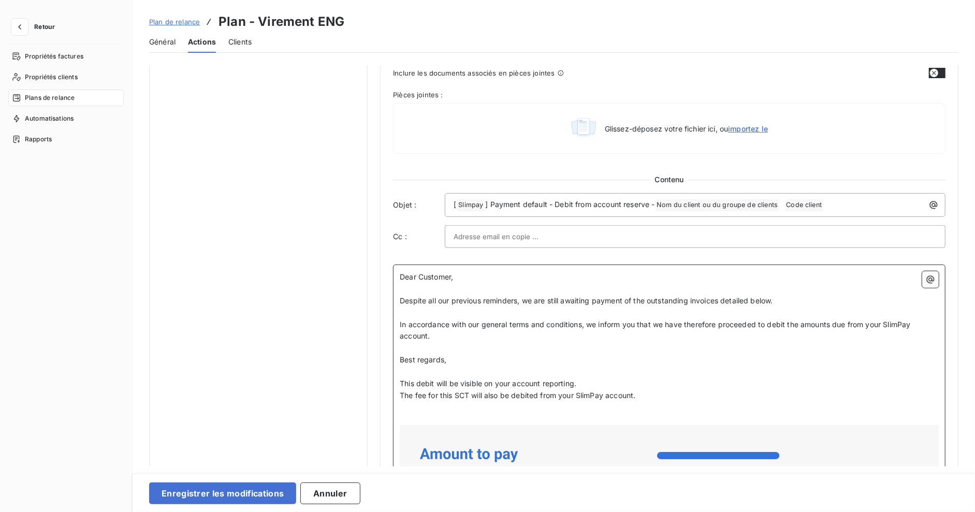
click at [461, 342] on p "﻿" at bounding box center [669, 348] width 539 height 12
drag, startPoint x: 464, startPoint y: 349, endPoint x: 379, endPoint y: 338, distance: 85.6
click at [378, 338] on div "Notifications pré-échéance Envoi par jour en fonction de la date d’échéance Aut…" at bounding box center [553, 177] width 809 height 1245
click at [526, 356] on p "Best regards," at bounding box center [669, 360] width 539 height 12
drag, startPoint x: 518, startPoint y: 361, endPoint x: 431, endPoint y: 349, distance: 88.2
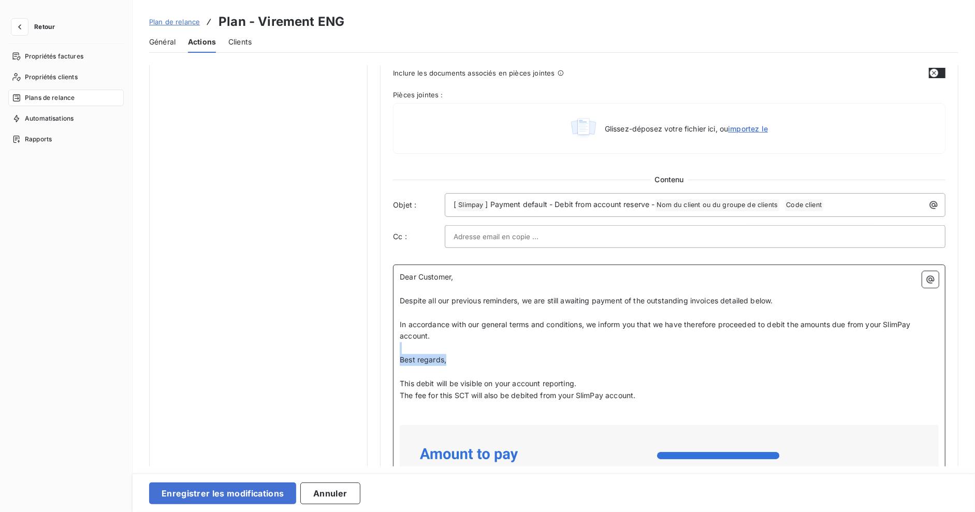
click at [423, 347] on div "Dear Customer, ﻿ Despite all our previous reminders, we are still awaiting paym…" at bounding box center [669, 519] width 539 height 496
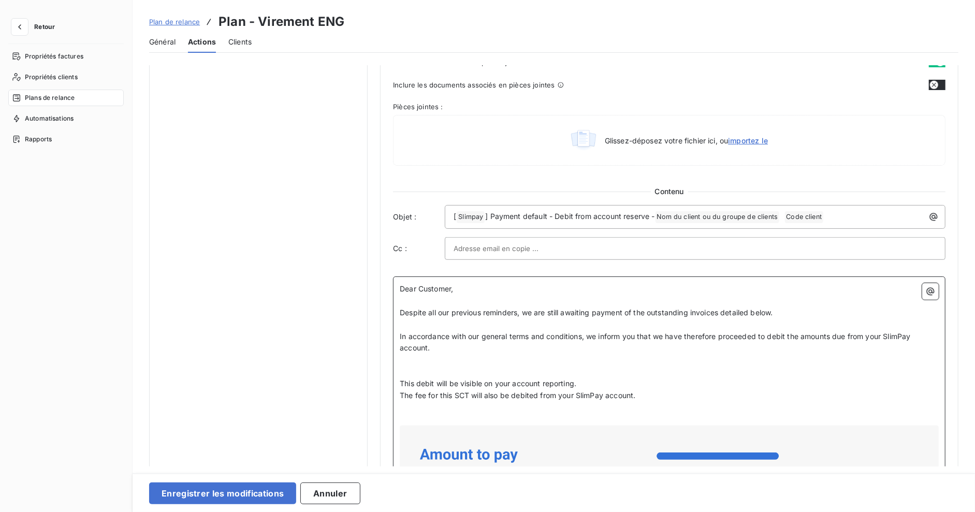
scroll to position [486, 0]
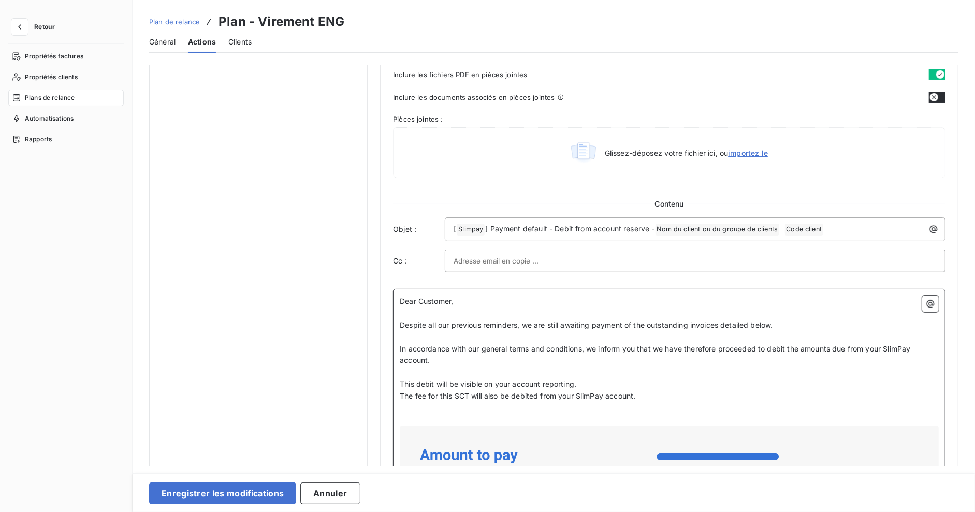
click at [473, 367] on p "﻿" at bounding box center [669, 373] width 539 height 12
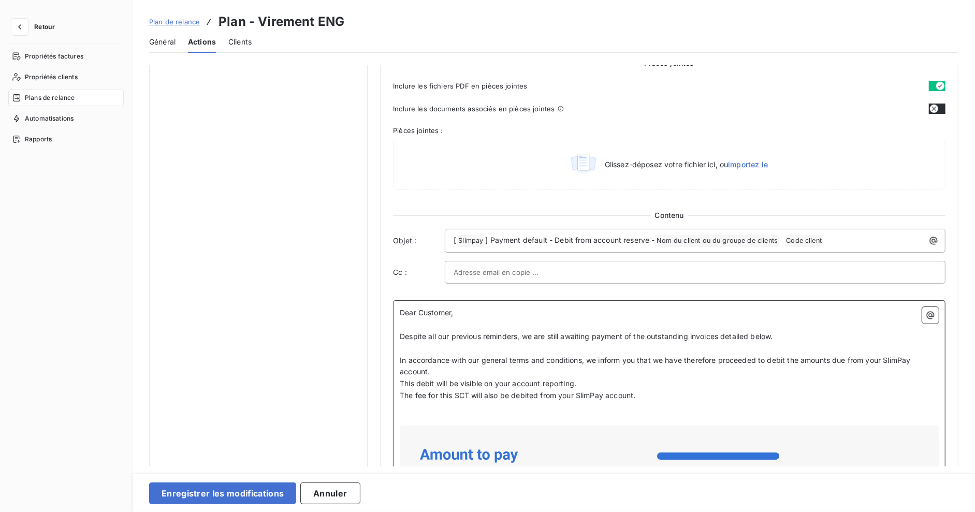
click at [592, 383] on p "This debit will be visible on your account reporting." at bounding box center [669, 384] width 539 height 12
drag, startPoint x: 622, startPoint y: 378, endPoint x: 662, endPoint y: 396, distance: 44.1
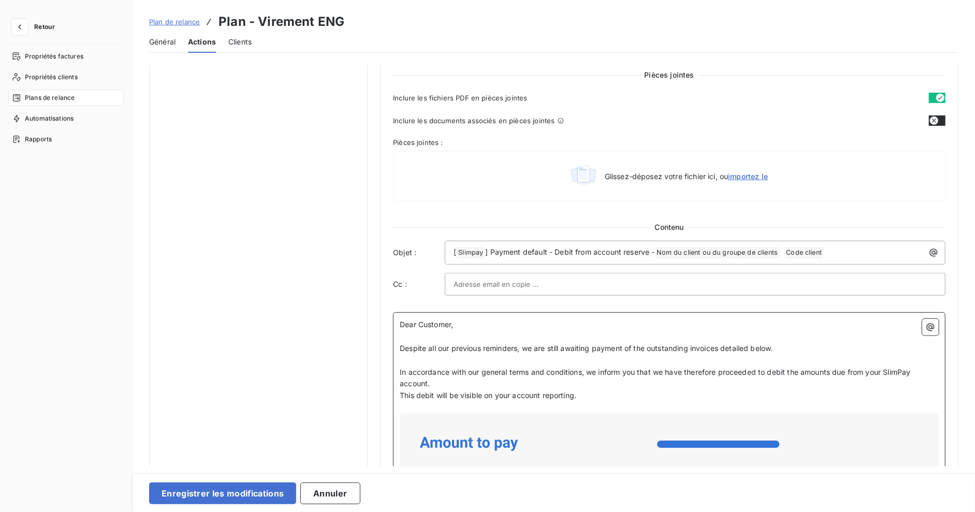
scroll to position [450, 0]
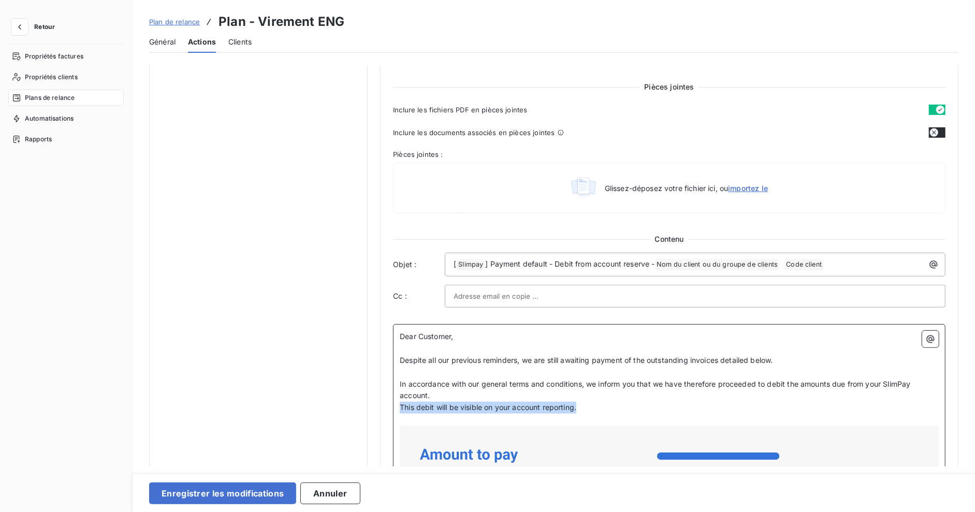
click at [461, 392] on p "In accordance with our general terms and conditions, we inform you that we have…" at bounding box center [669, 390] width 539 height 24
copy div "This debit will be visible on your account reporting."
click at [678, 384] on span "In accordance with our general terms and conditions, we inform you that we have…" at bounding box center [656, 389] width 513 height 21
click at [525, 403] on span "This debit will be visible on your account reporting." at bounding box center [488, 407] width 177 height 9
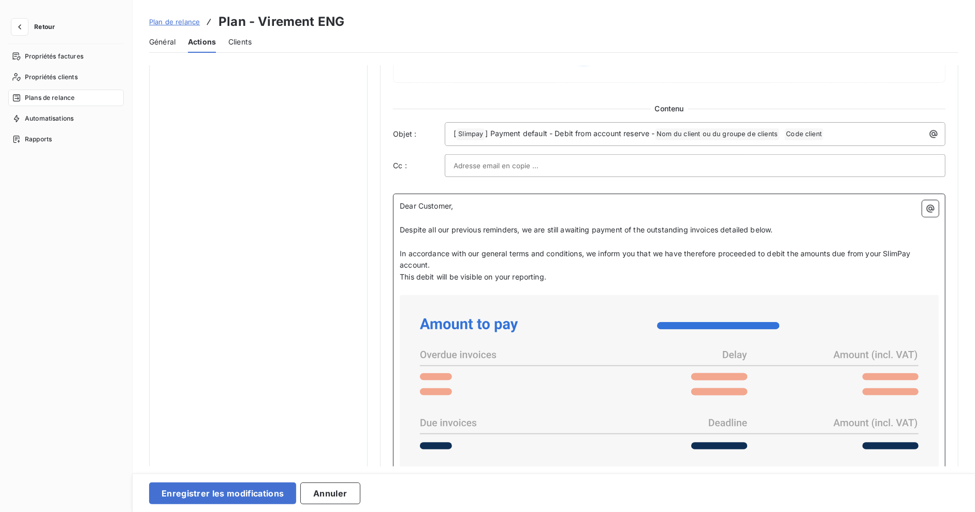
scroll to position [642, 0]
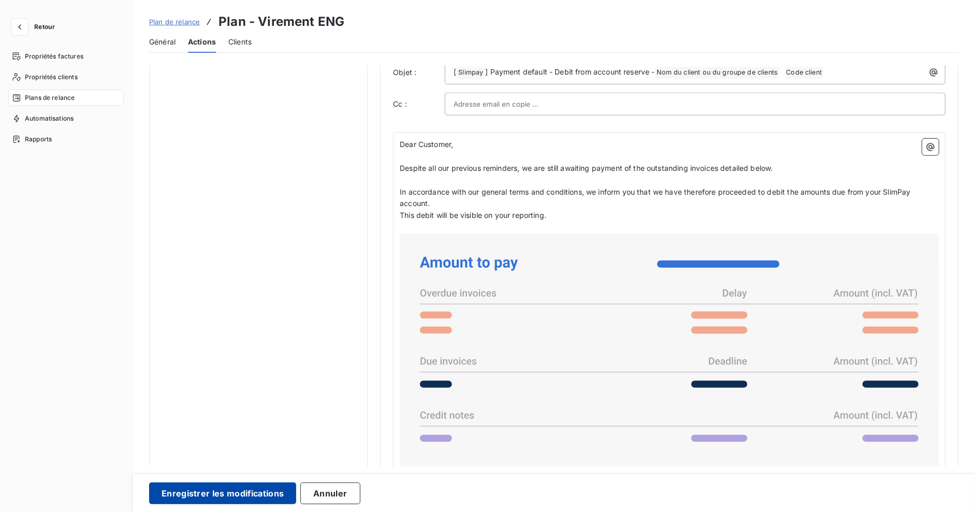
click at [208, 488] on button "Enregistrer les modifications" at bounding box center [222, 494] width 147 height 22
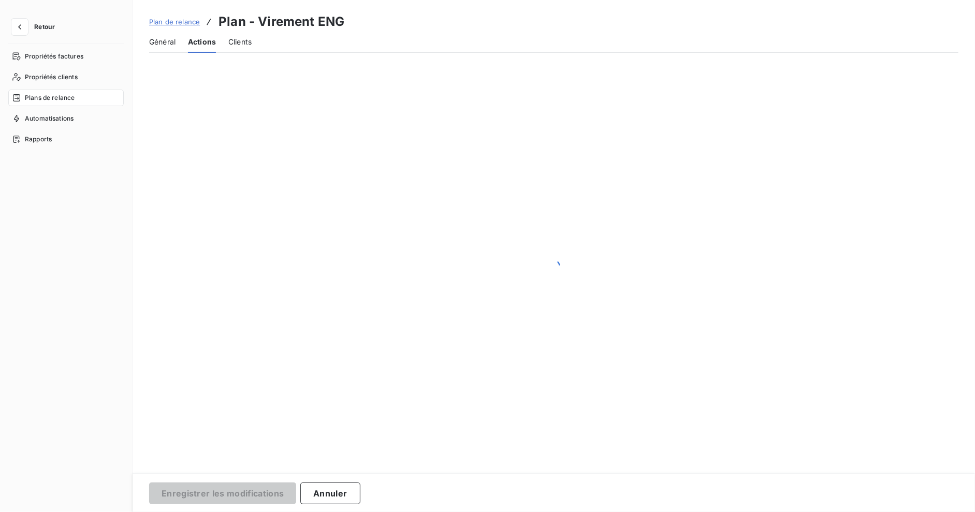
scroll to position [0, 0]
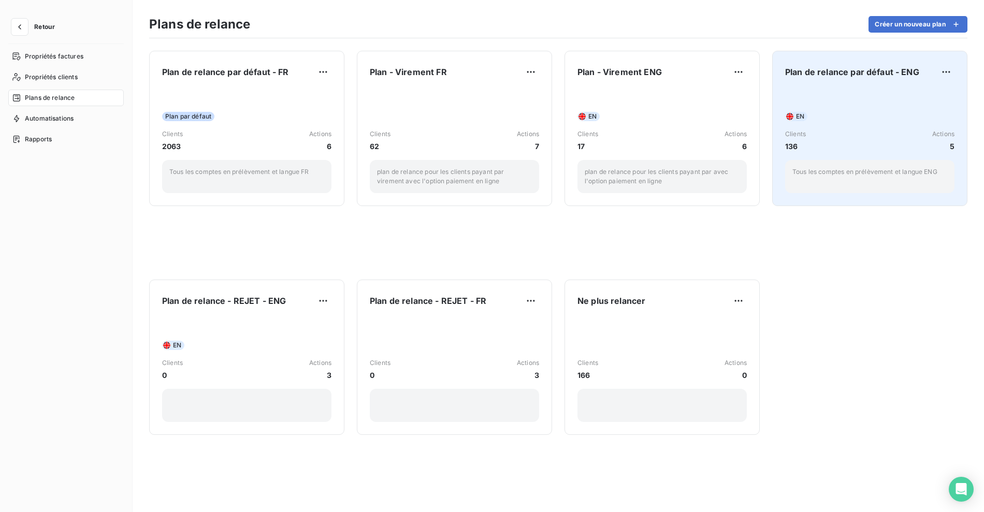
click at [901, 119] on div "EN" at bounding box center [869, 116] width 169 height 9
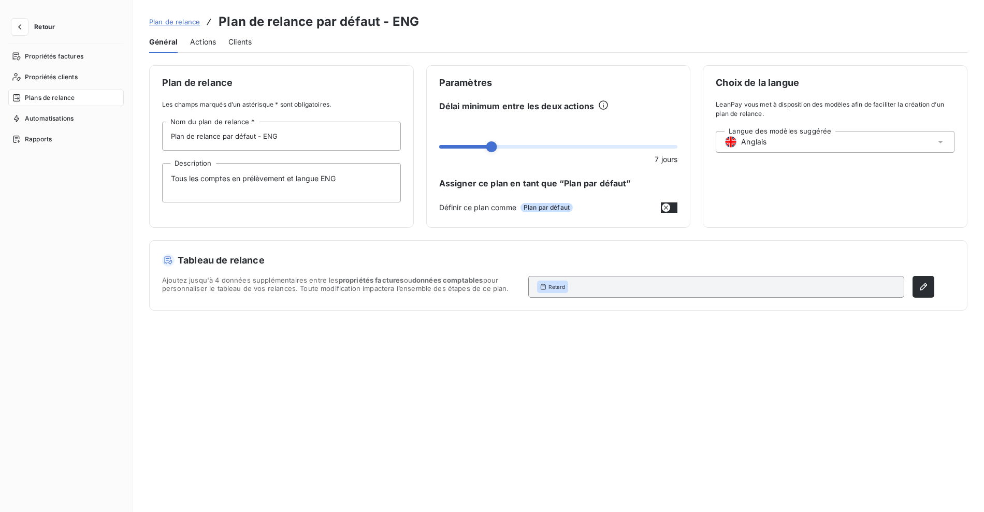
click at [43, 29] on span "Retour" at bounding box center [44, 27] width 21 height 6
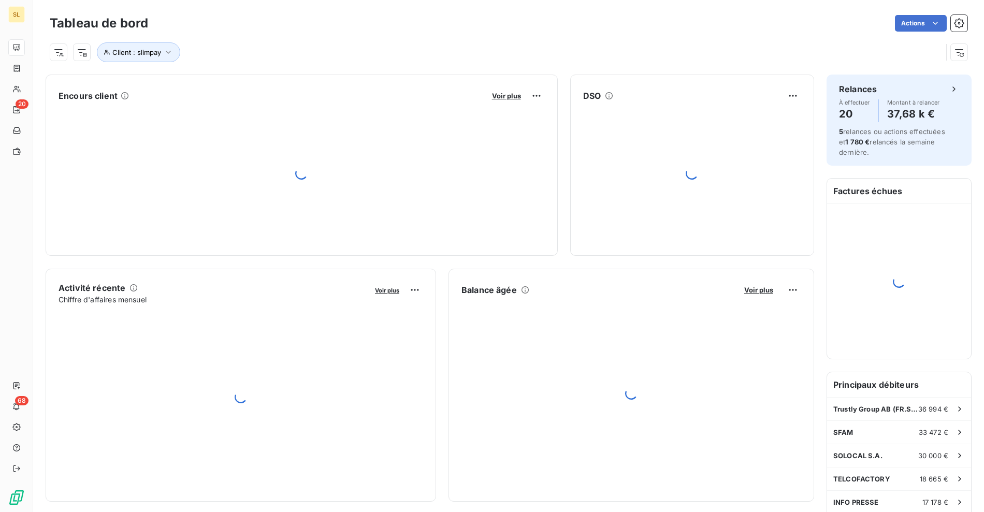
click at [275, 47] on div "Client : slimpay" at bounding box center [496, 52] width 892 height 20
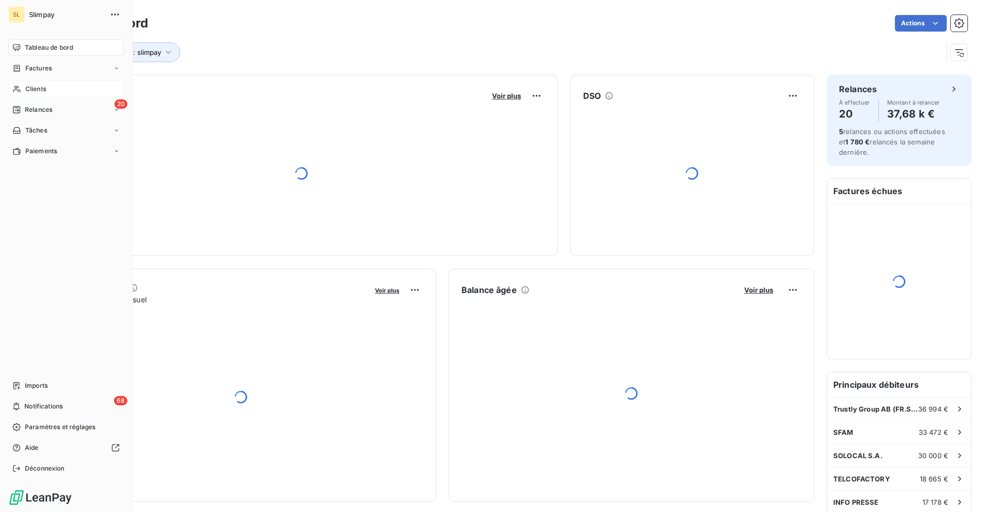
click at [24, 84] on div "Clients" at bounding box center [65, 89] width 115 height 17
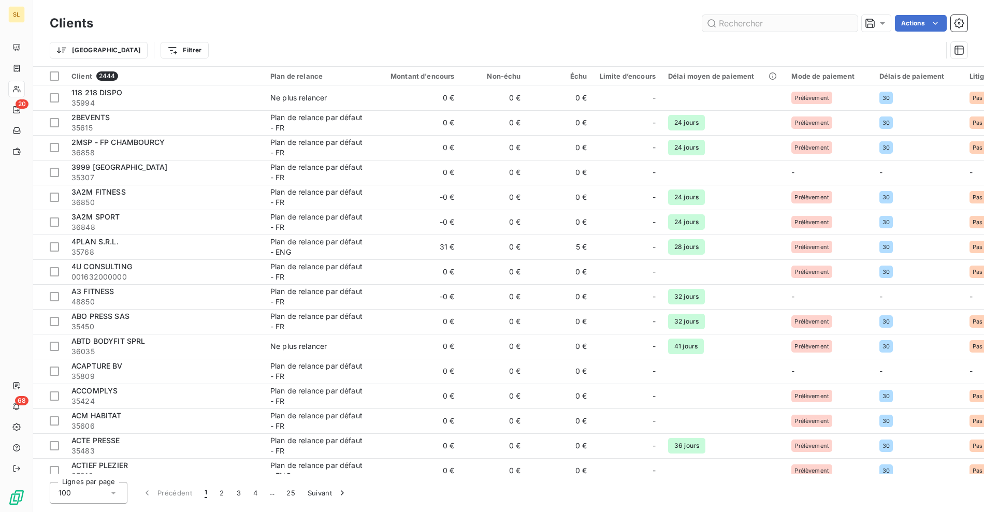
click at [729, 23] on input "text" at bounding box center [779, 23] width 155 height 17
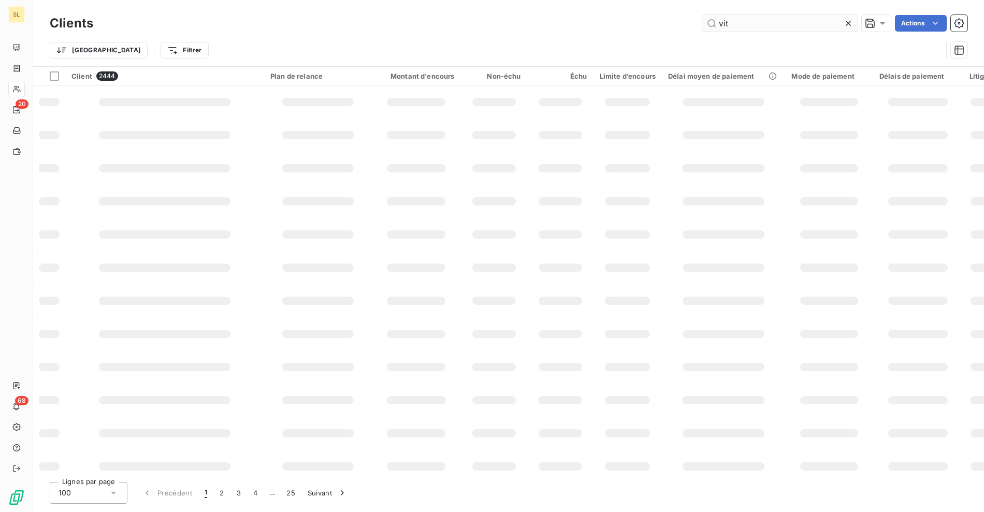
type input "vit"
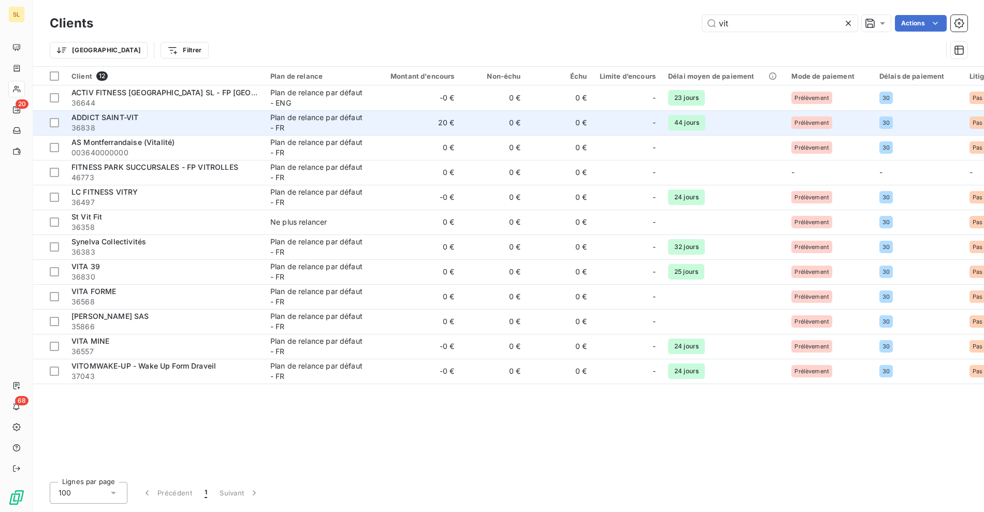
click at [196, 126] on span "36838" at bounding box center [164, 128] width 186 height 10
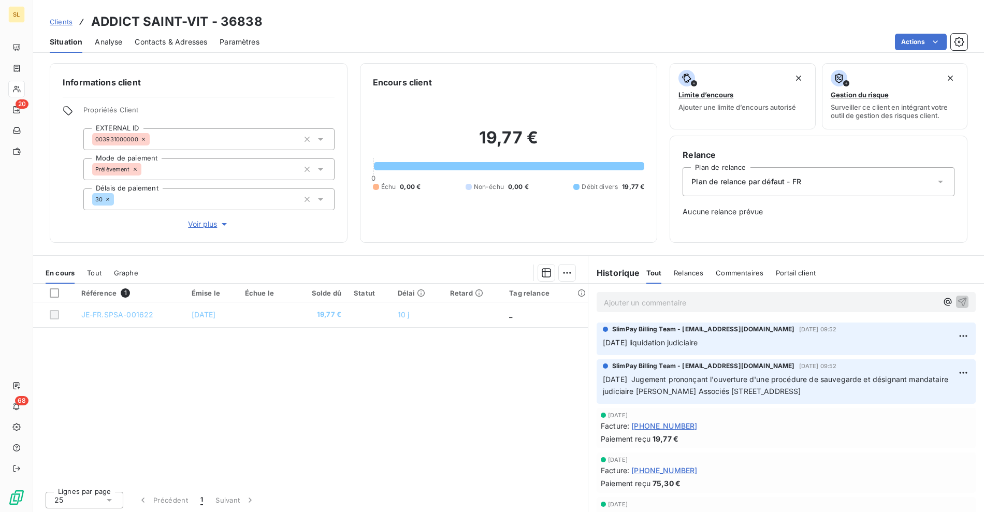
click at [156, 19] on h3 "ADDICT SAINT-VIT - 36838" at bounding box center [176, 21] width 171 height 19
click at [192, 18] on h3 "ADDICT SAINT-VIT - 36838" at bounding box center [176, 21] width 171 height 19
copy h3 "SAINT-VIT"
click at [519, 21] on div "Clients ADDICT SAINT-VIT - 36838" at bounding box center [508, 21] width 951 height 19
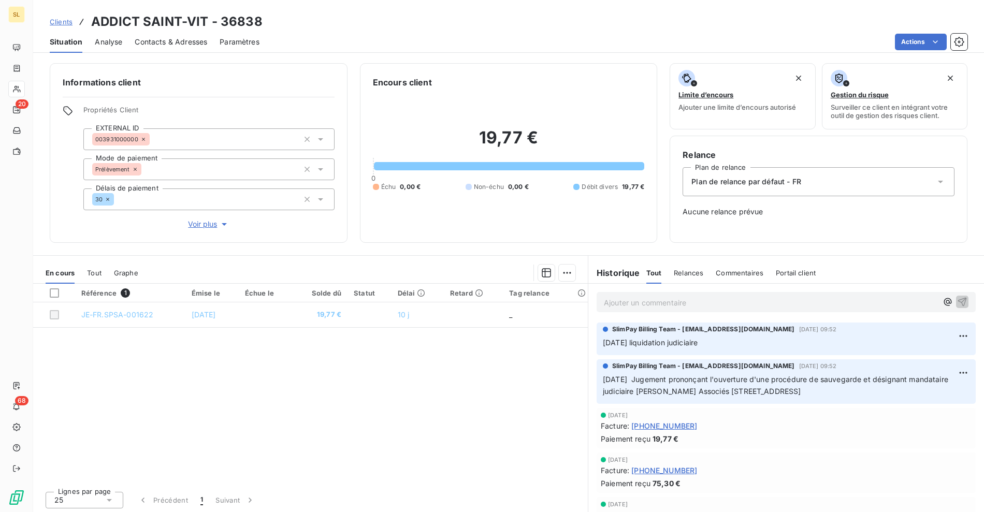
click at [282, 21] on div "Clients ADDICT SAINT-VIT - 36838" at bounding box center [508, 21] width 951 height 19
click at [170, 24] on h3 "ADDICT SAINT-VIT - 36838" at bounding box center [176, 21] width 171 height 19
click at [99, 16] on h3 "ADDICT SAINT-VIT - 36838" at bounding box center [176, 21] width 171 height 19
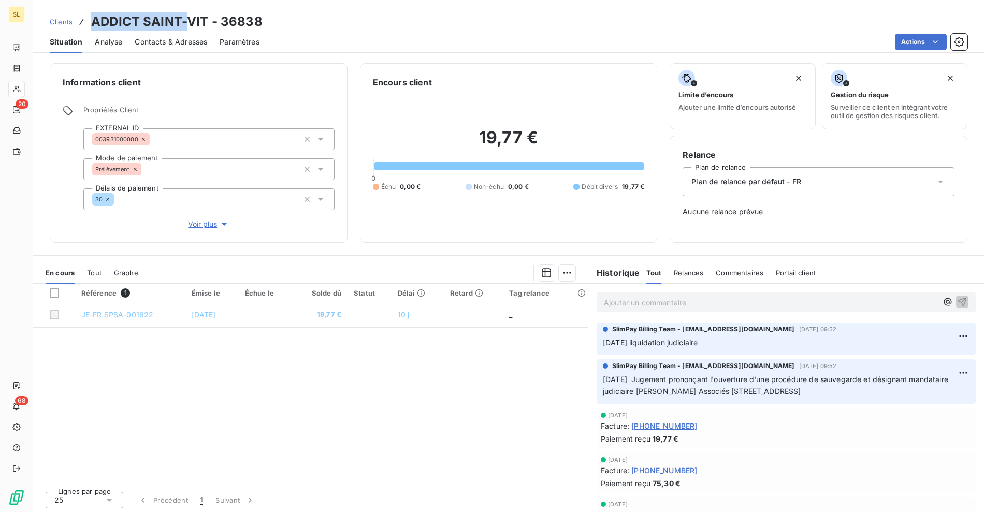
click at [177, 21] on h3 "ADDICT SAINT-VIT - 36838" at bounding box center [176, 21] width 171 height 19
click at [194, 22] on h3 "ADDICT SAINT-VIT - 36838" at bounding box center [176, 21] width 171 height 19
copy h3 "ADDICT SAINT-VIT"
click at [412, 31] on div "Situation Analyse Contacts & Adresses Paramètres Actions" at bounding box center [508, 42] width 951 height 22
click at [104, 19] on h3 "ADDICT SAINT-VIT - 36838" at bounding box center [176, 21] width 171 height 19
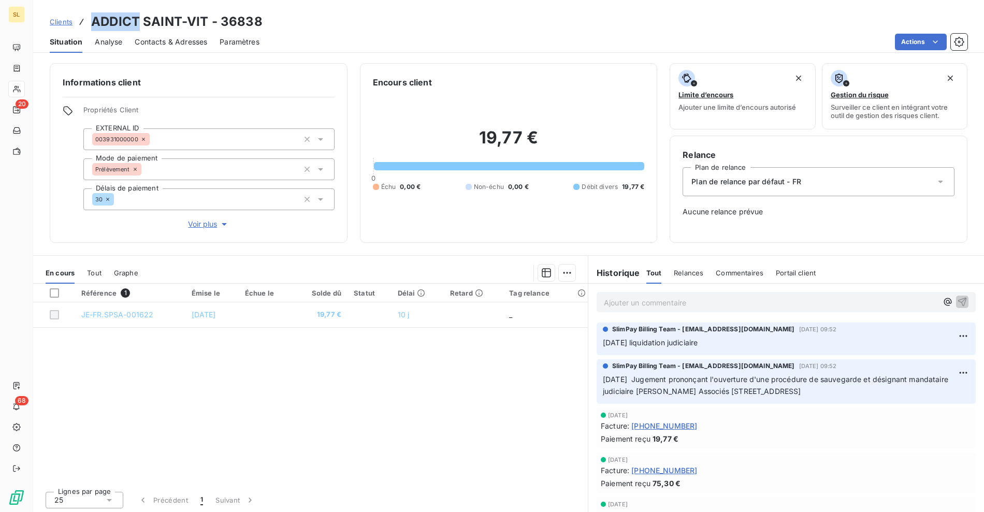
click at [104, 19] on h3 "ADDICT SAINT-VIT - 36838" at bounding box center [176, 21] width 171 height 19
click at [171, 19] on h3 "ADDICT SAINT-VIT - 36838" at bounding box center [176, 21] width 171 height 19
click at [189, 19] on h3 "ADDICT SAINT-VIT - 36838" at bounding box center [176, 21] width 171 height 19
copy h3 "ADDICT SAINT-VIT"
click at [396, 30] on div "Clients ADDICT SAINT-VIT - 36838" at bounding box center [508, 21] width 951 height 19
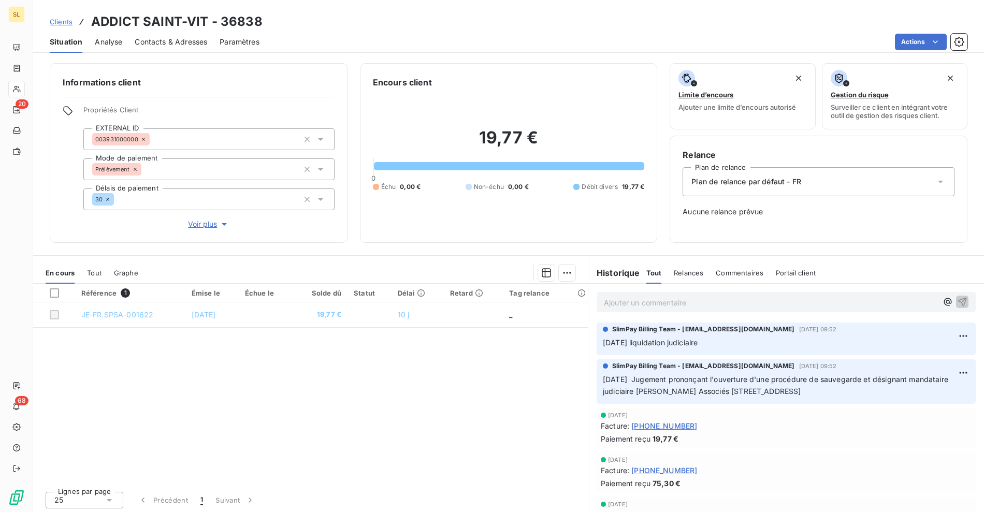
click at [441, 417] on div "Référence 1 Émise le Échue le Solde dû Statut Délai Retard Tag relance JE-FR.SP…" at bounding box center [310, 383] width 554 height 199
click at [946, 338] on html "SL 20 68 Clients ADDICT SAINT-VIT - 36838 Situation Analyse Contacts & Adresses…" at bounding box center [492, 256] width 984 height 512
click at [923, 378] on div "Supprimer" at bounding box center [921, 377] width 58 height 17
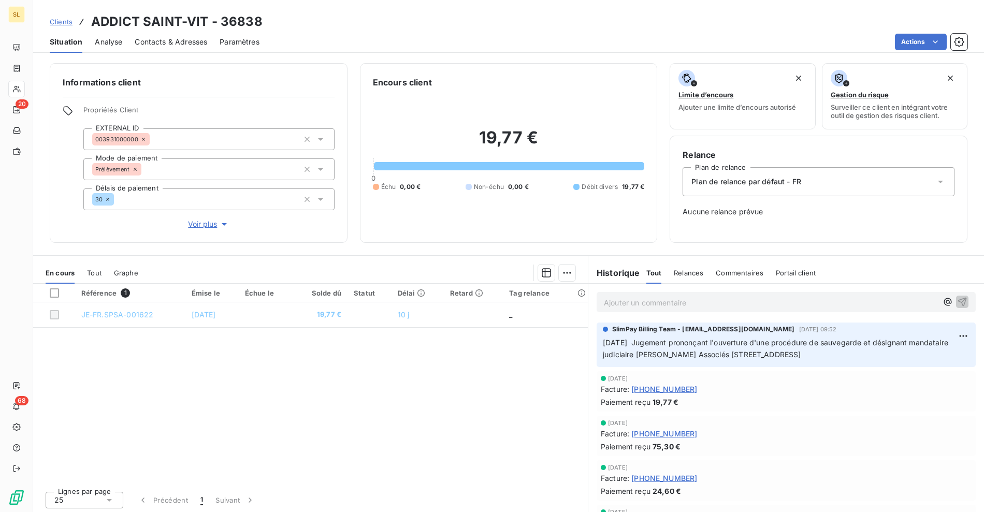
click at [367, 391] on div "Référence 1 Émise le Échue le Solde dû Statut Délai Retard Tag relance JE-FR.SP…" at bounding box center [310, 383] width 554 height 199
click at [435, 29] on div "Clients ADDICT SAINT-VIT - 36838" at bounding box center [508, 21] width 951 height 19
click at [105, 47] on div "Analyse" at bounding box center [108, 42] width 27 height 22
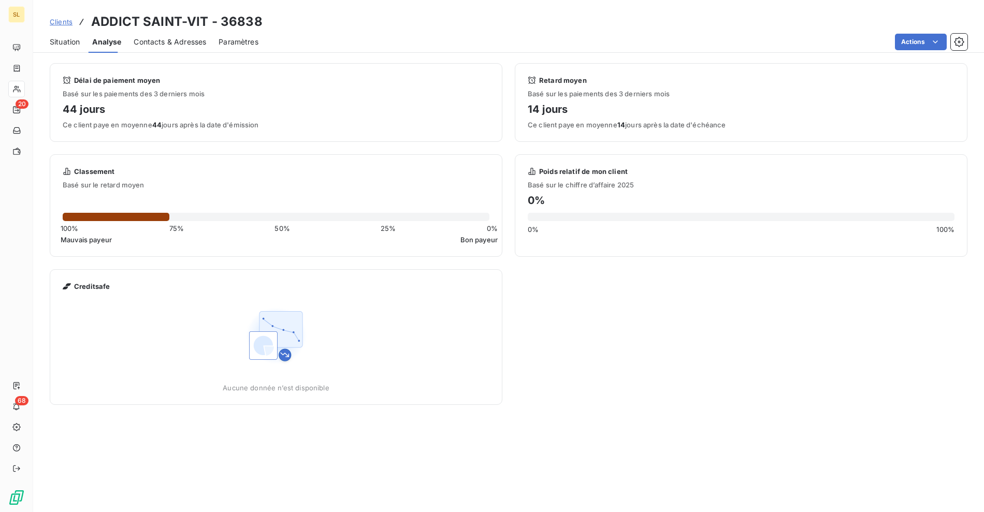
click at [177, 45] on span "Contacts & Adresses" at bounding box center [170, 42] width 72 height 10
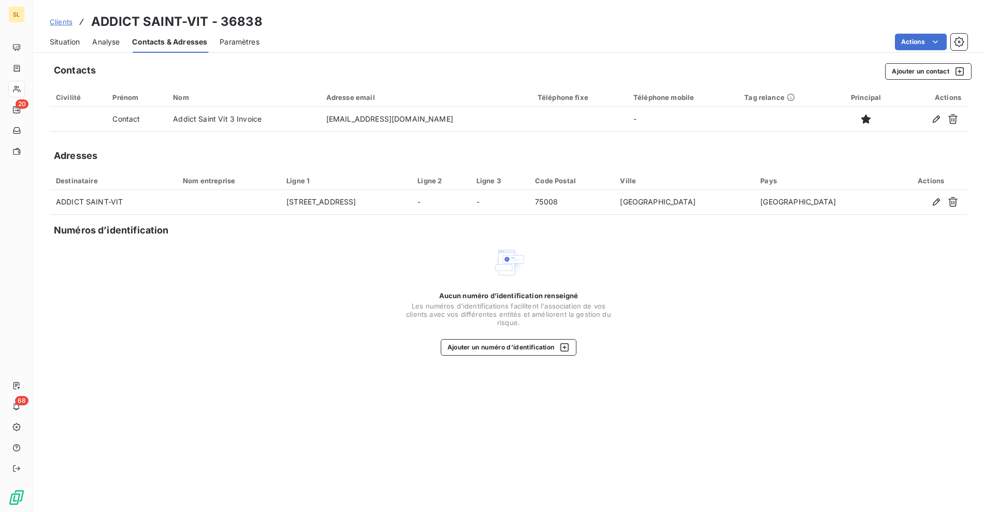
click at [106, 46] on span "Analyse" at bounding box center [105, 42] width 27 height 10
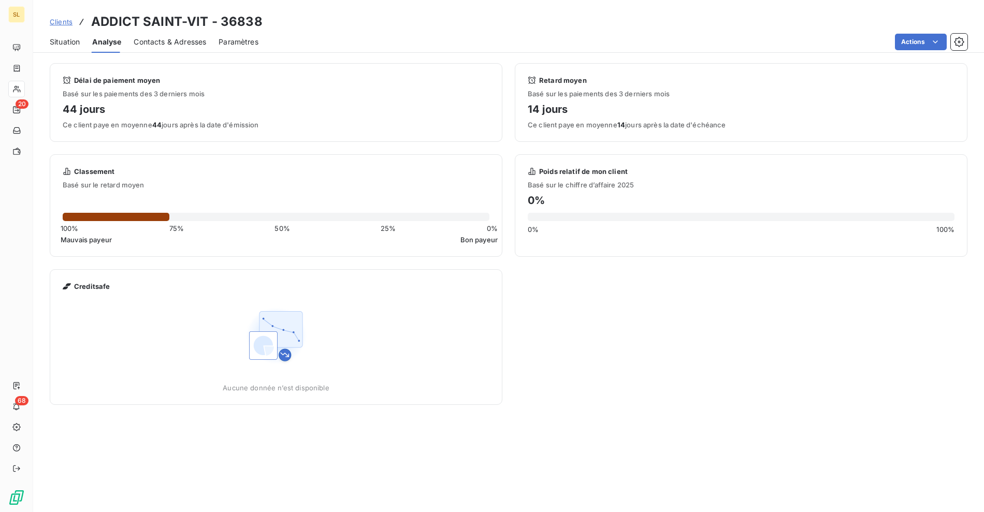
click at [68, 45] on span "Situation" at bounding box center [65, 42] width 30 height 10
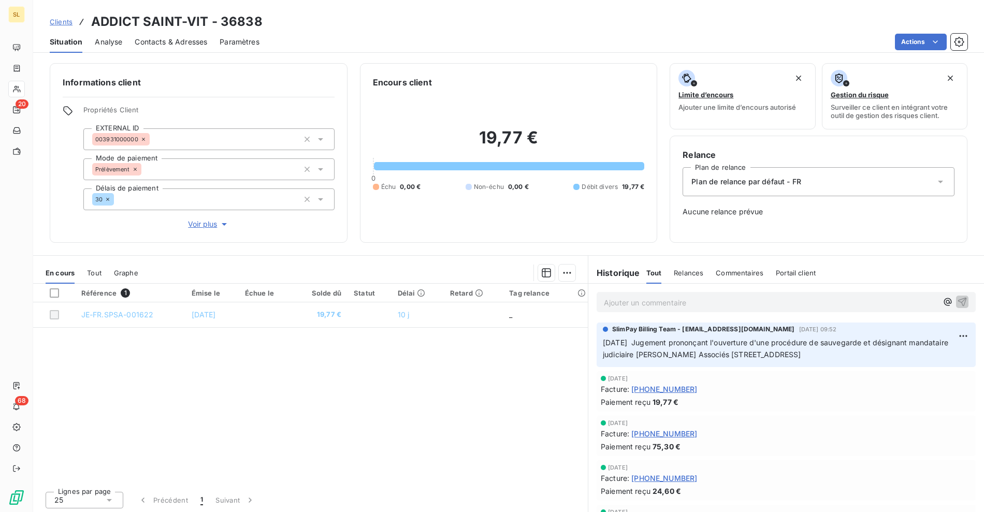
click at [751, 178] on span "Plan de relance par défaut - FR" at bounding box center [746, 182] width 110 height 10
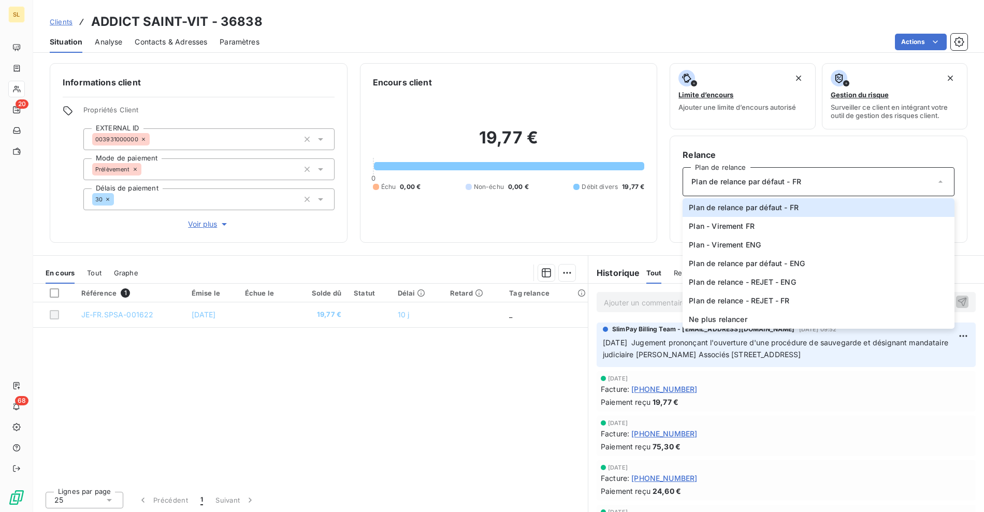
click at [399, 404] on div "Référence 1 Émise le Échue le Solde dû Statut Délai Retard Tag relance JE-FR.SP…" at bounding box center [310, 383] width 554 height 199
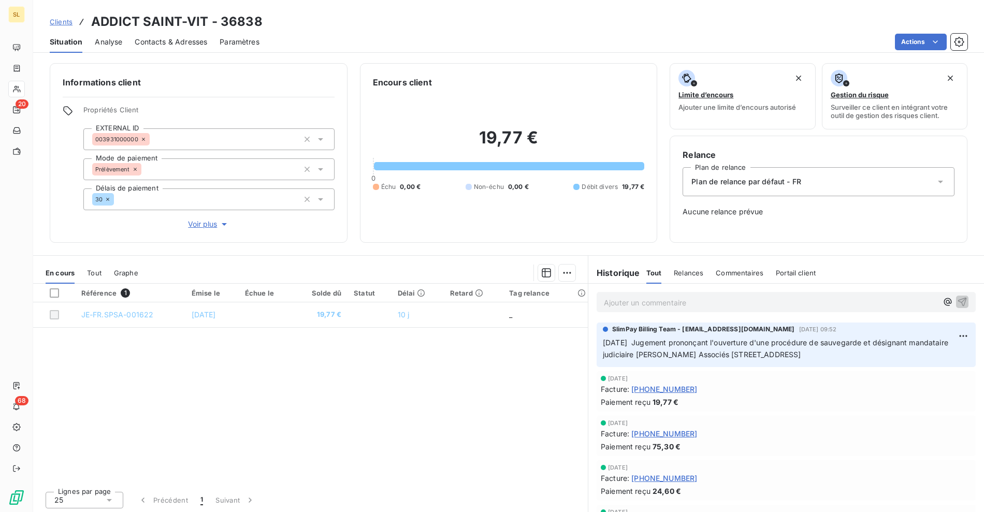
click at [563, 36] on div "Actions" at bounding box center [619, 42] width 695 height 17
click at [624, 26] on div "Clients ADDICT SAINT-VIT - 36838" at bounding box center [508, 21] width 951 height 19
